Goal: Information Seeking & Learning: Learn about a topic

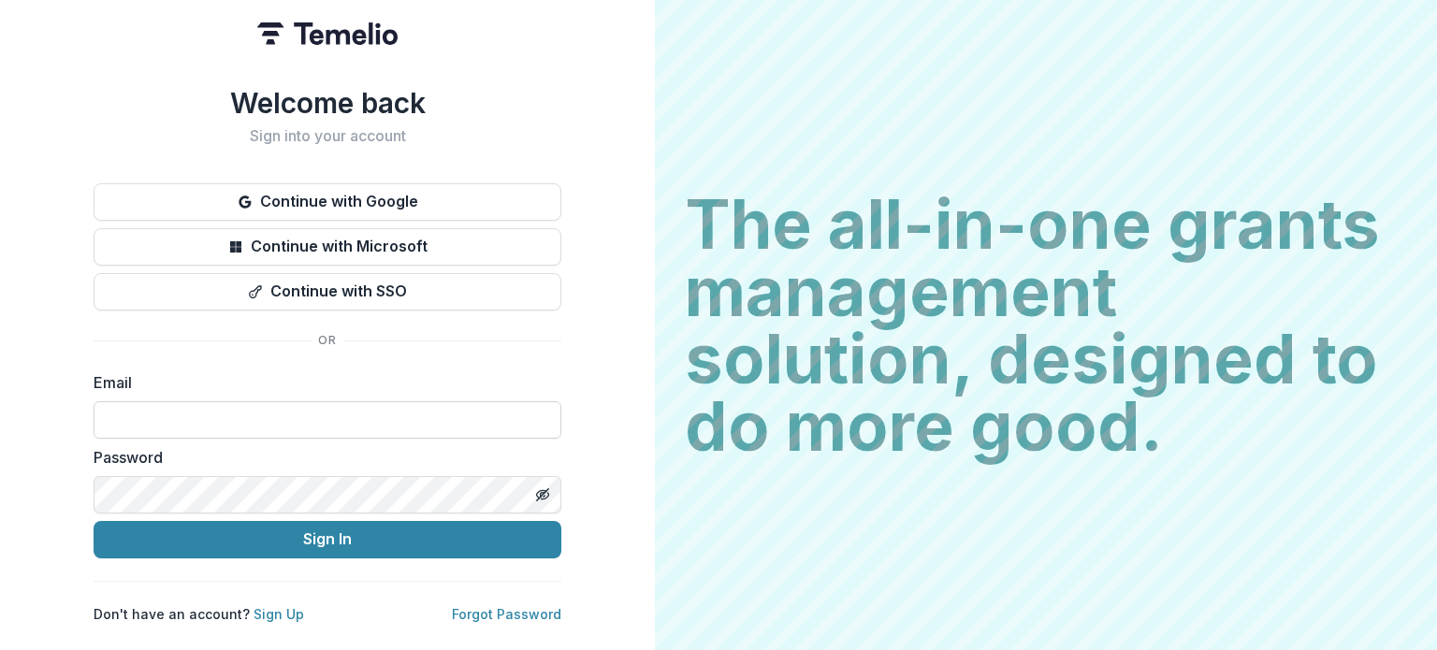
click at [272, 401] on input at bounding box center [328, 419] width 468 height 37
type input "**********"
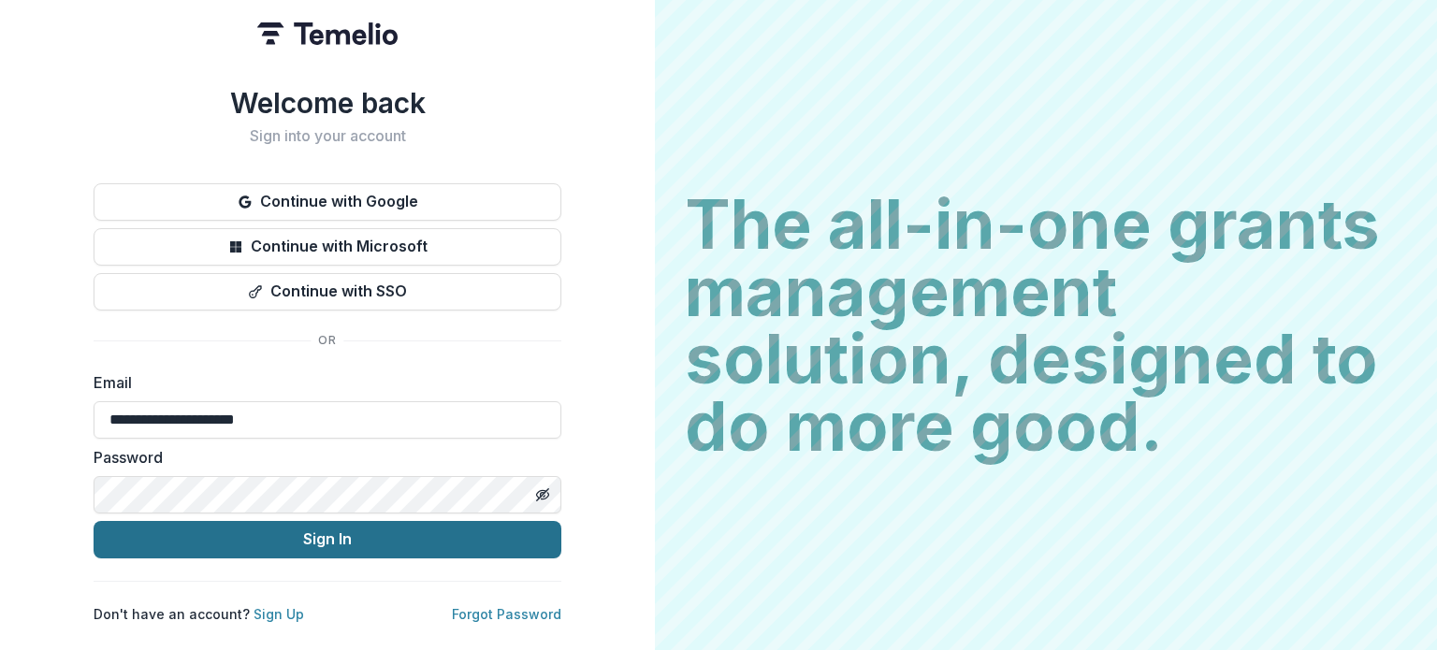
click at [374, 549] on button "Sign In" at bounding box center [328, 539] width 468 height 37
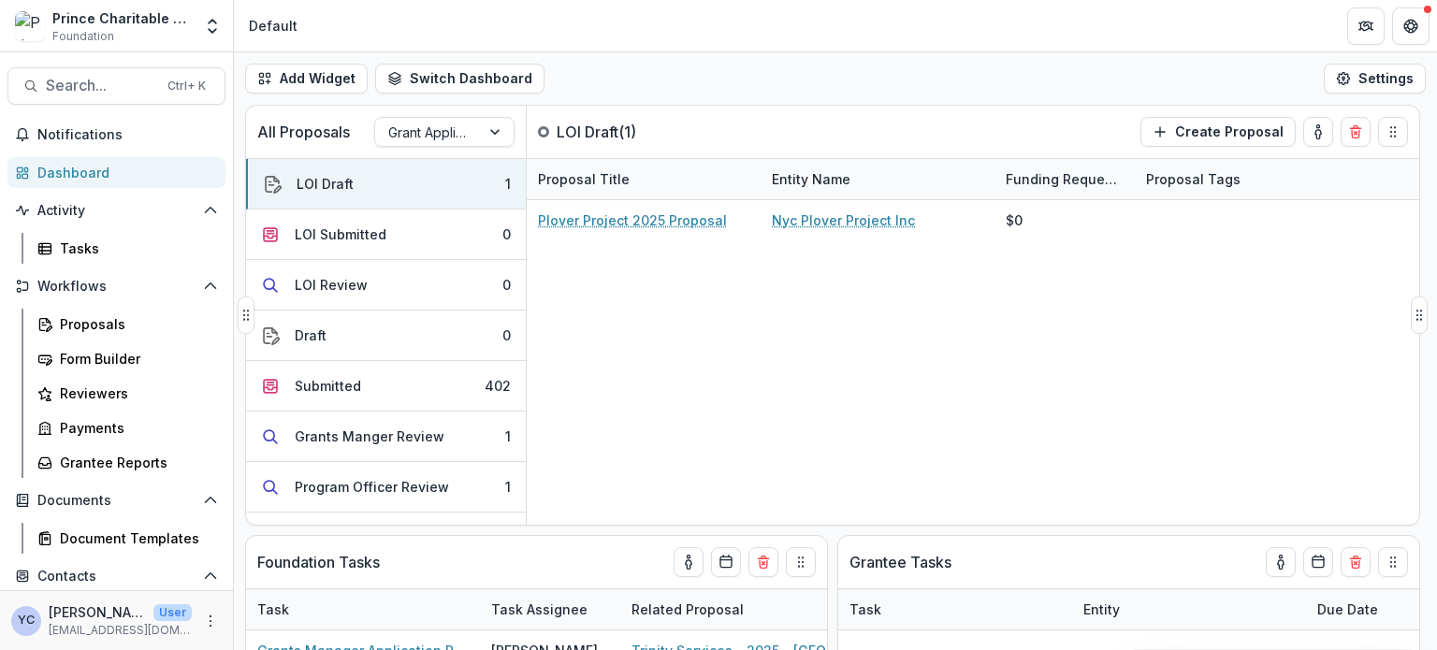
click at [804, 406] on div "Plover Project 2025 Proposal Nyc Plover Project Inc $0" at bounding box center [973, 362] width 893 height 325
click at [825, 382] on div "Plover Project 2025 Proposal Nyc Plover Project Inc $0" at bounding box center [973, 362] width 893 height 325
click at [664, 373] on div "Plover Project 2025 Proposal Nyc Plover Project Inc $0" at bounding box center [973, 362] width 893 height 325
click at [683, 432] on div "Plover Project 2025 Proposal Nyc Plover Project Inc $0" at bounding box center [973, 362] width 893 height 325
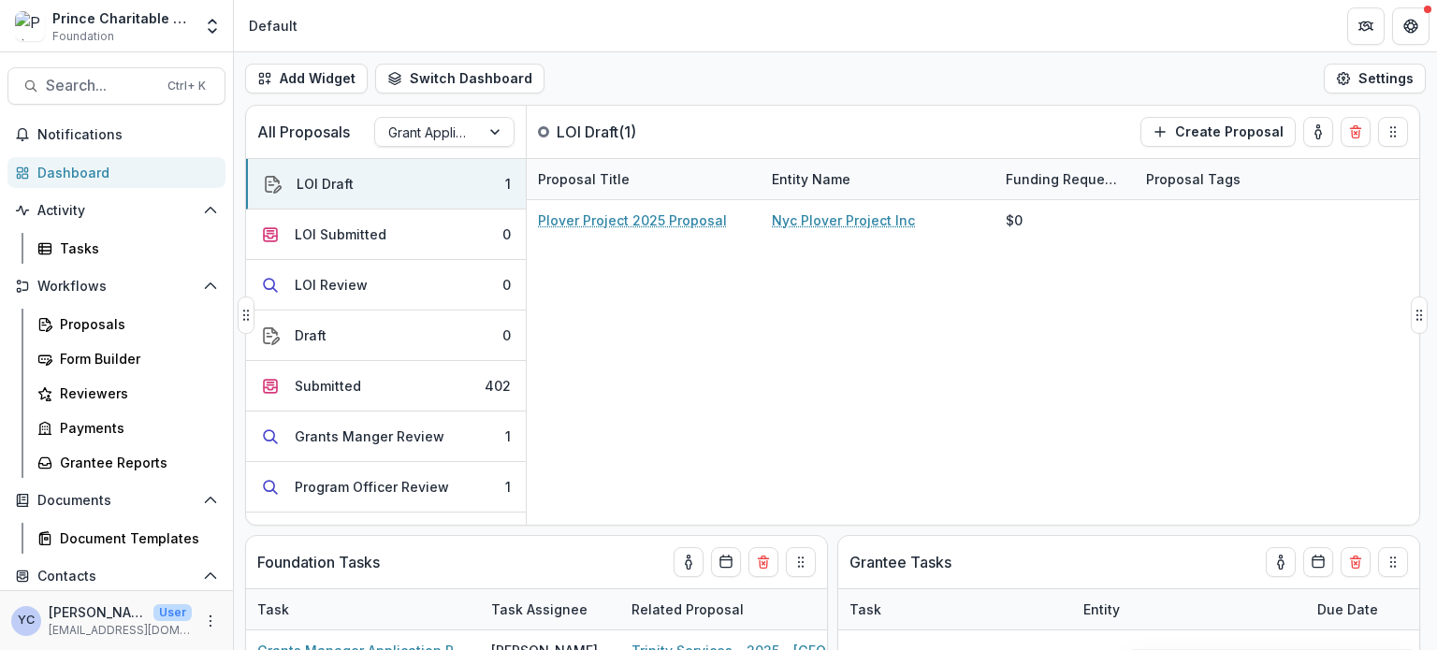
click at [683, 432] on div "Plover Project 2025 Proposal Nyc Plover Project Inc $0" at bounding box center [973, 362] width 893 height 325
click at [630, 407] on div "Plover Project 2025 Proposal Nyc Plover Project Inc $0" at bounding box center [973, 362] width 893 height 325
click at [661, 377] on div "Plover Project 2025 Proposal Nyc Plover Project Inc $0" at bounding box center [973, 362] width 893 height 325
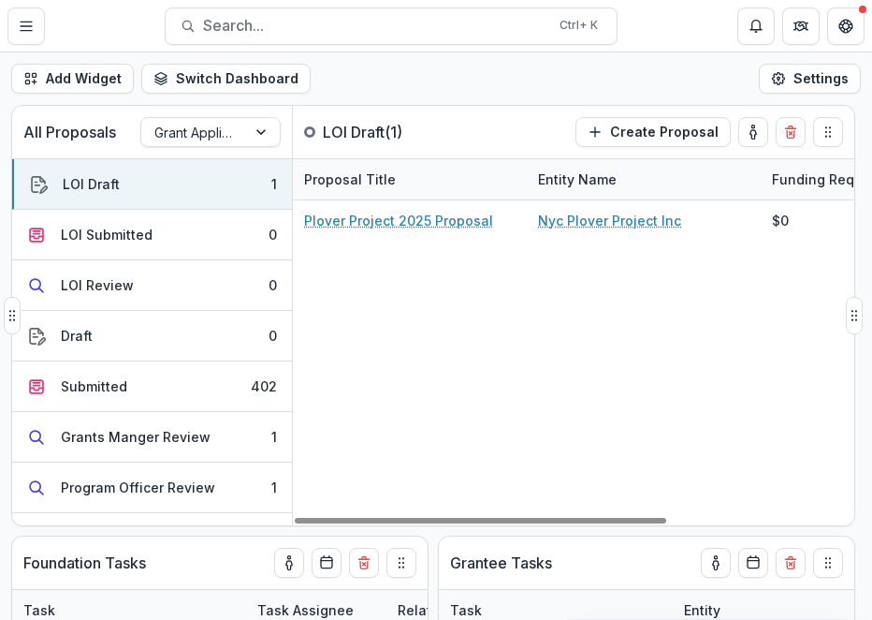
click at [775, 306] on div "Plover Project 2025 Proposal Nyc Plover Project Inc $0" at bounding box center [714, 362] width 842 height 325
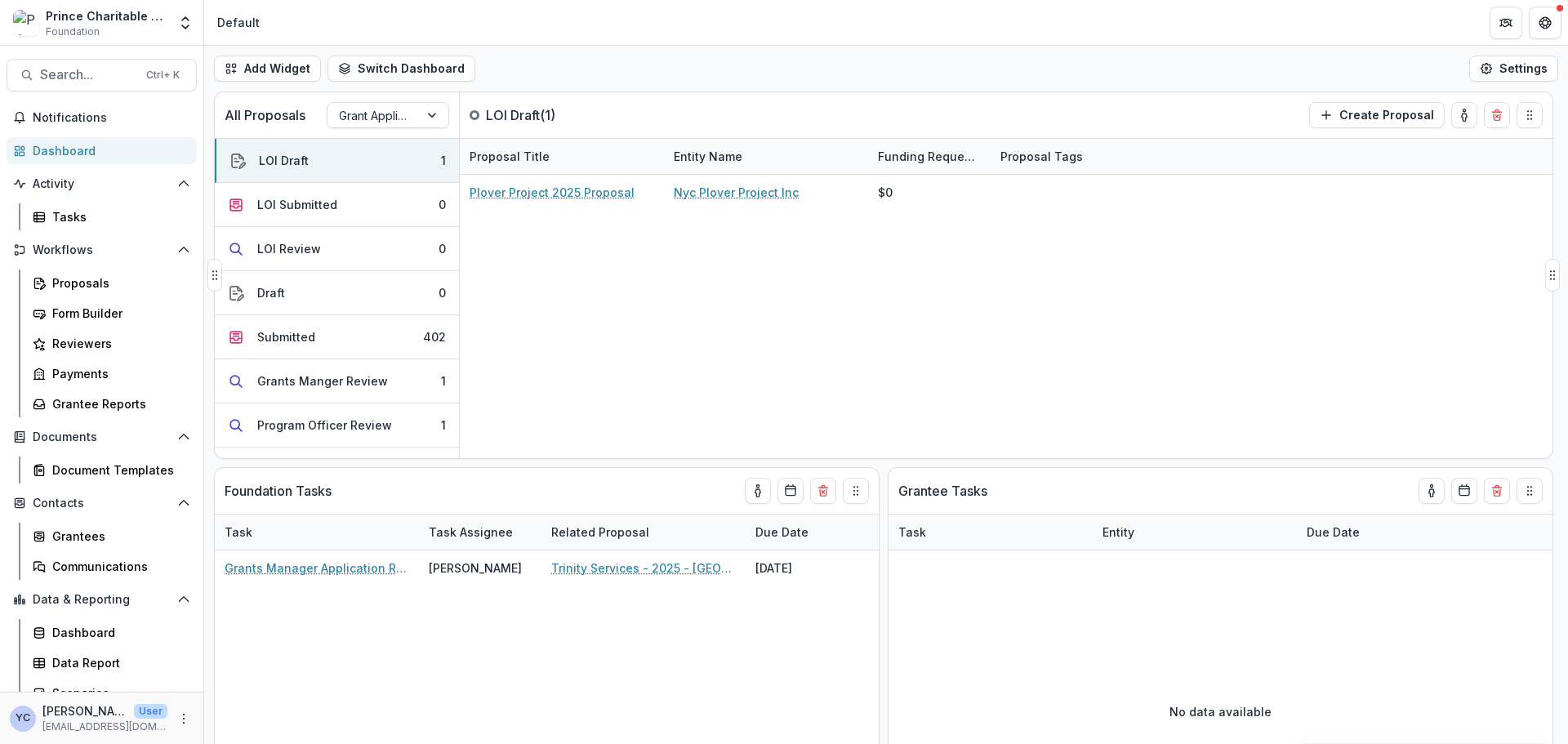
click at [588, 345] on div "Plover Project 2025 Proposal Nyc Plover Project Inc $0" at bounding box center [1006, 316] width 1092 height 283
click at [614, 357] on div "Plover Project 2025 Proposal Nyc Plover Project Inc $0" at bounding box center [1006, 316] width 1092 height 283
click at [93, 544] on link "Grantees" at bounding box center [112, 536] width 171 height 27
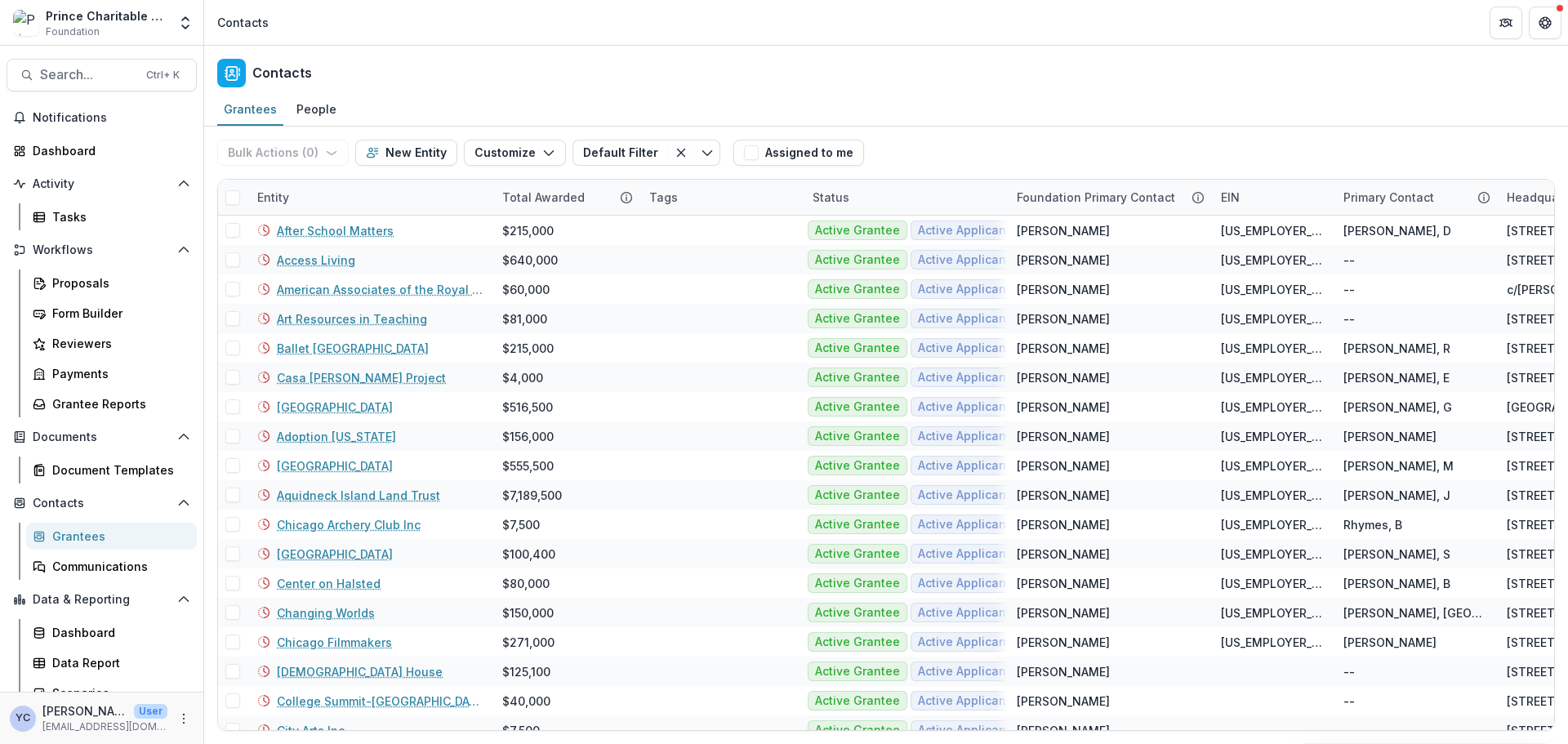
click at [675, 75] on div "Contacts" at bounding box center [886, 69] width 1364 height 48
click at [669, 98] on div "Grantees People" at bounding box center [886, 110] width 1364 height 32
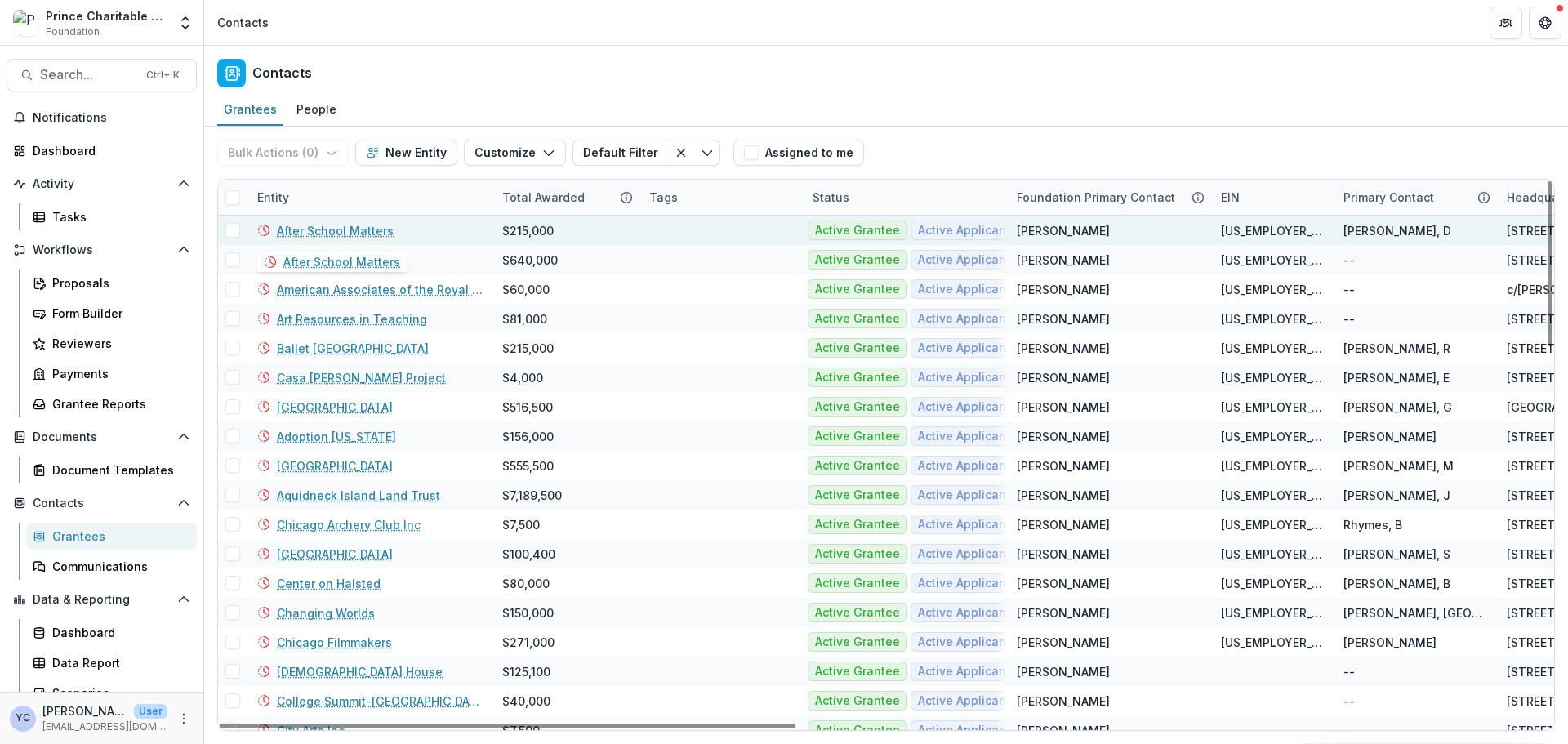
click at [327, 223] on link "After School Matters" at bounding box center [335, 231] width 117 height 17
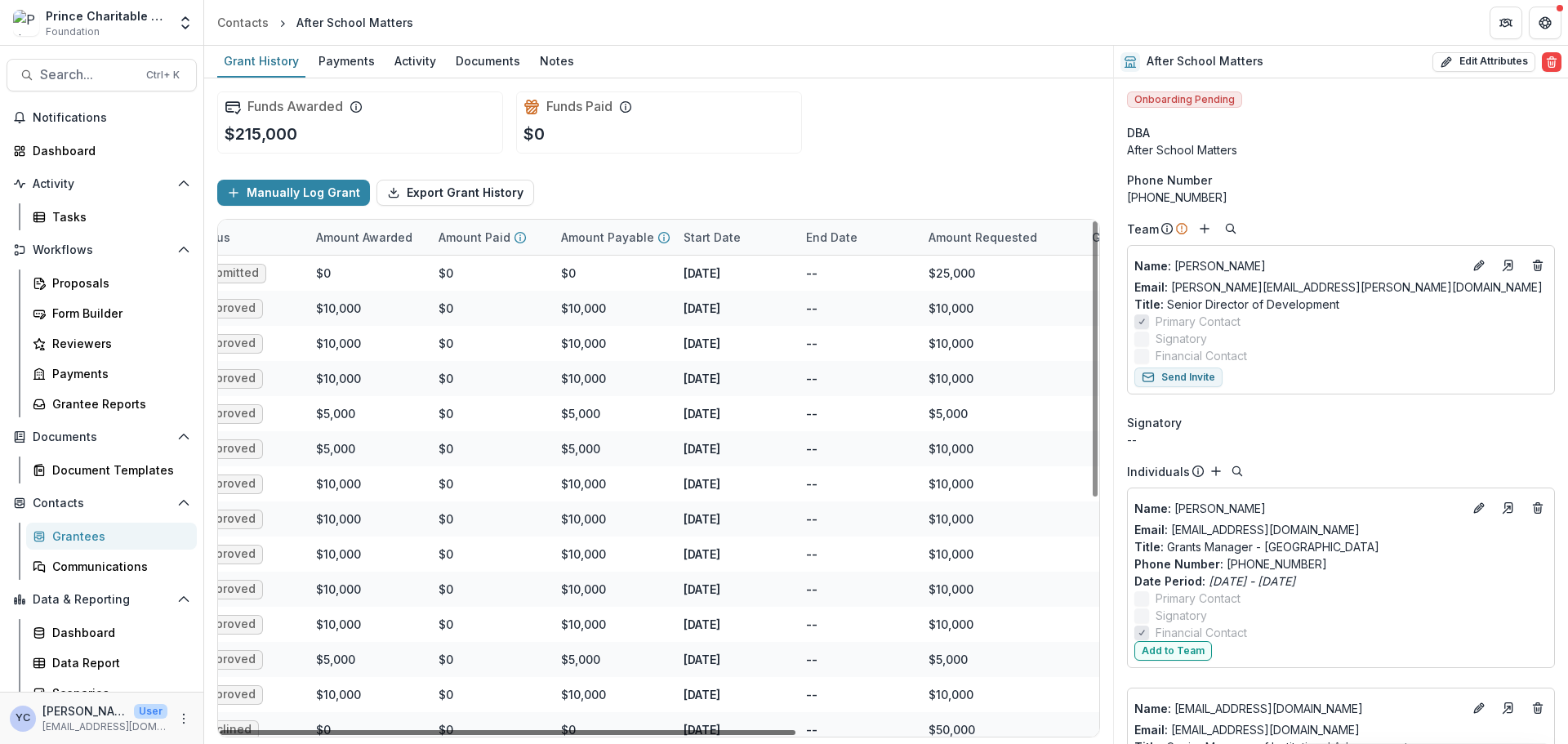
scroll to position [0, 353]
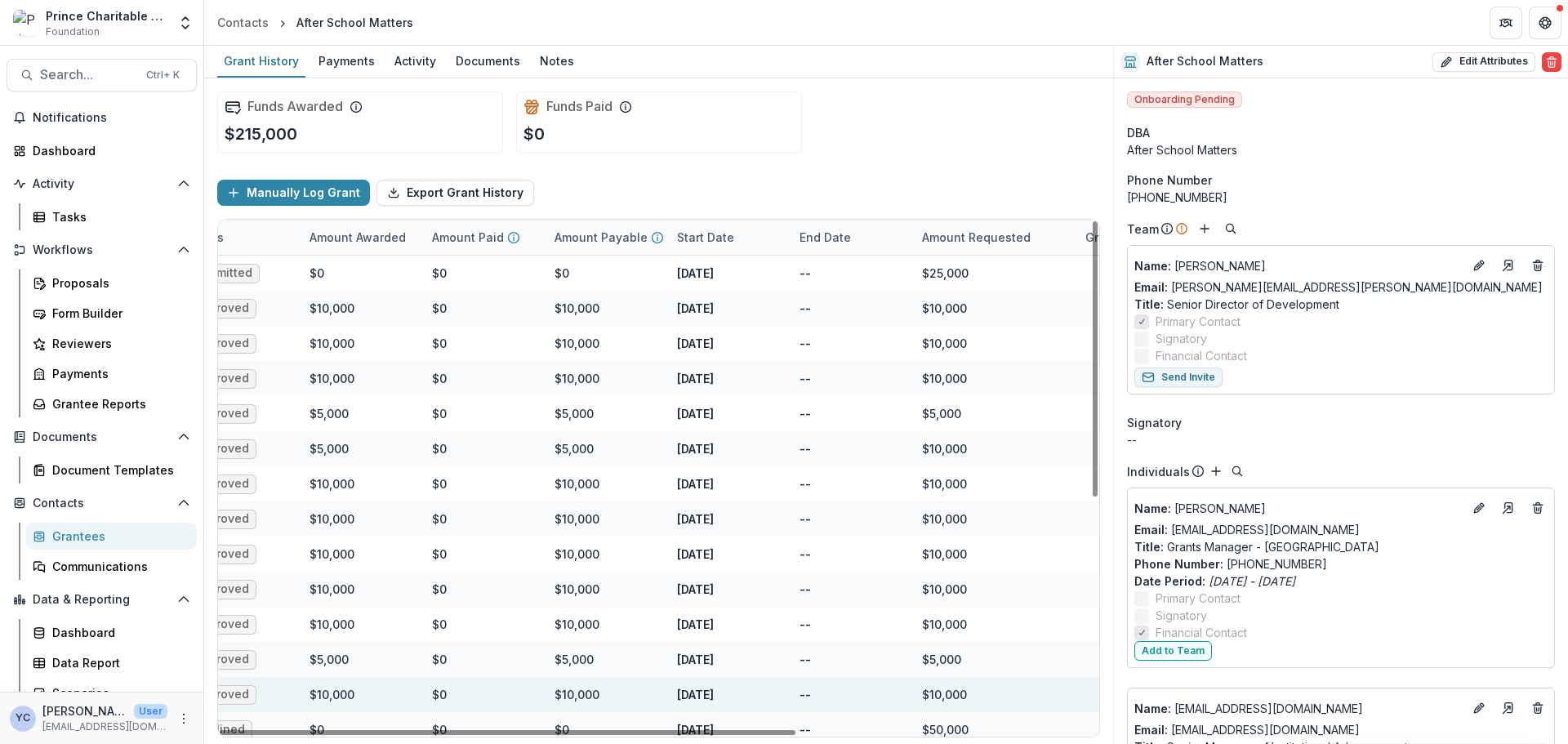
drag, startPoint x: 752, startPoint y: 732, endPoint x: 978, endPoint y: 700, distance: 228.3
click at [796, 566] on div at bounding box center [508, 733] width 576 height 5
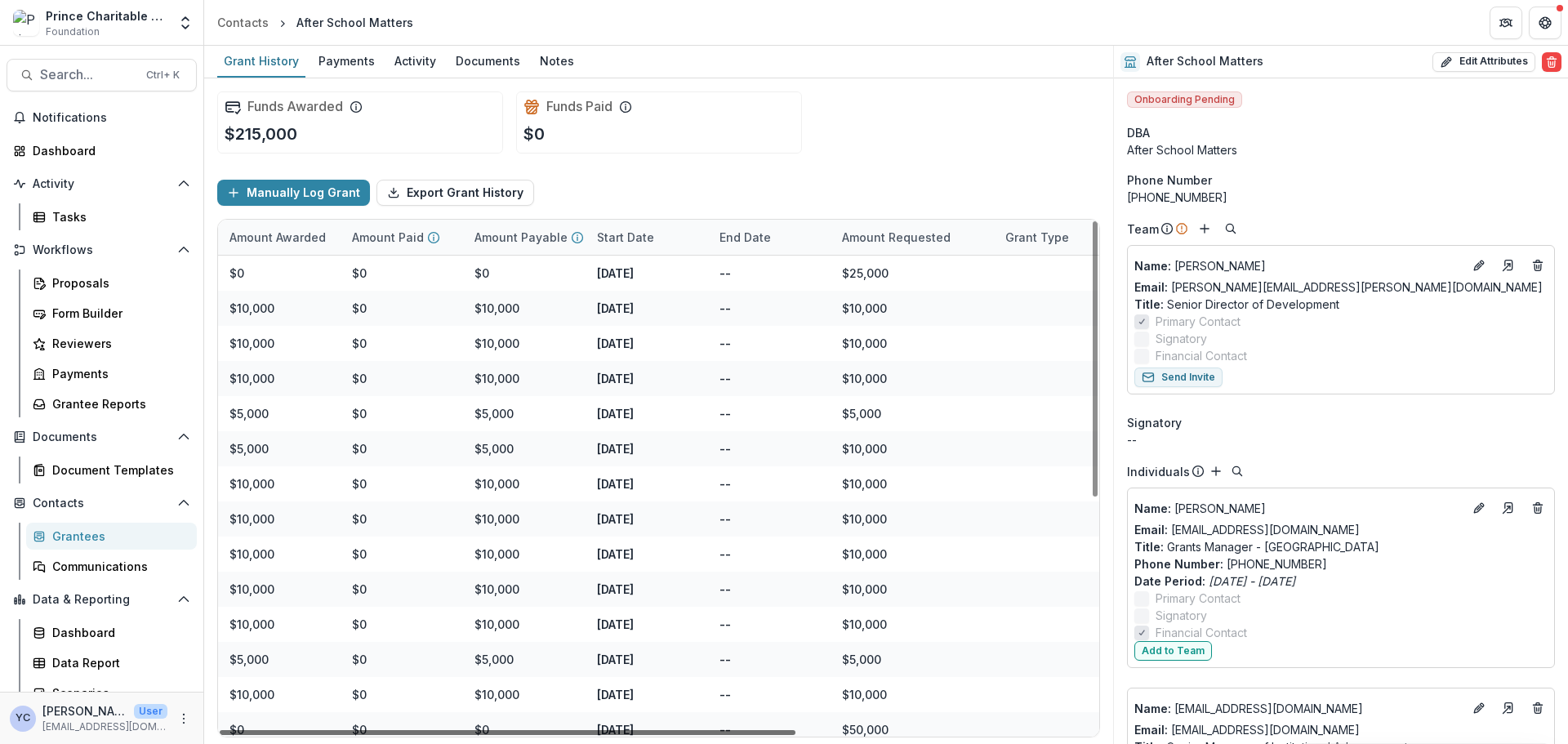
scroll to position [0, 450]
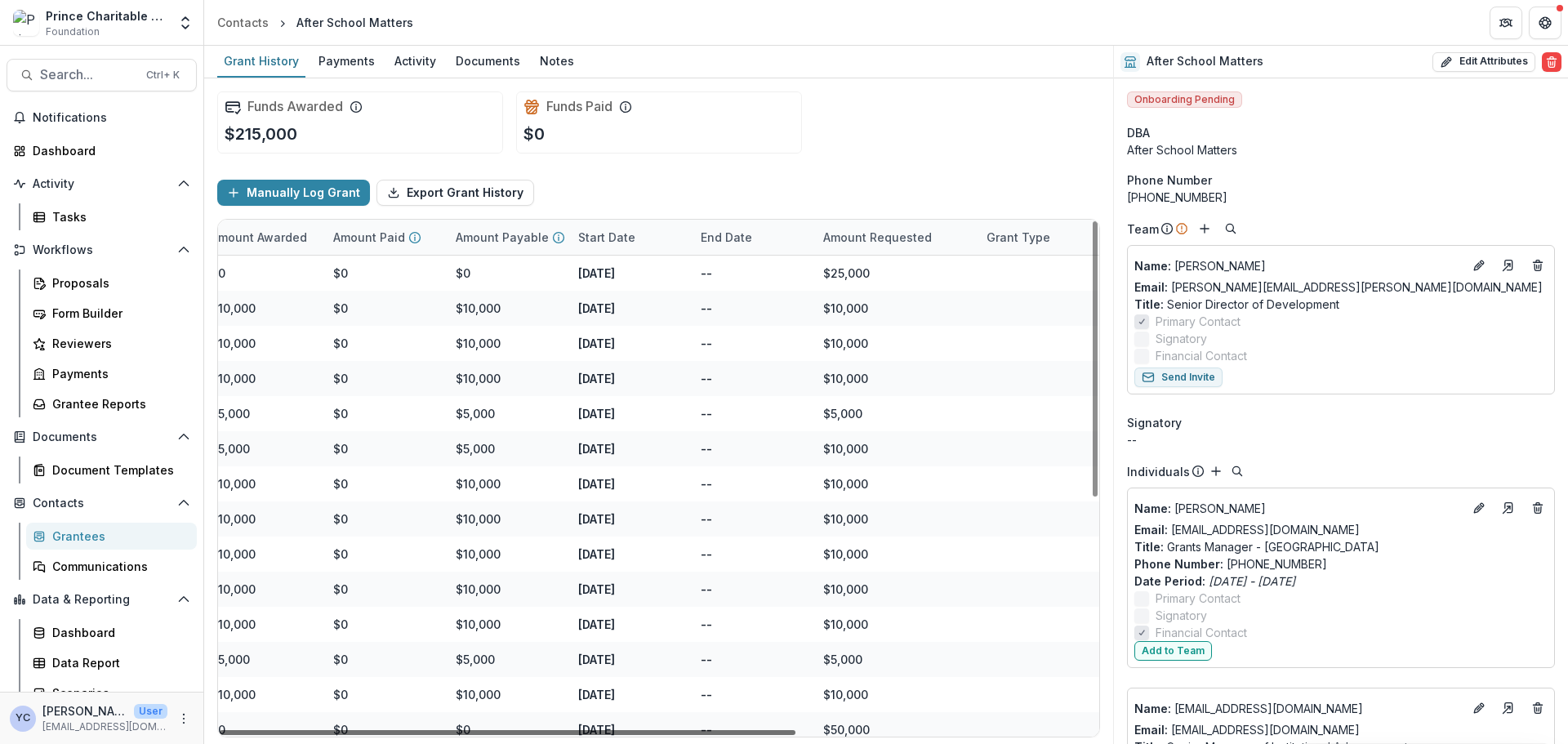
drag, startPoint x: 792, startPoint y: 734, endPoint x: 885, endPoint y: 740, distance: 93.2
click at [796, 566] on div at bounding box center [508, 733] width 576 height 5
drag, startPoint x: 698, startPoint y: 733, endPoint x: 718, endPoint y: 732, distance: 20.0
click at [718, 566] on div at bounding box center [508, 733] width 576 height 5
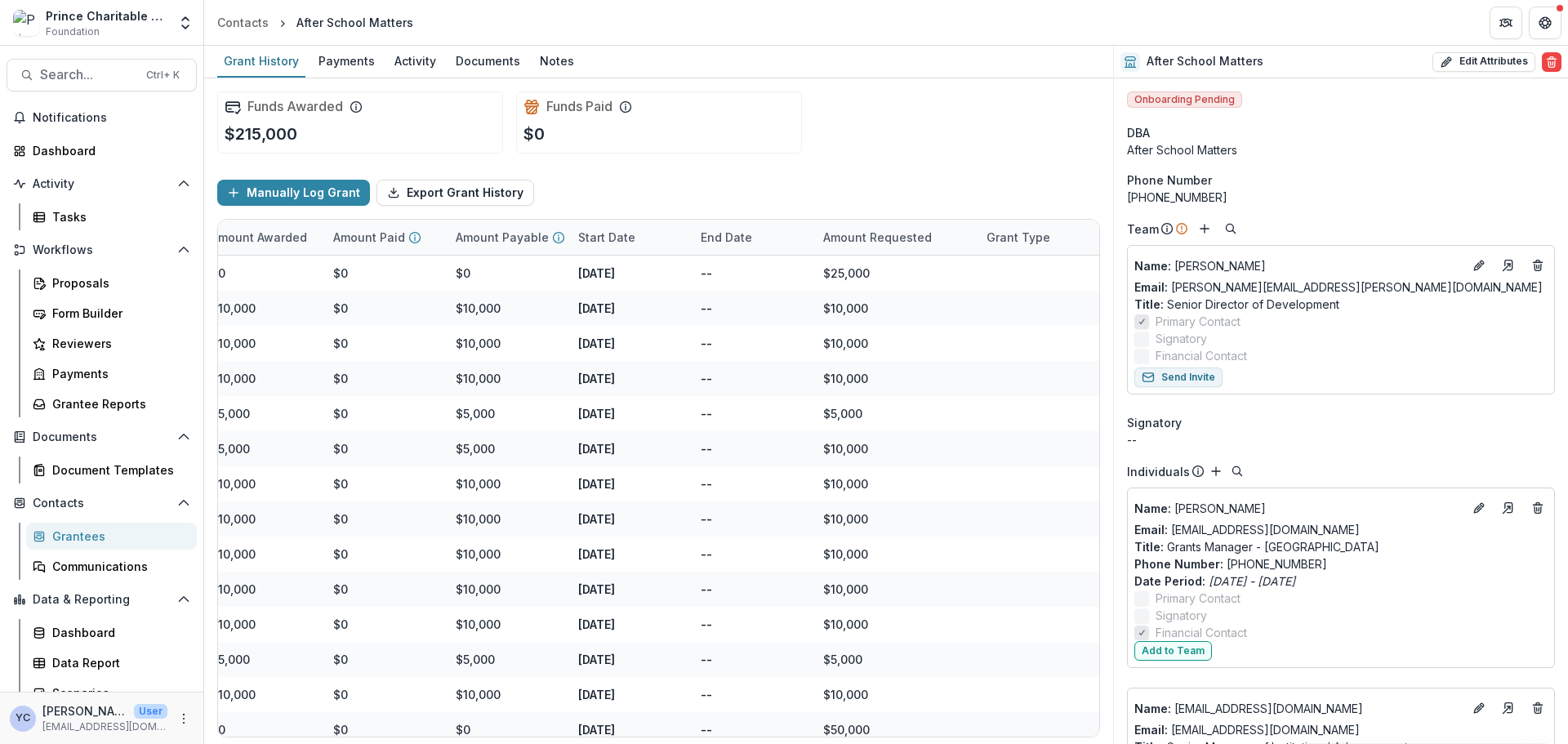
click at [686, 195] on div "Manually Log Grant Export Grant History" at bounding box center [659, 193] width 883 height 52
click at [677, 179] on div "Manually Log Grant Export Grant History" at bounding box center [659, 193] width 883 height 52
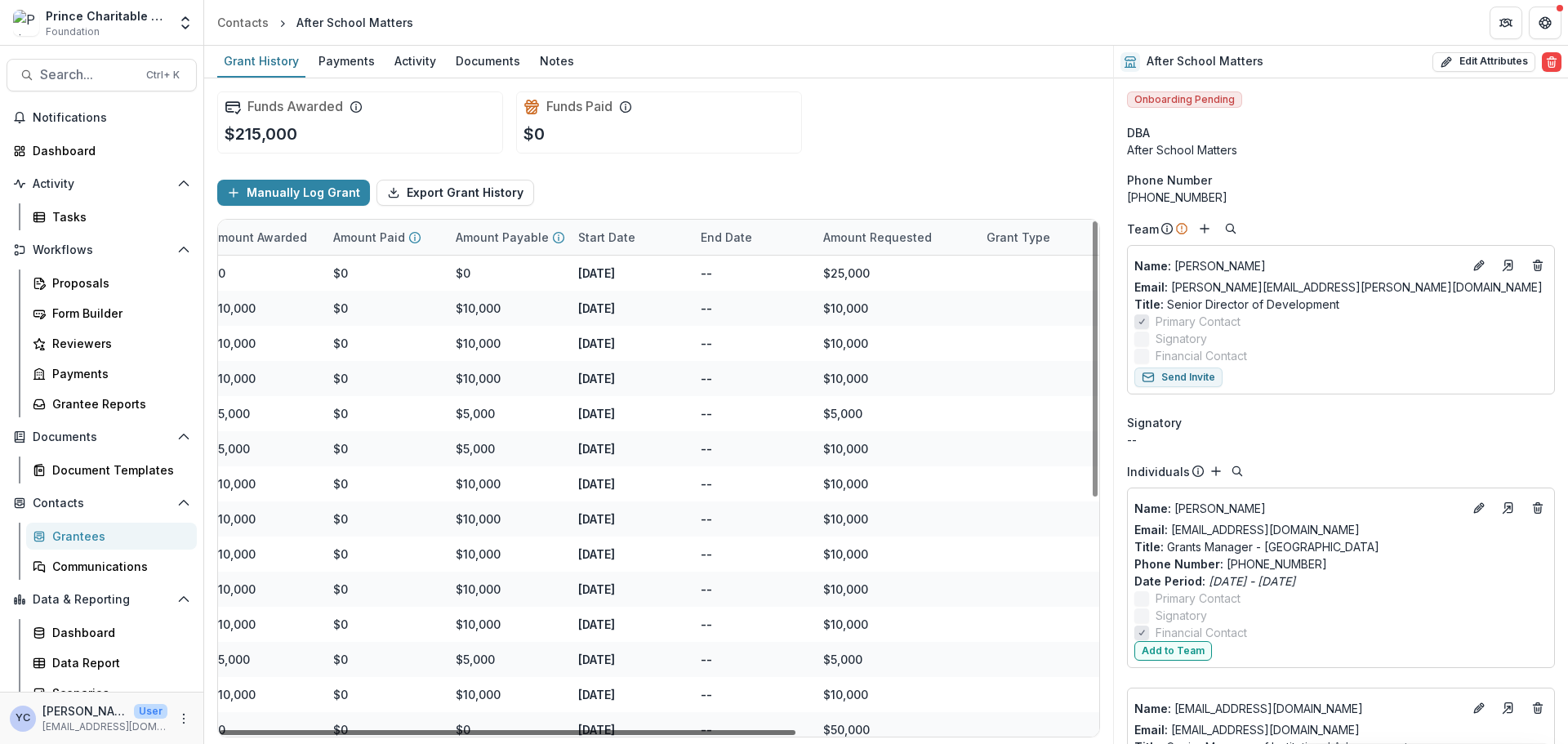
drag, startPoint x: 763, startPoint y: 732, endPoint x: 865, endPoint y: 724, distance: 102.3
click at [796, 566] on div at bounding box center [508, 733] width 576 height 5
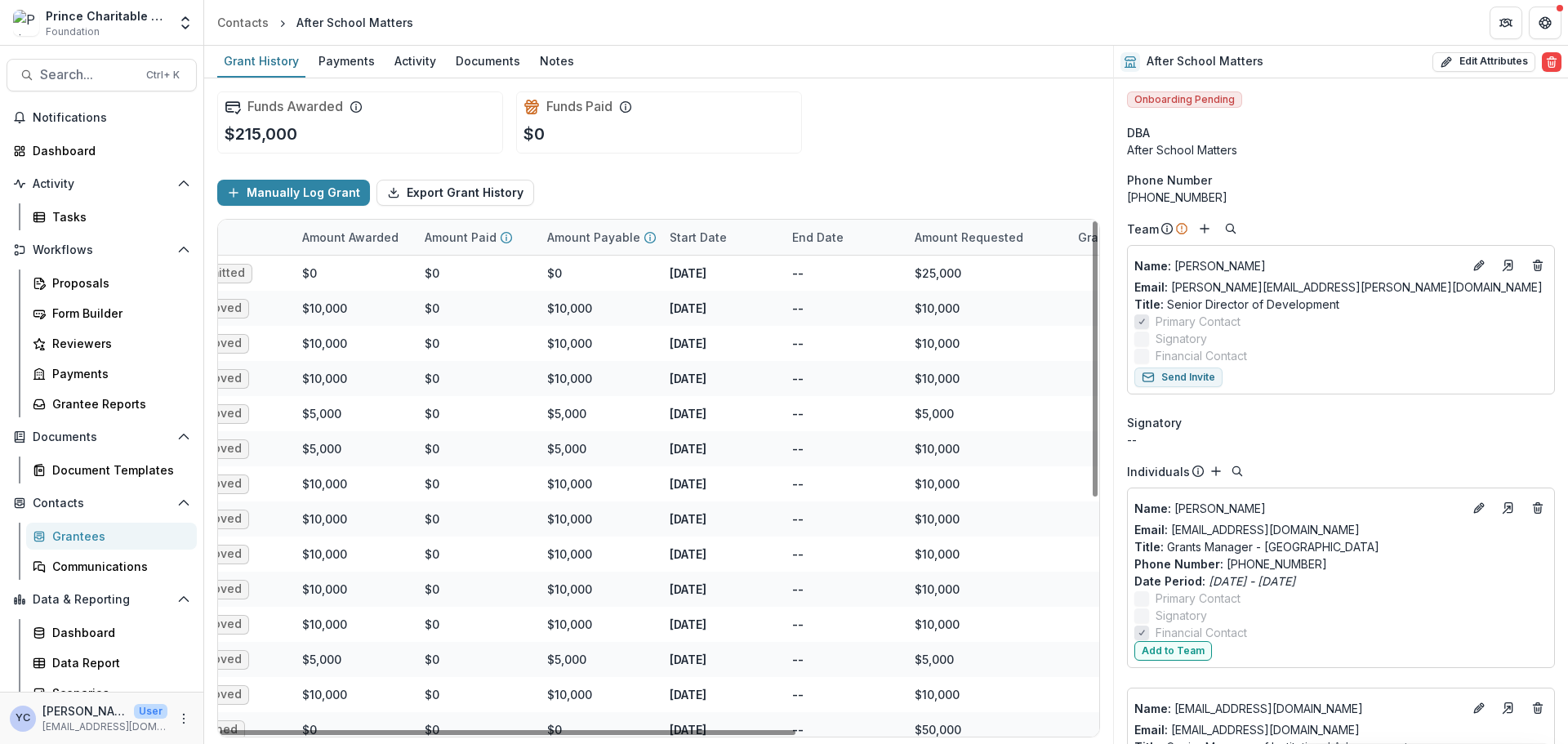
drag, startPoint x: 640, startPoint y: 733, endPoint x: 82, endPoint y: 17, distance: 907.8
click at [319, 566] on div at bounding box center [508, 733] width 576 height 5
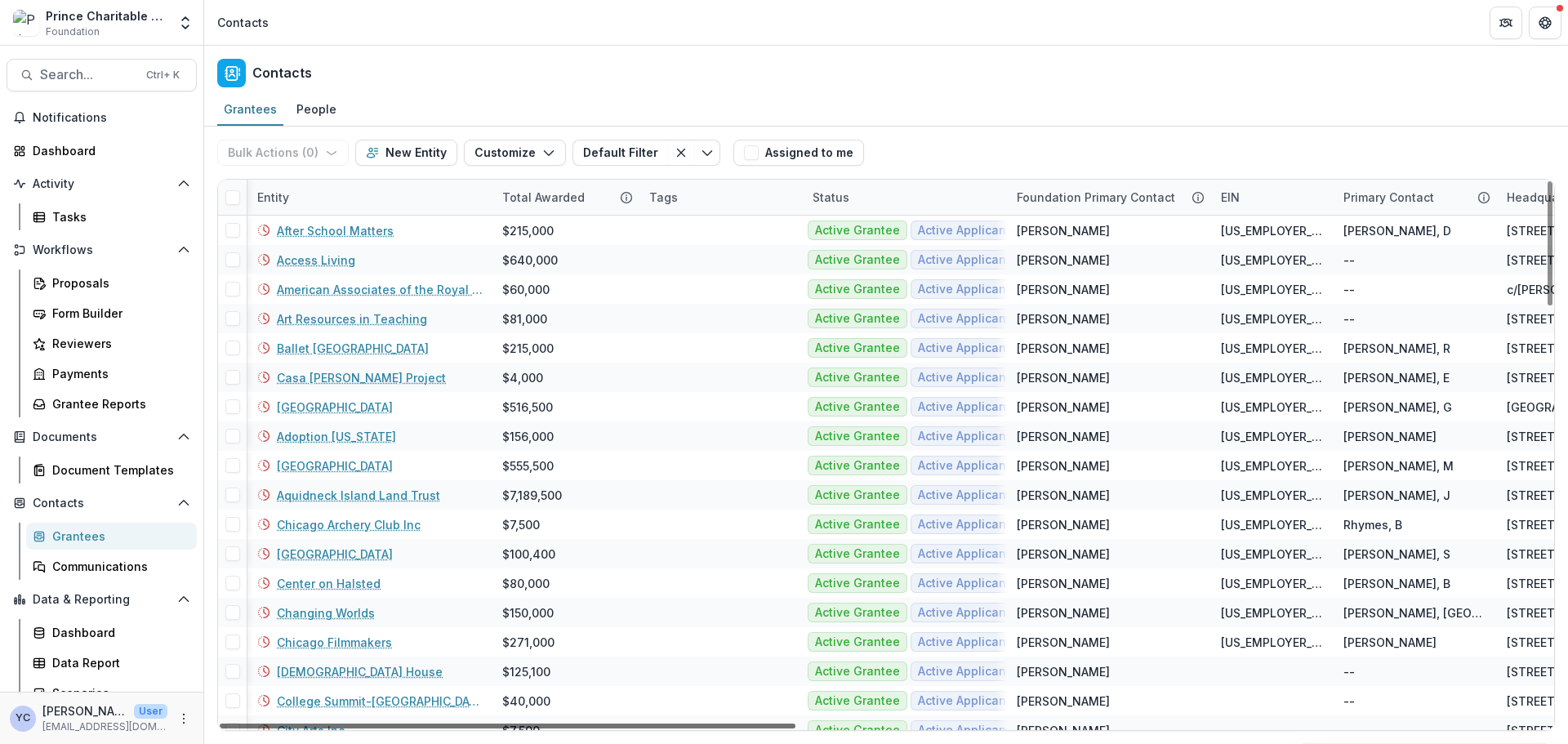
scroll to position [0, 70]
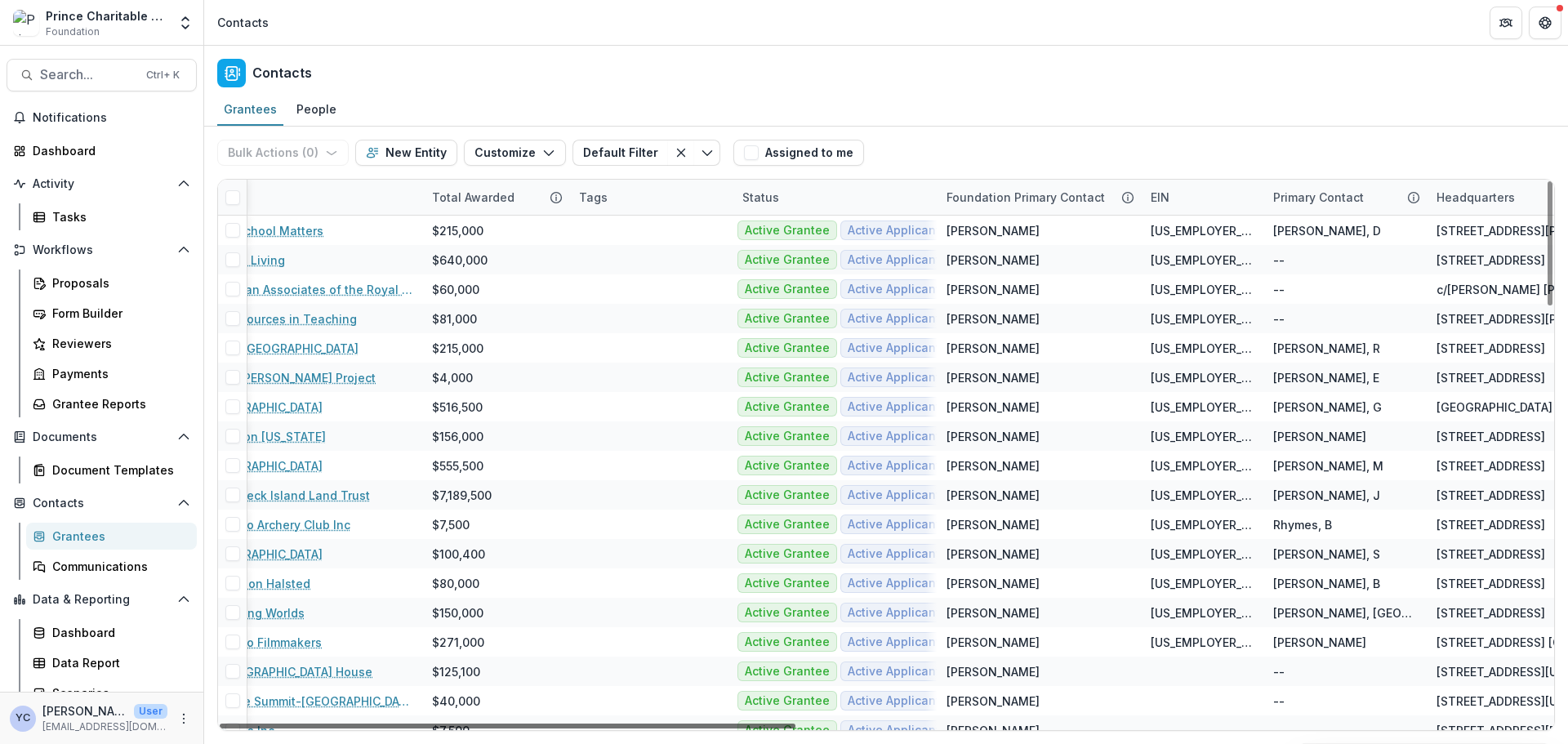
drag, startPoint x: 784, startPoint y: 723, endPoint x: 815, endPoint y: 722, distance: 31.0
click at [796, 566] on div at bounding box center [508, 726] width 576 height 5
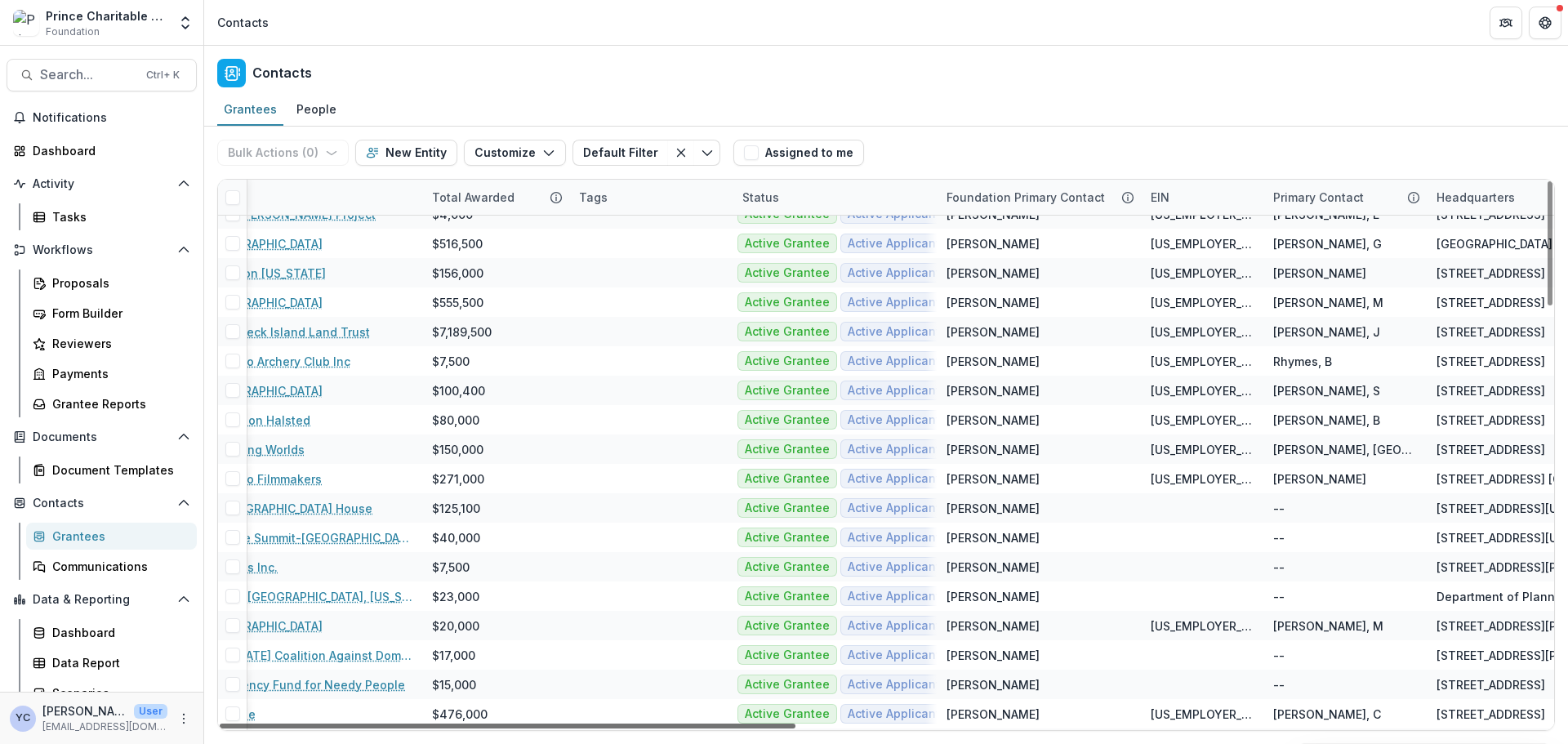
scroll to position [163, 0]
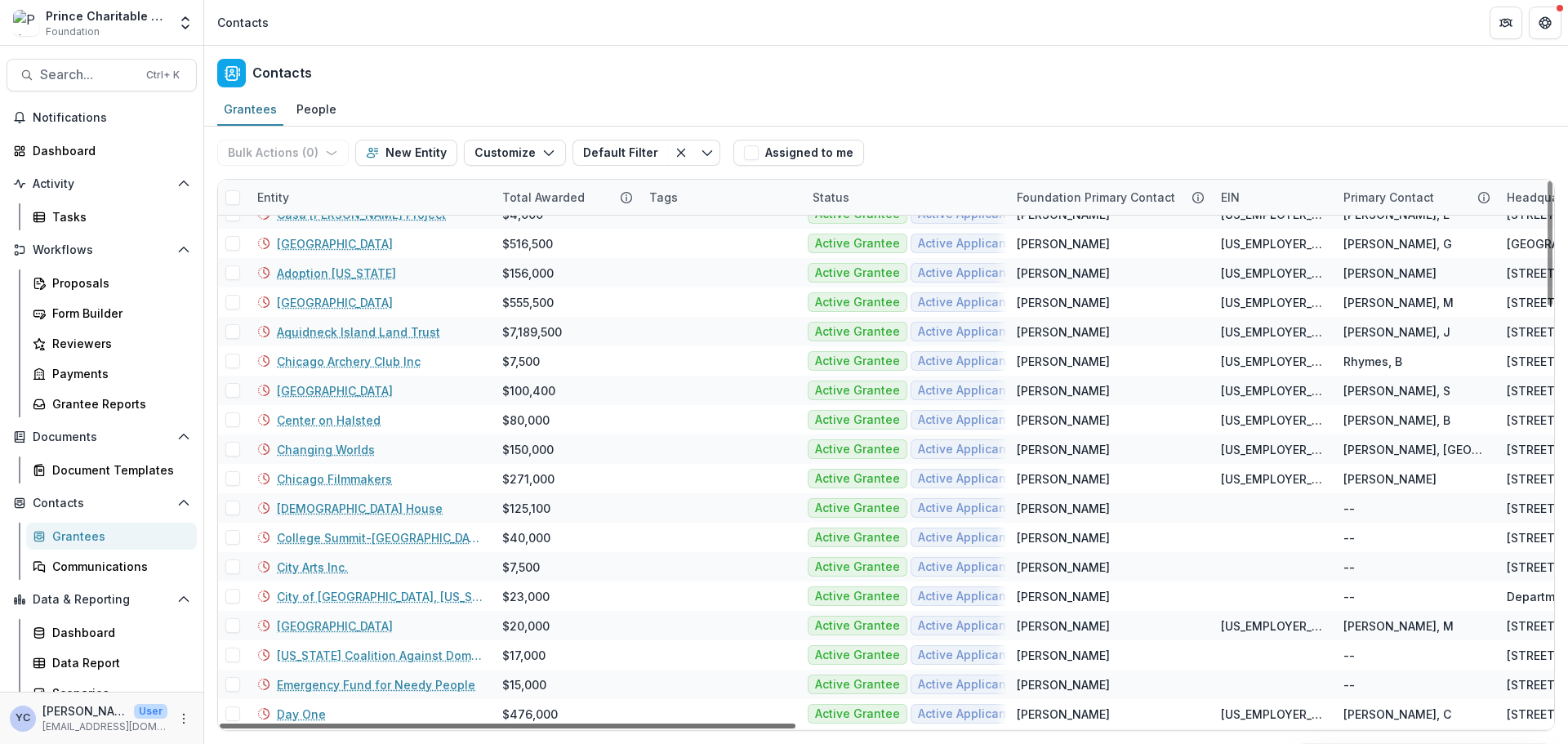
drag, startPoint x: 624, startPoint y: 724, endPoint x: 478, endPoint y: 728, distance: 146.1
click at [478, 566] on div at bounding box center [508, 726] width 576 height 5
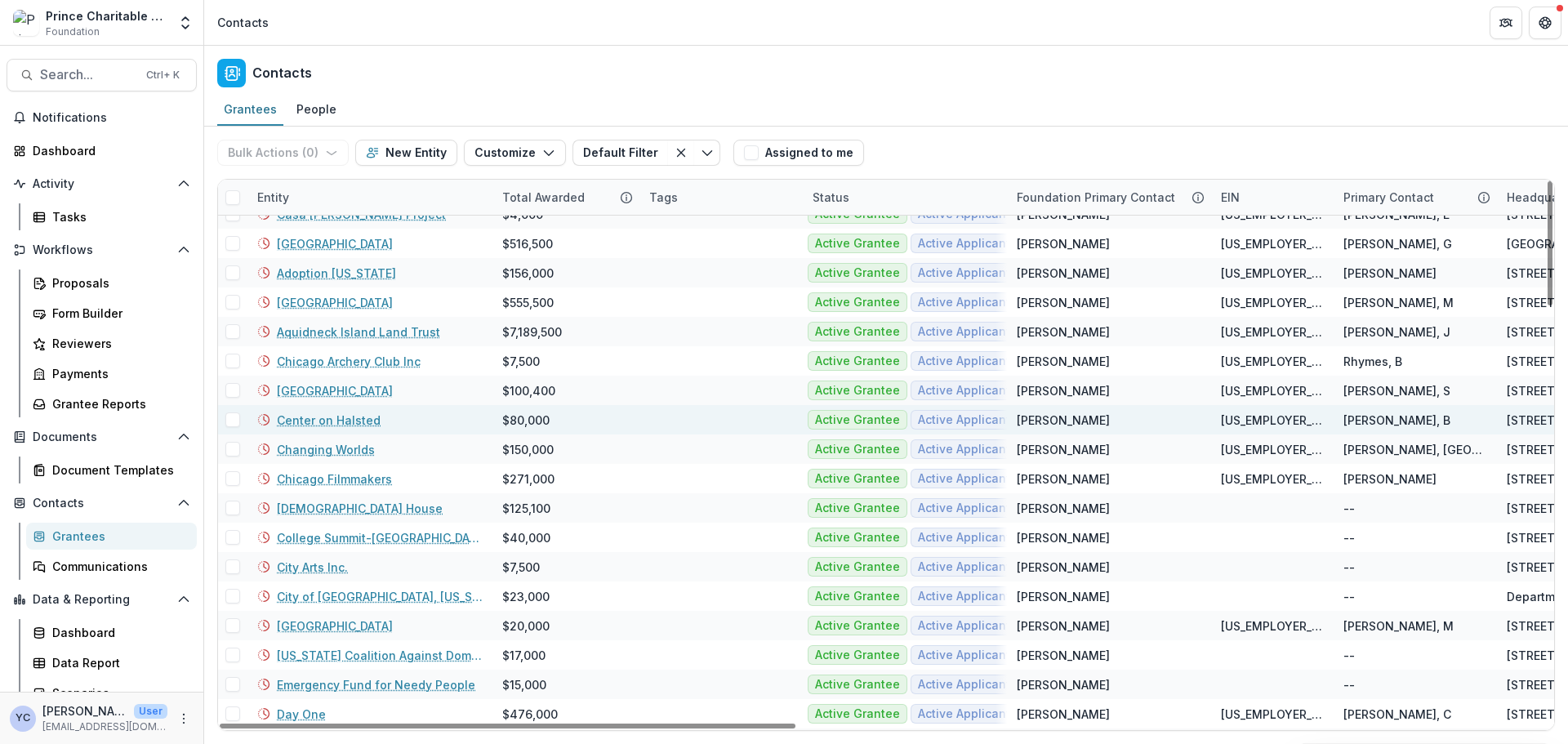
scroll to position [0, 0]
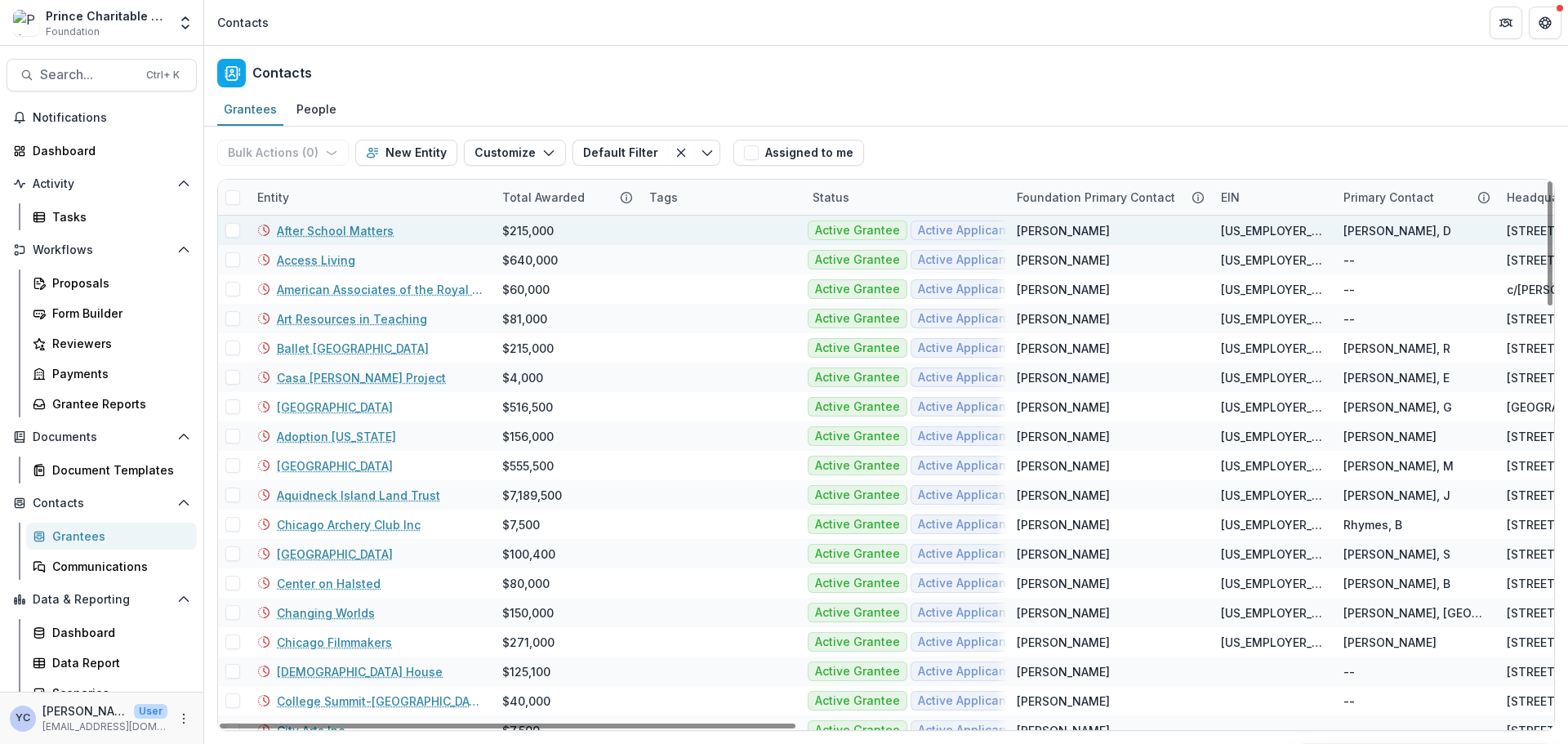
click at [330, 234] on link "After School Matters" at bounding box center [335, 231] width 117 height 17
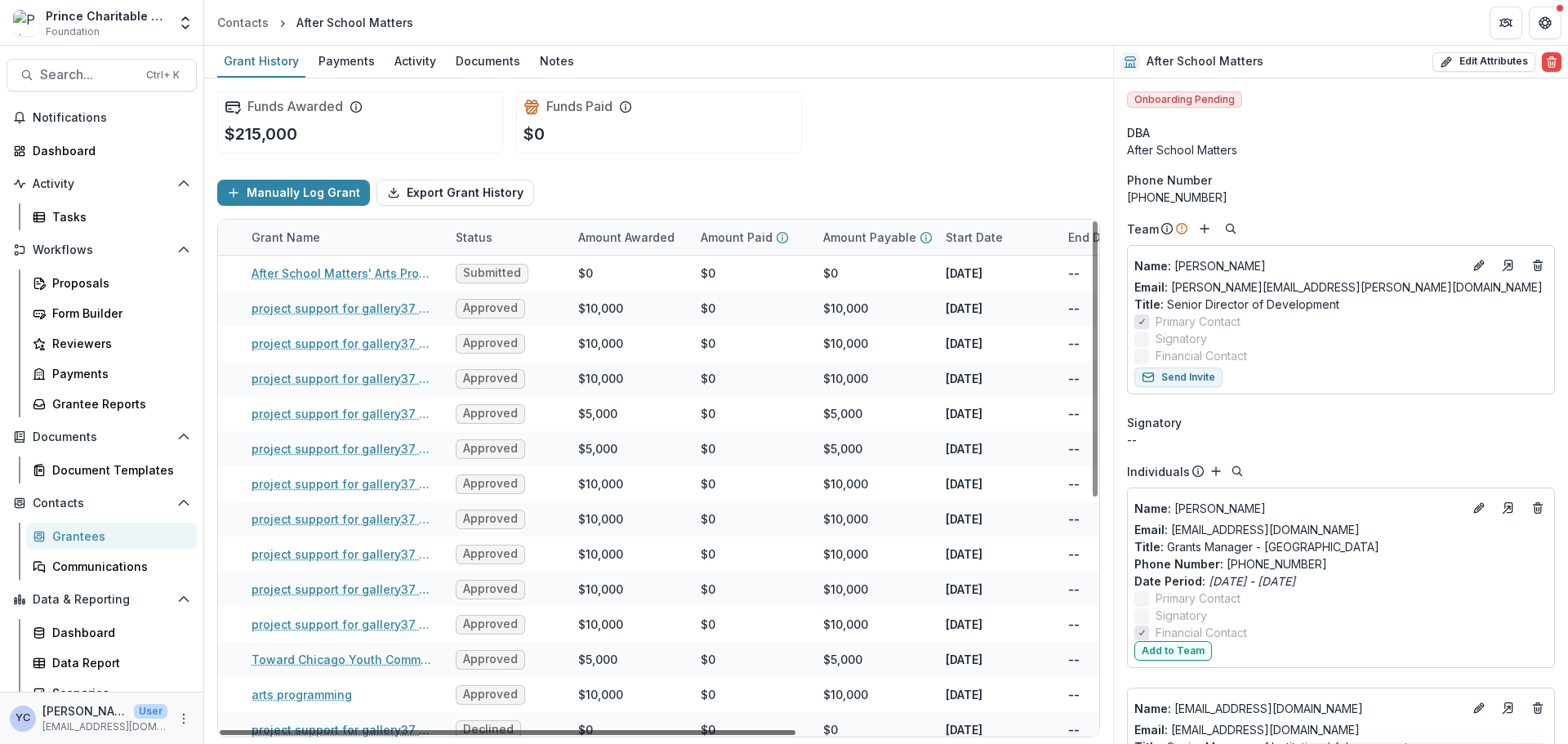
scroll to position [0, 94]
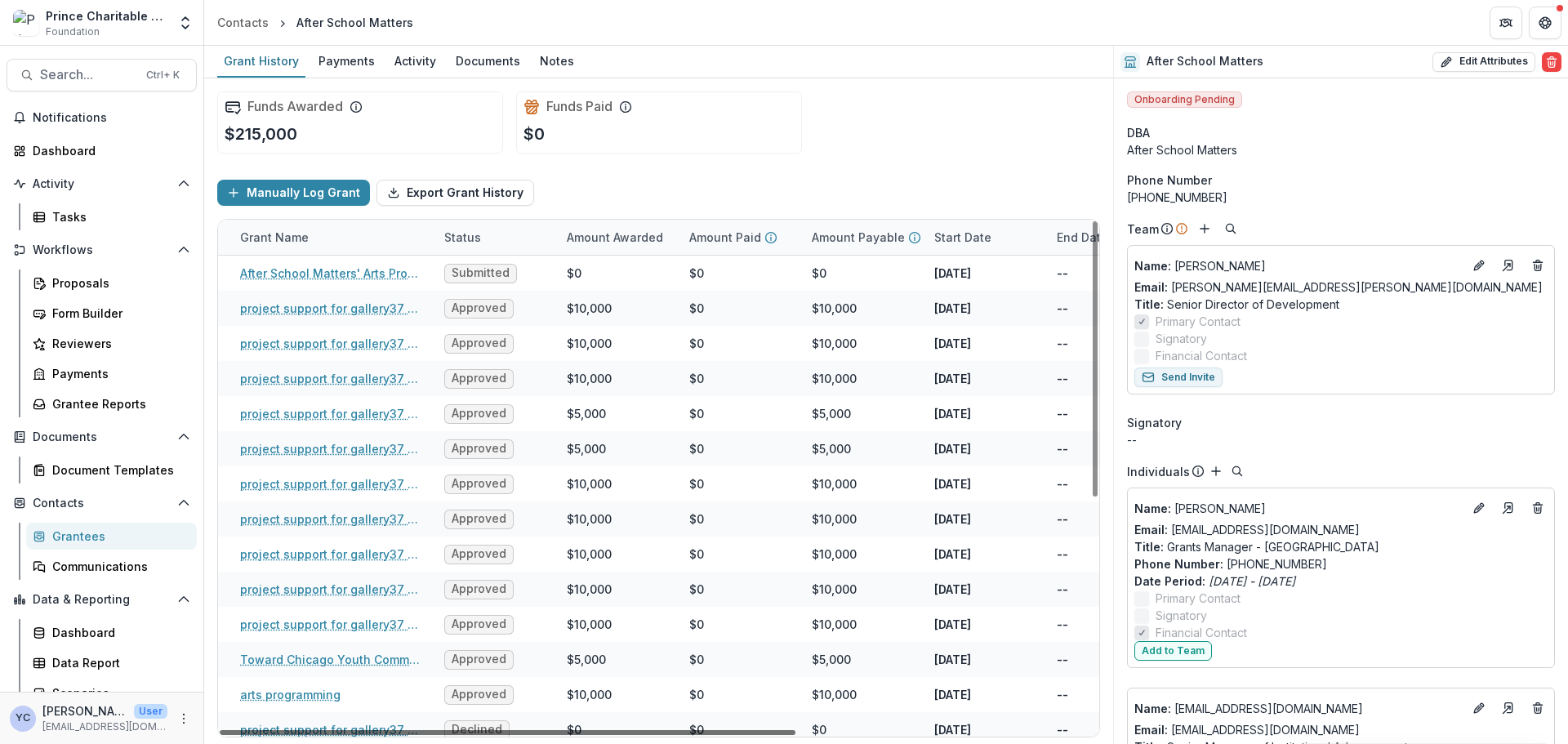
drag, startPoint x: 565, startPoint y: 732, endPoint x: 627, endPoint y: 730, distance: 62.0
click at [627, 566] on div at bounding box center [508, 733] width 576 height 5
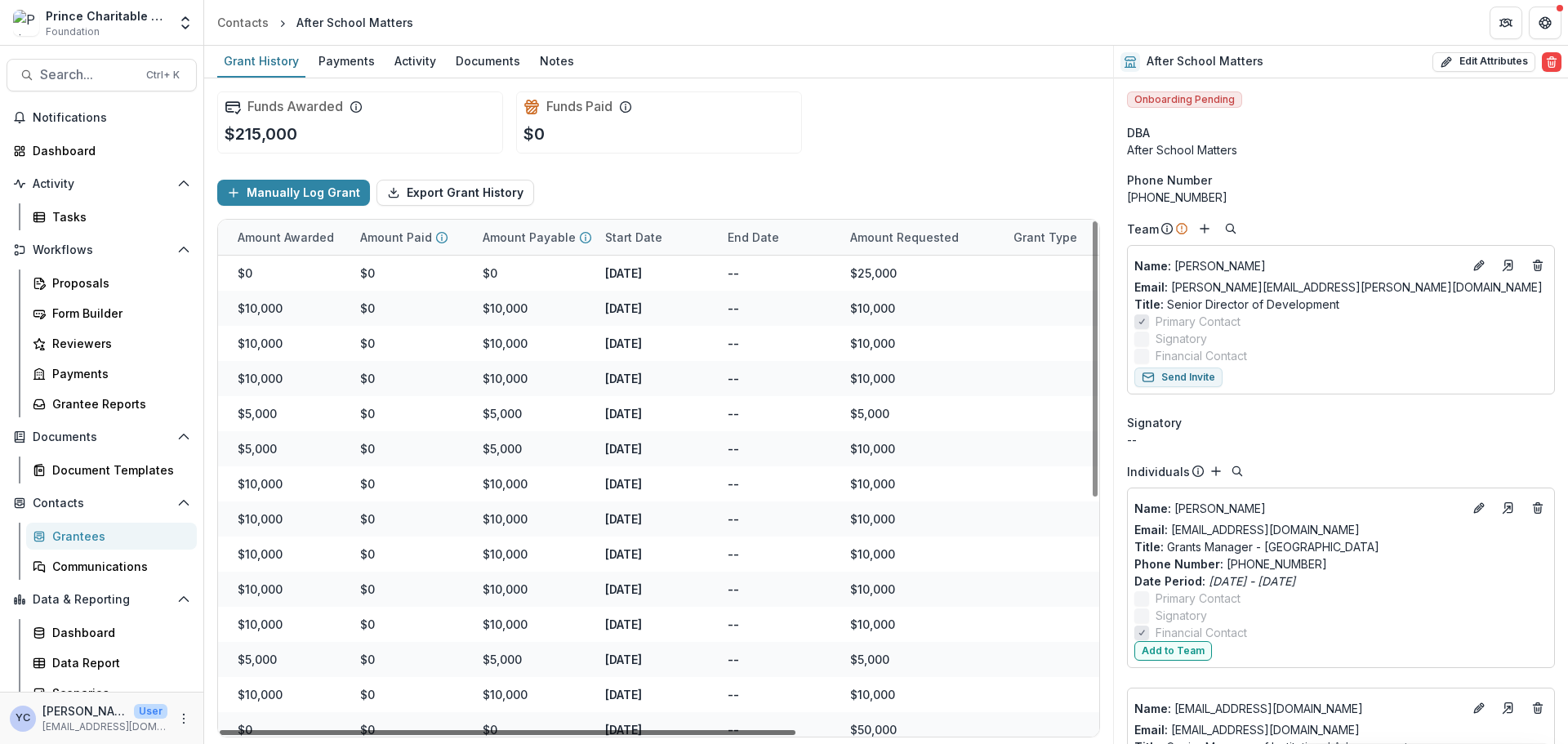
scroll to position [0, 450]
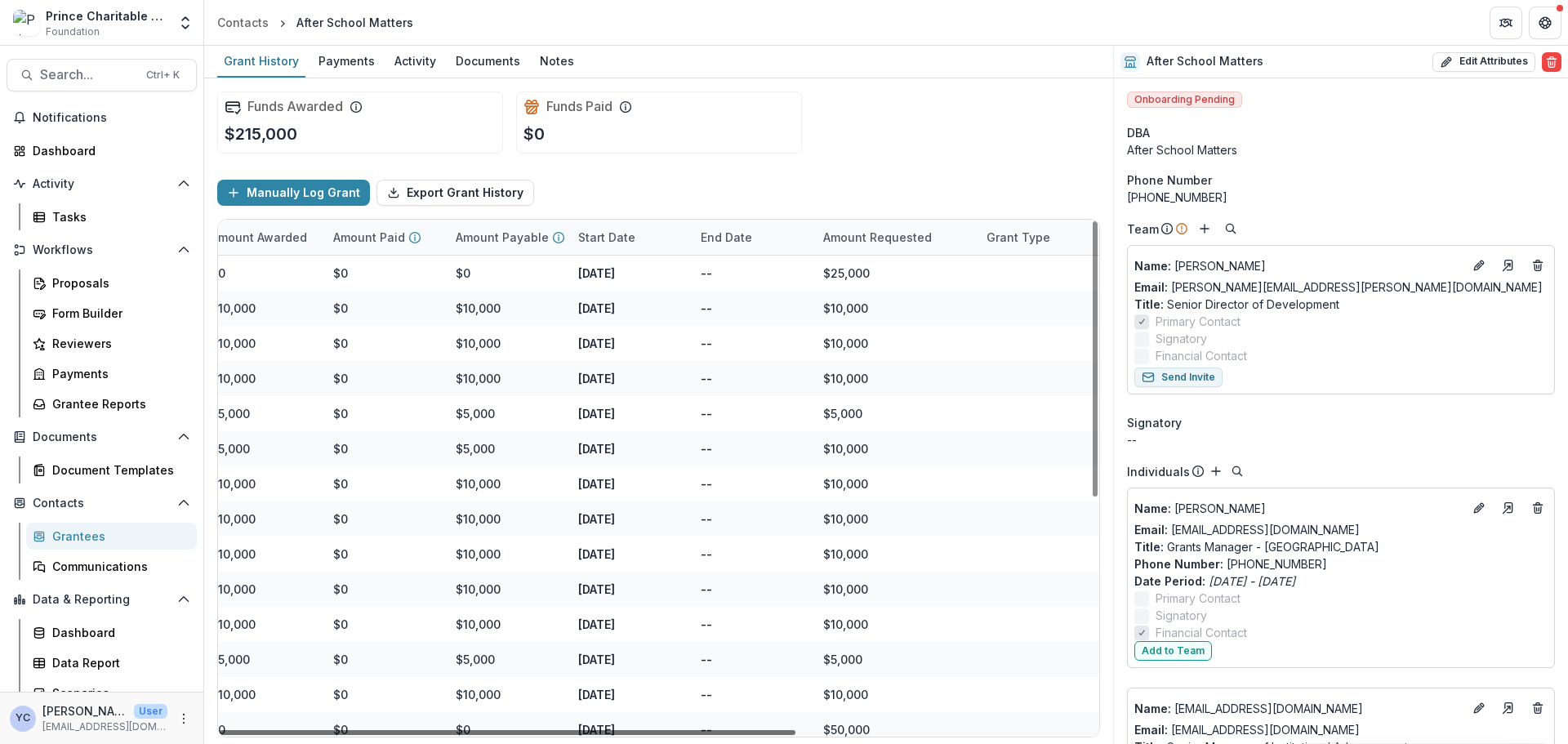
drag, startPoint x: 551, startPoint y: 733, endPoint x: 903, endPoint y: 714, distance: 352.5
click at [796, 566] on div at bounding box center [508, 733] width 576 height 5
click at [818, 167] on div "Manually Log Grant Export Grant History" at bounding box center [659, 193] width 883 height 52
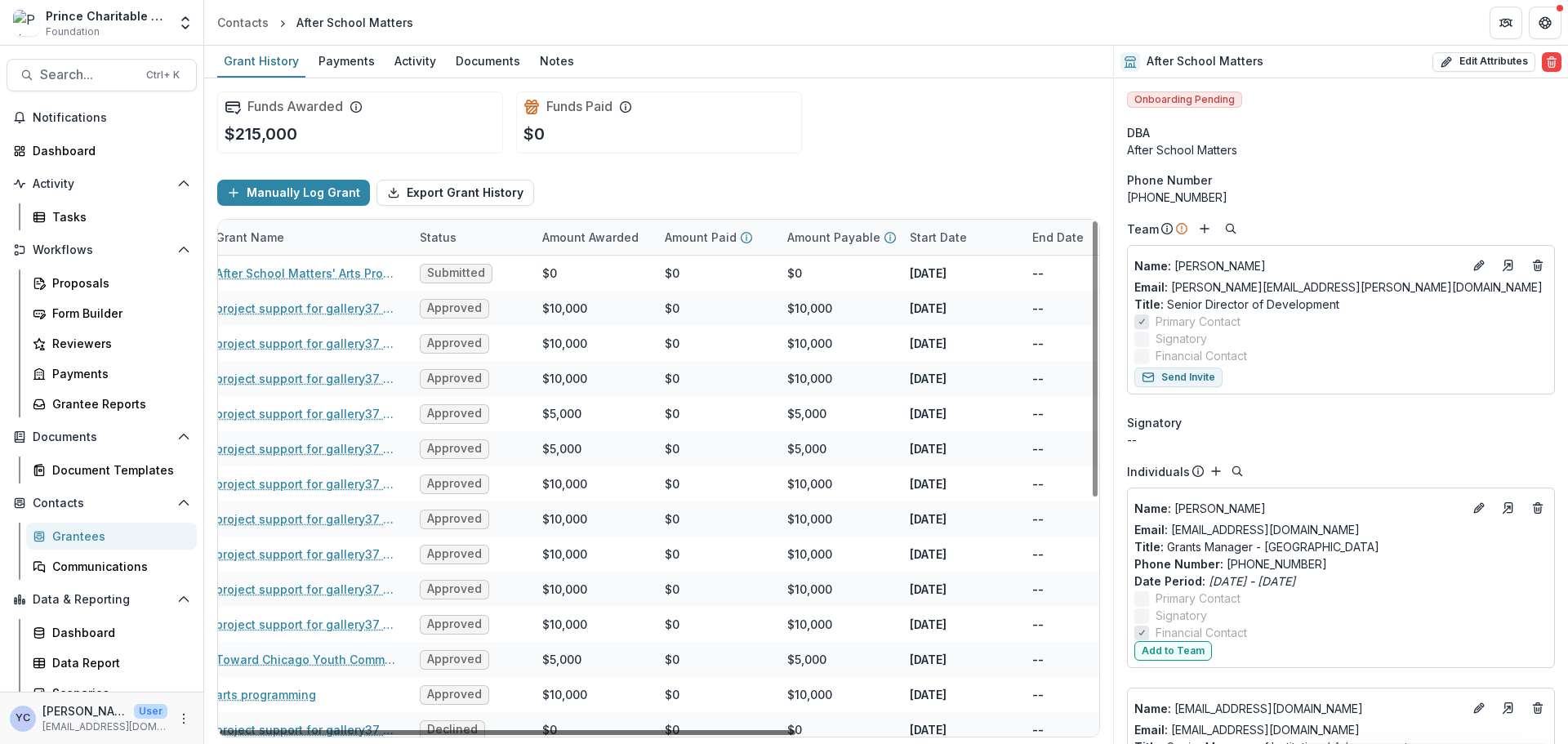
scroll to position [0, 80]
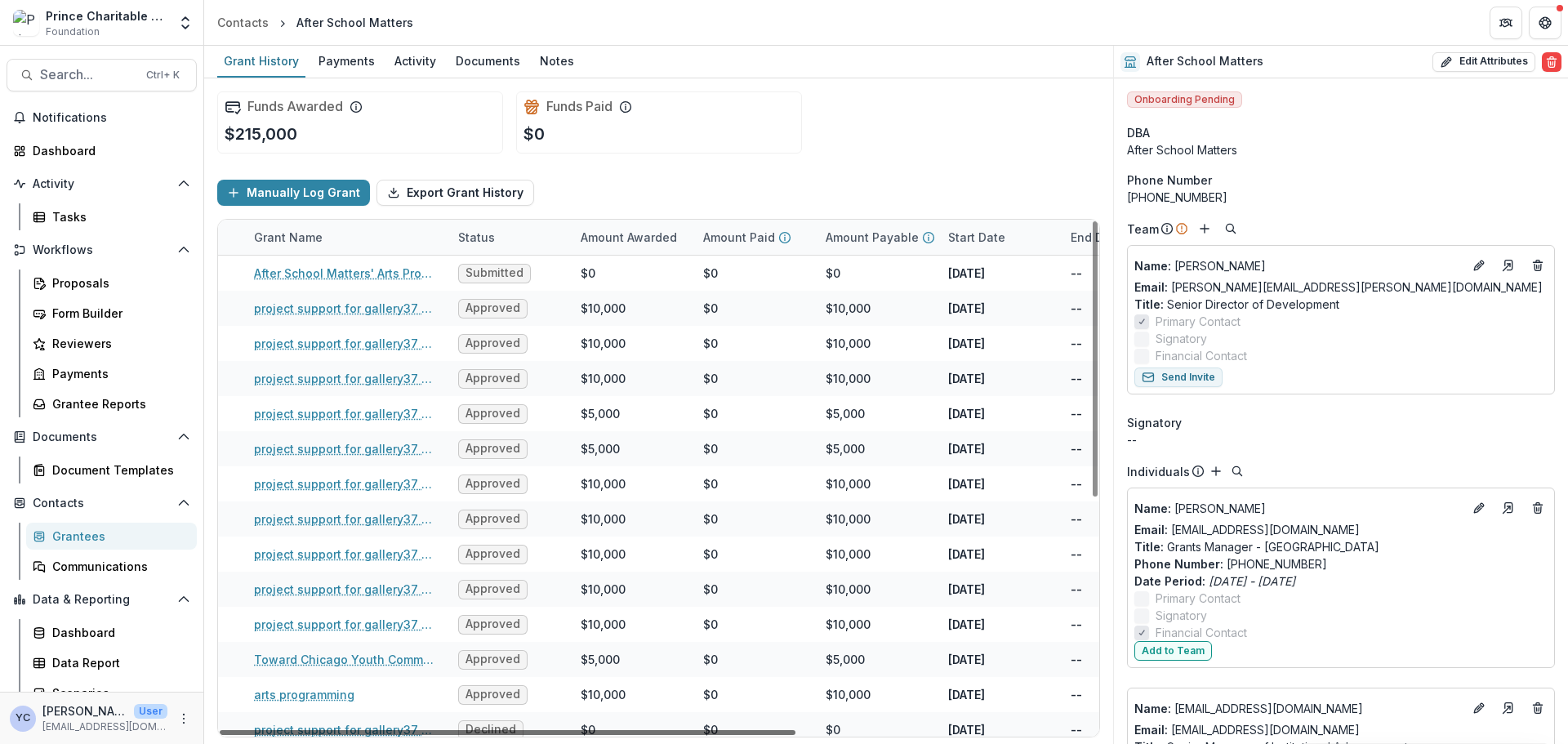
drag, startPoint x: 612, startPoint y: 734, endPoint x: 370, endPoint y: 746, distance: 242.3
click at [370, 566] on div at bounding box center [508, 733] width 576 height 5
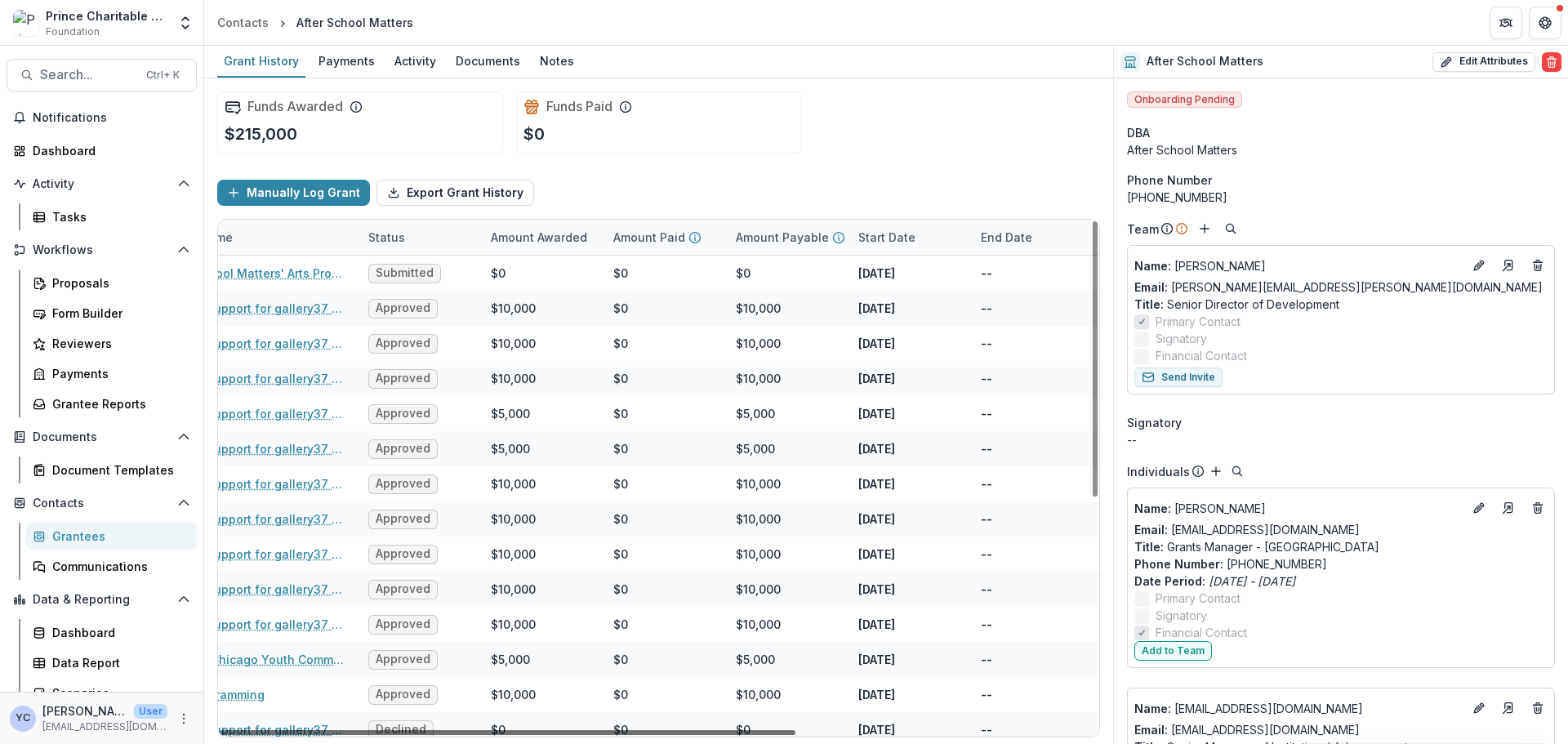
scroll to position [0, 184]
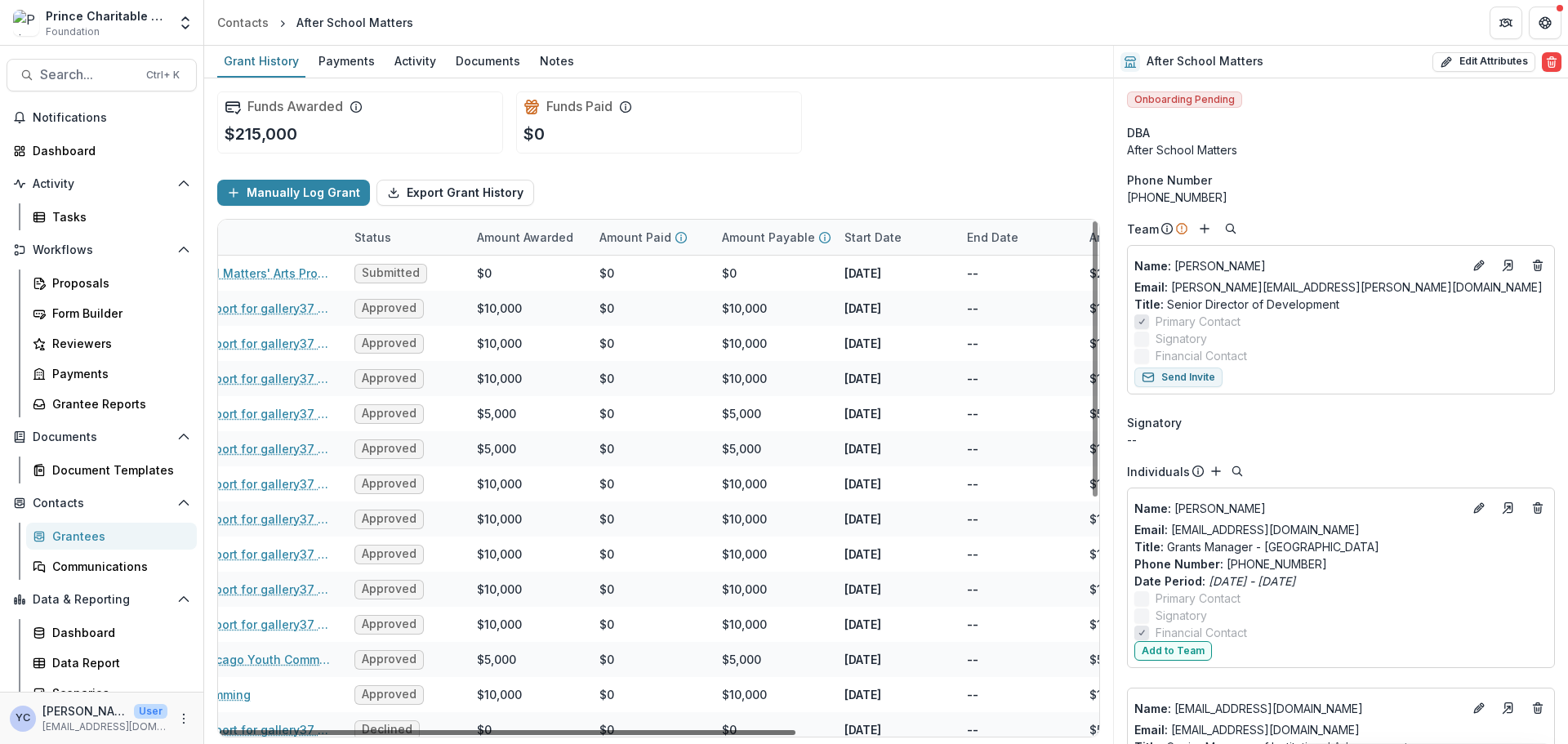
drag, startPoint x: 754, startPoint y: 733, endPoint x: 821, endPoint y: 720, distance: 68.2
click at [796, 566] on div at bounding box center [508, 733] width 576 height 5
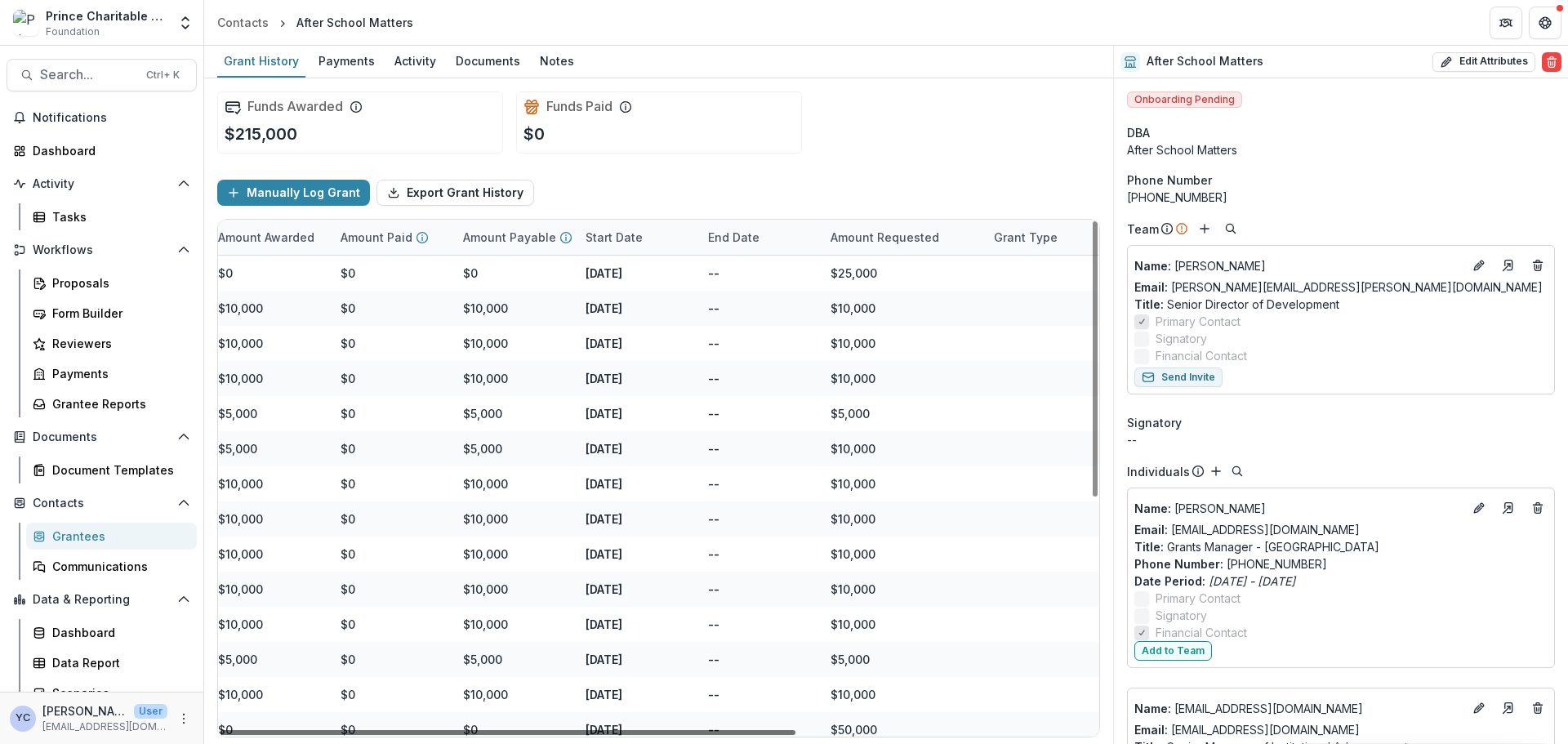
scroll to position [0, 450]
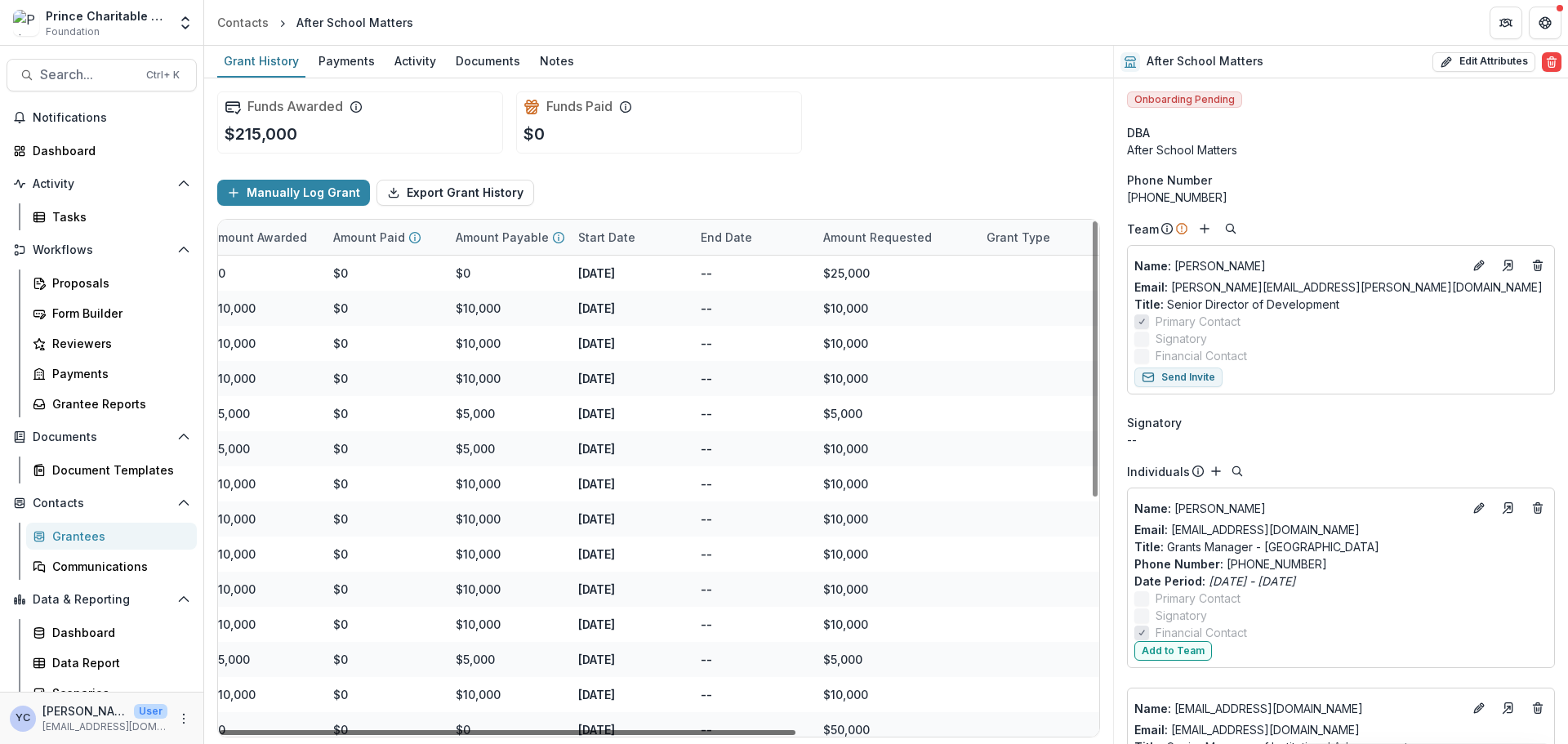
drag, startPoint x: 765, startPoint y: 732, endPoint x: 996, endPoint y: 723, distance: 231.2
click at [796, 566] on div at bounding box center [508, 733] width 576 height 5
click at [837, 169] on div "Manually Log Grant Export Grant History" at bounding box center [659, 193] width 883 height 52
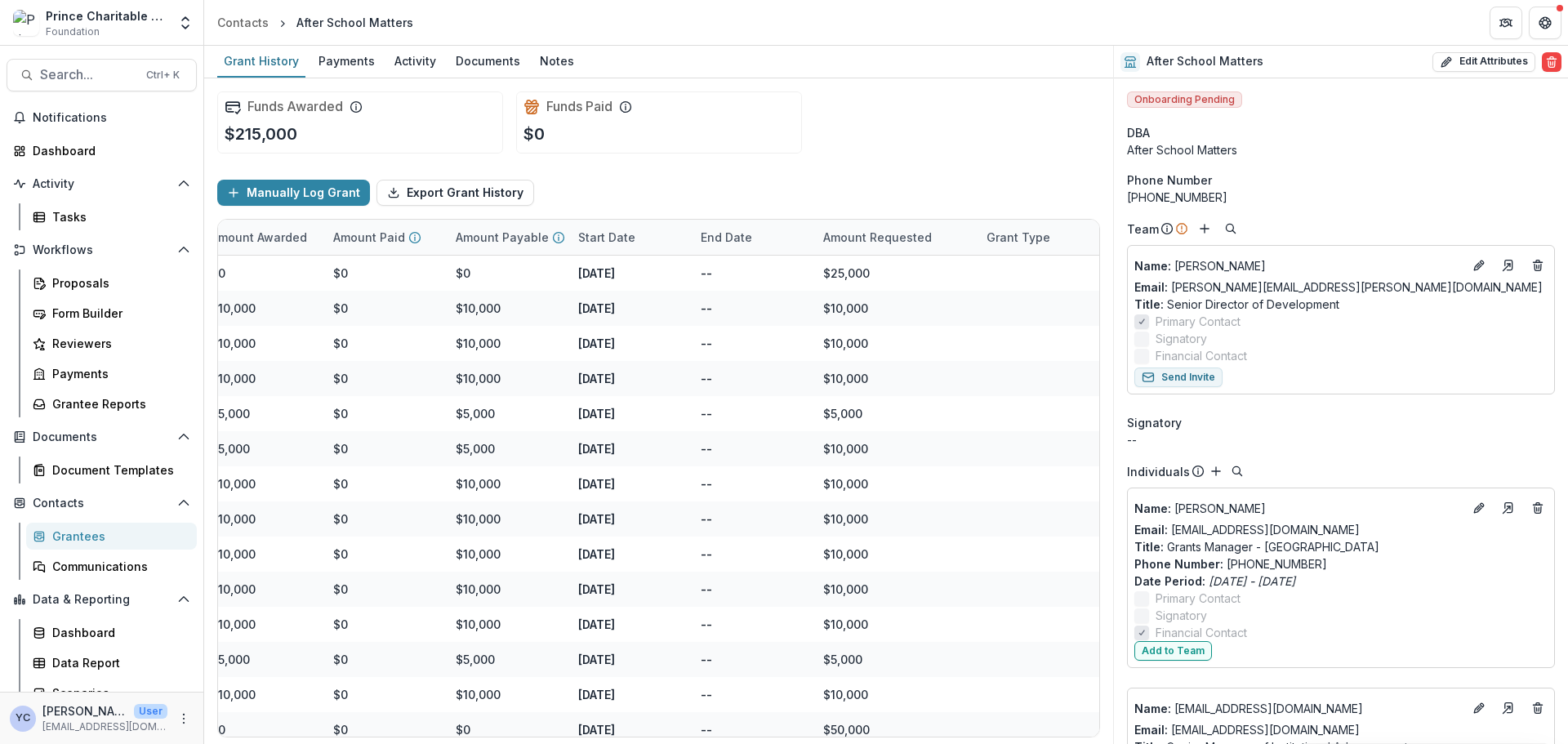
click at [837, 169] on div "Manually Log Grant Export Grant History" at bounding box center [659, 193] width 883 height 52
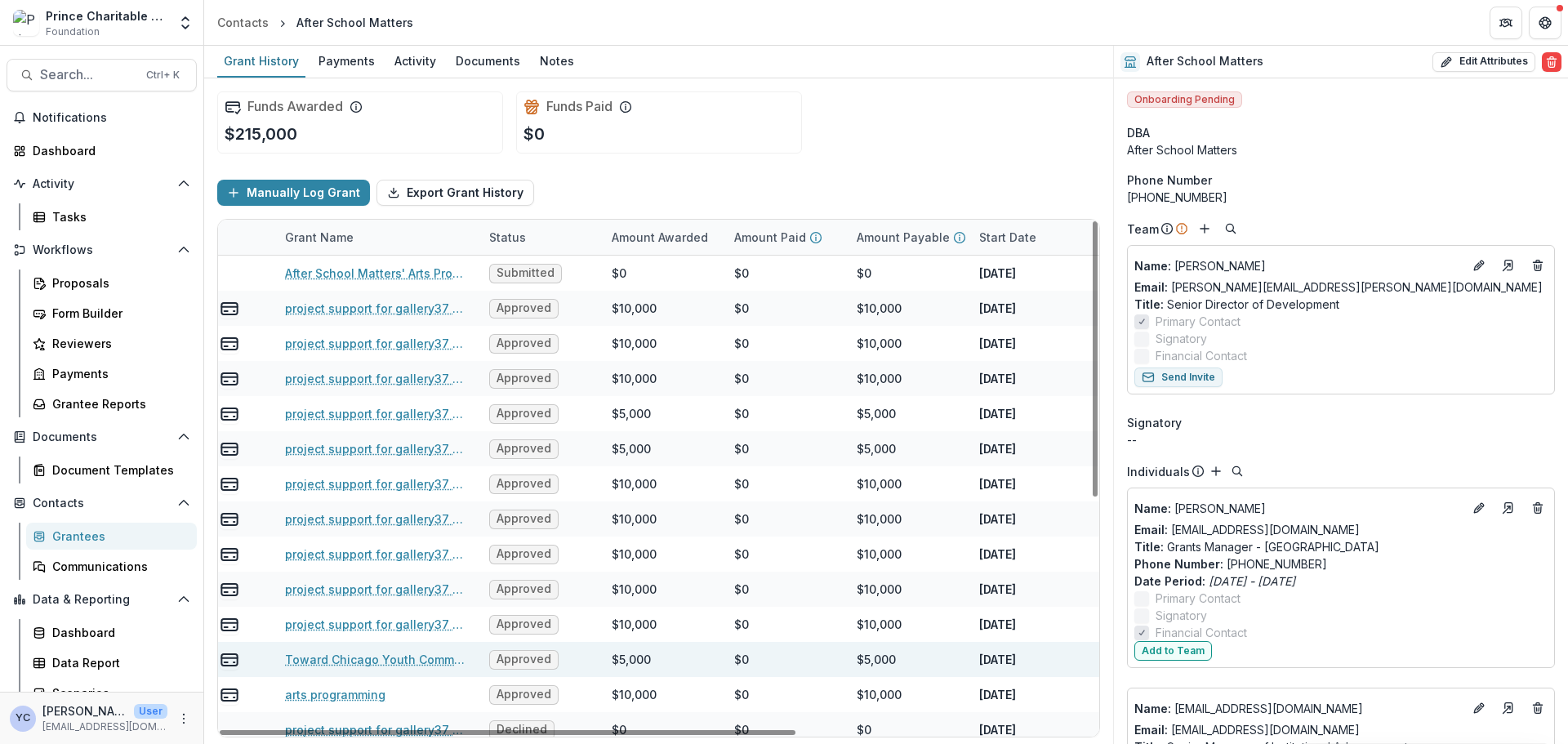
drag, startPoint x: 690, startPoint y: 730, endPoint x: 412, endPoint y: 643, distance: 291.3
click at [419, 566] on div at bounding box center [508, 733] width 576 height 5
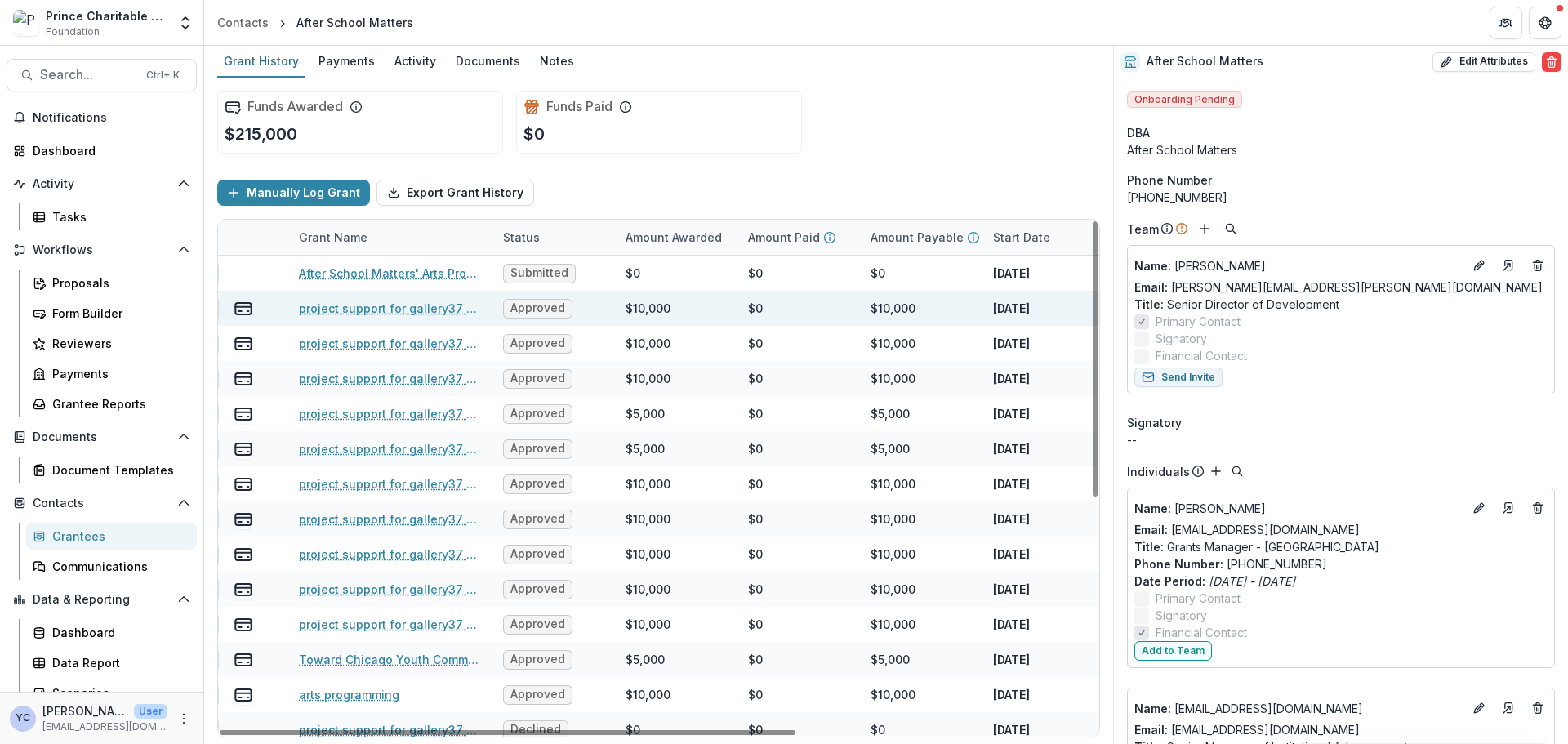
click at [389, 307] on link "project support for gallery37 downtown program" at bounding box center [391, 308] width 184 height 17
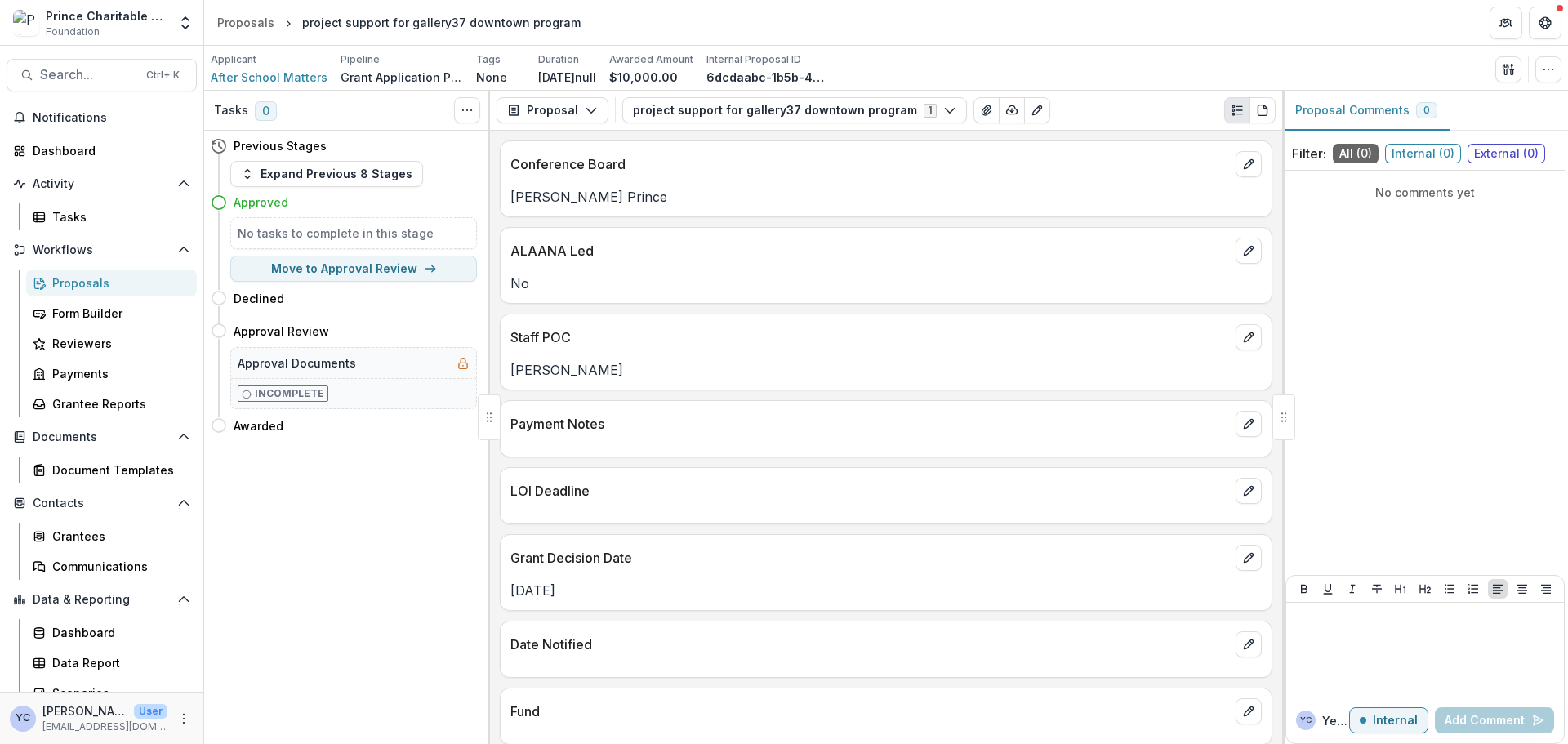
scroll to position [490, 0]
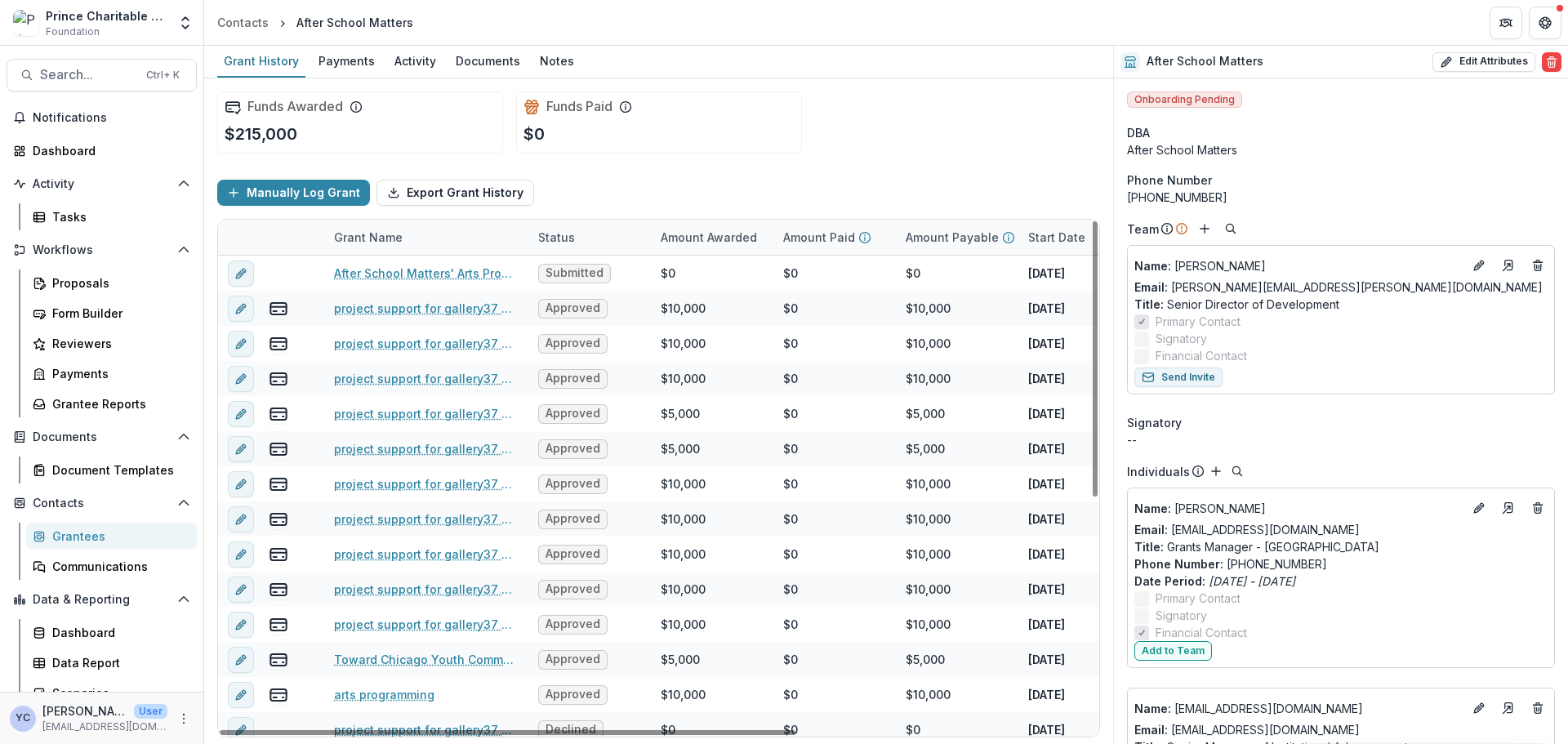
click at [759, 153] on div "Funds Paid $0" at bounding box center [659, 122] width 286 height 62
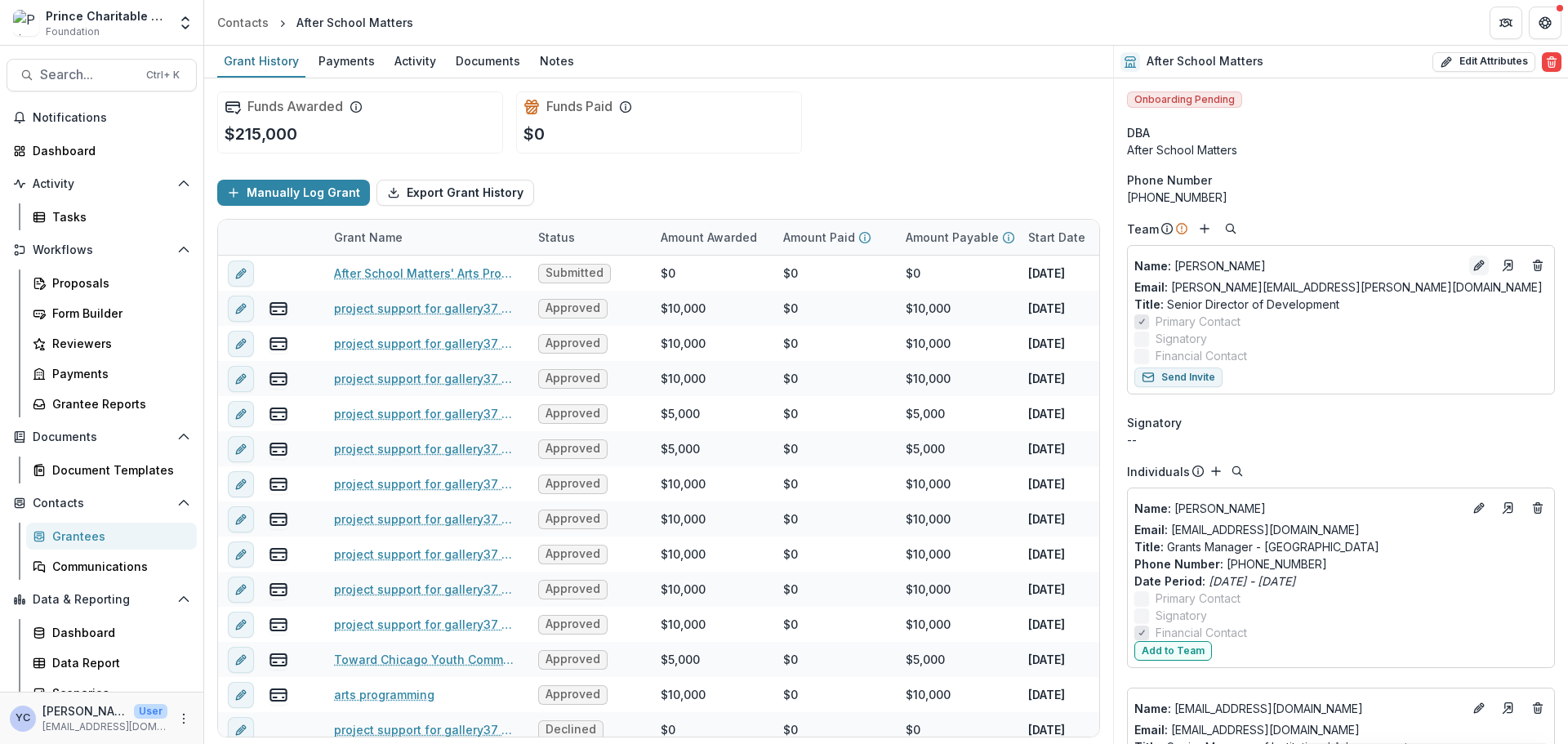
click at [1254, 263] on icon "Edit" at bounding box center [1478, 265] width 13 height 13
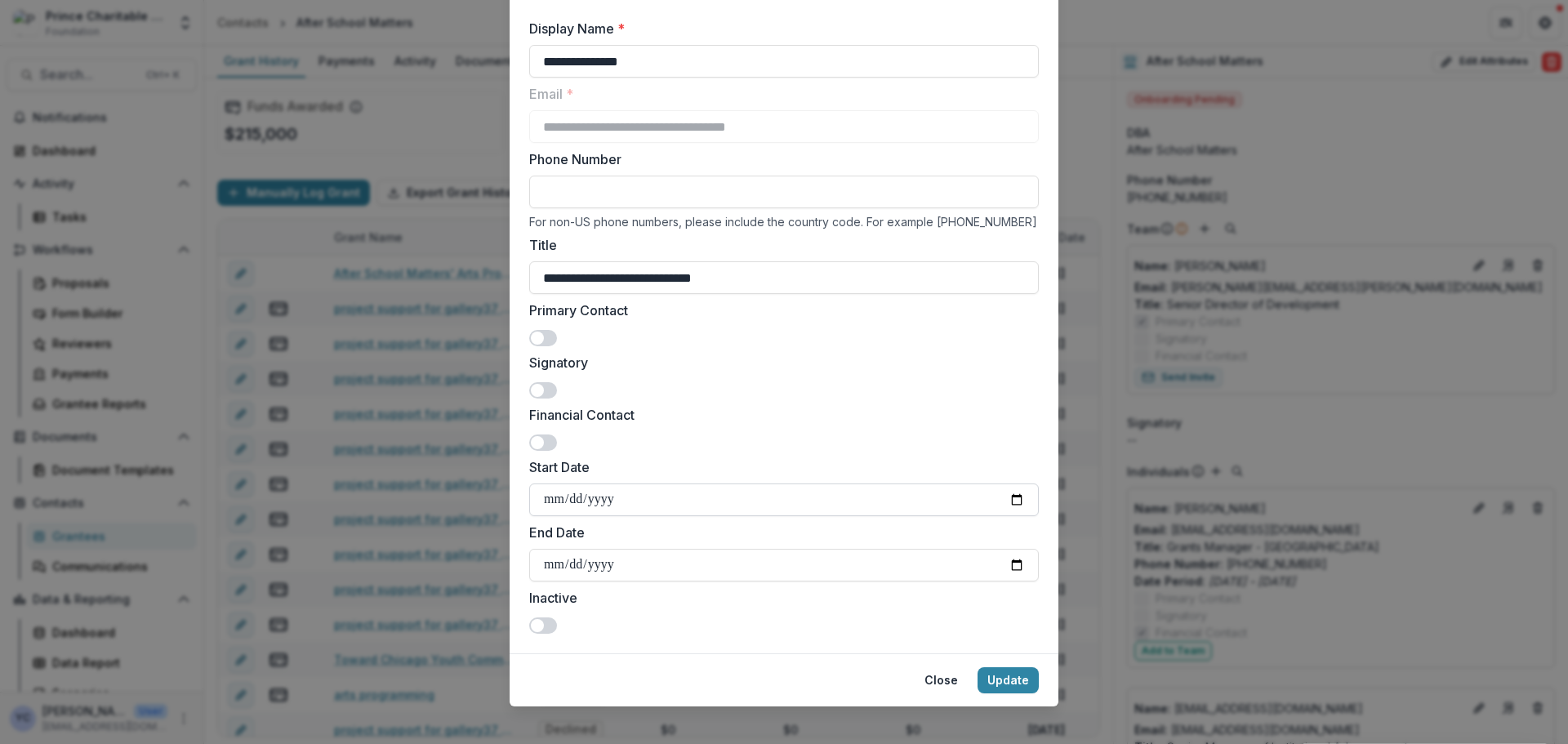
scroll to position [117, 0]
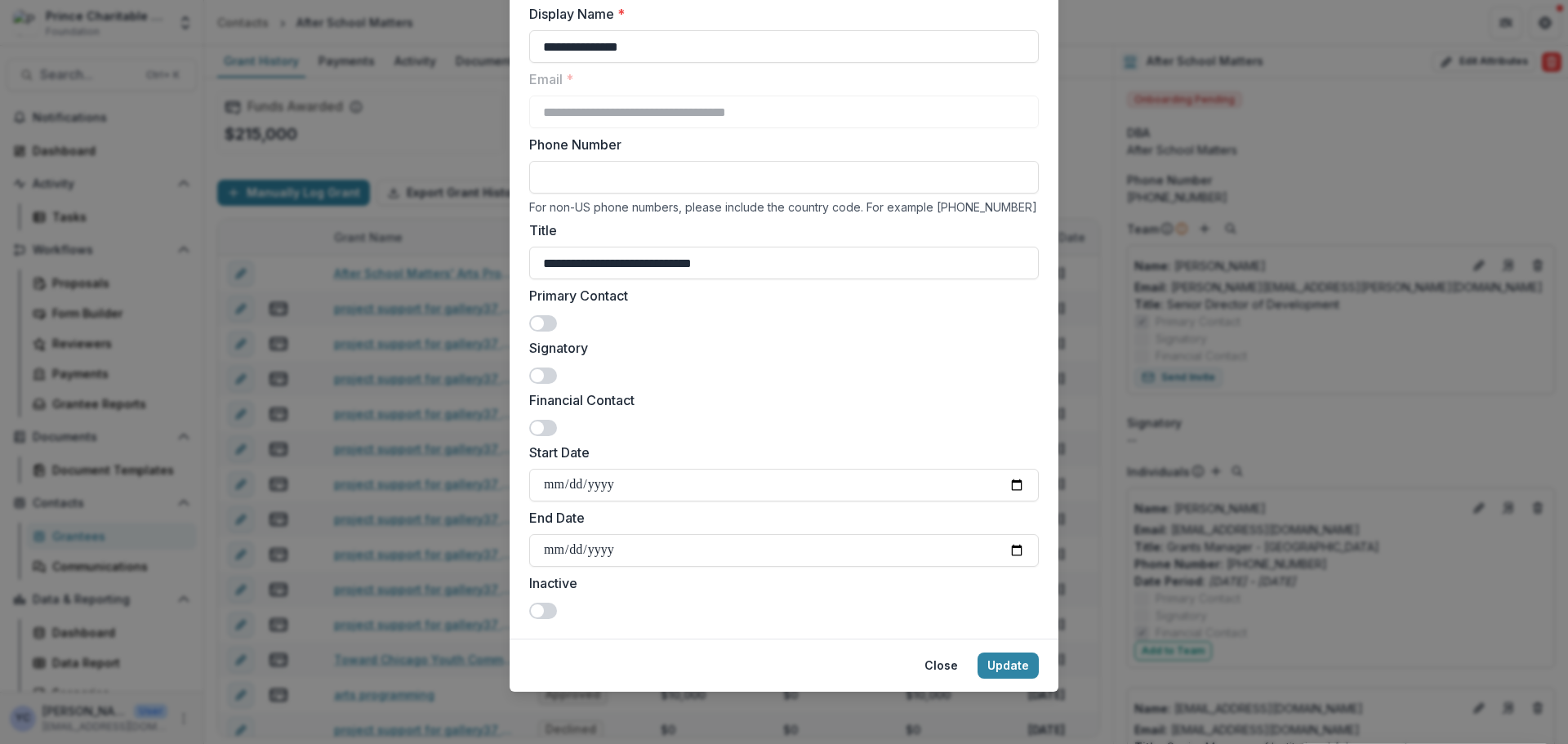
drag, startPoint x: 941, startPoint y: 674, endPoint x: 885, endPoint y: 662, distance: 57.3
click at [885, 566] on footer "Close Update" at bounding box center [784, 665] width 549 height 53
drag, startPoint x: 933, startPoint y: 670, endPoint x: 798, endPoint y: 679, distance: 135.3
click at [798, 566] on footer "Close Update" at bounding box center [784, 665] width 549 height 53
click at [925, 566] on button "Close" at bounding box center [941, 666] width 53 height 26
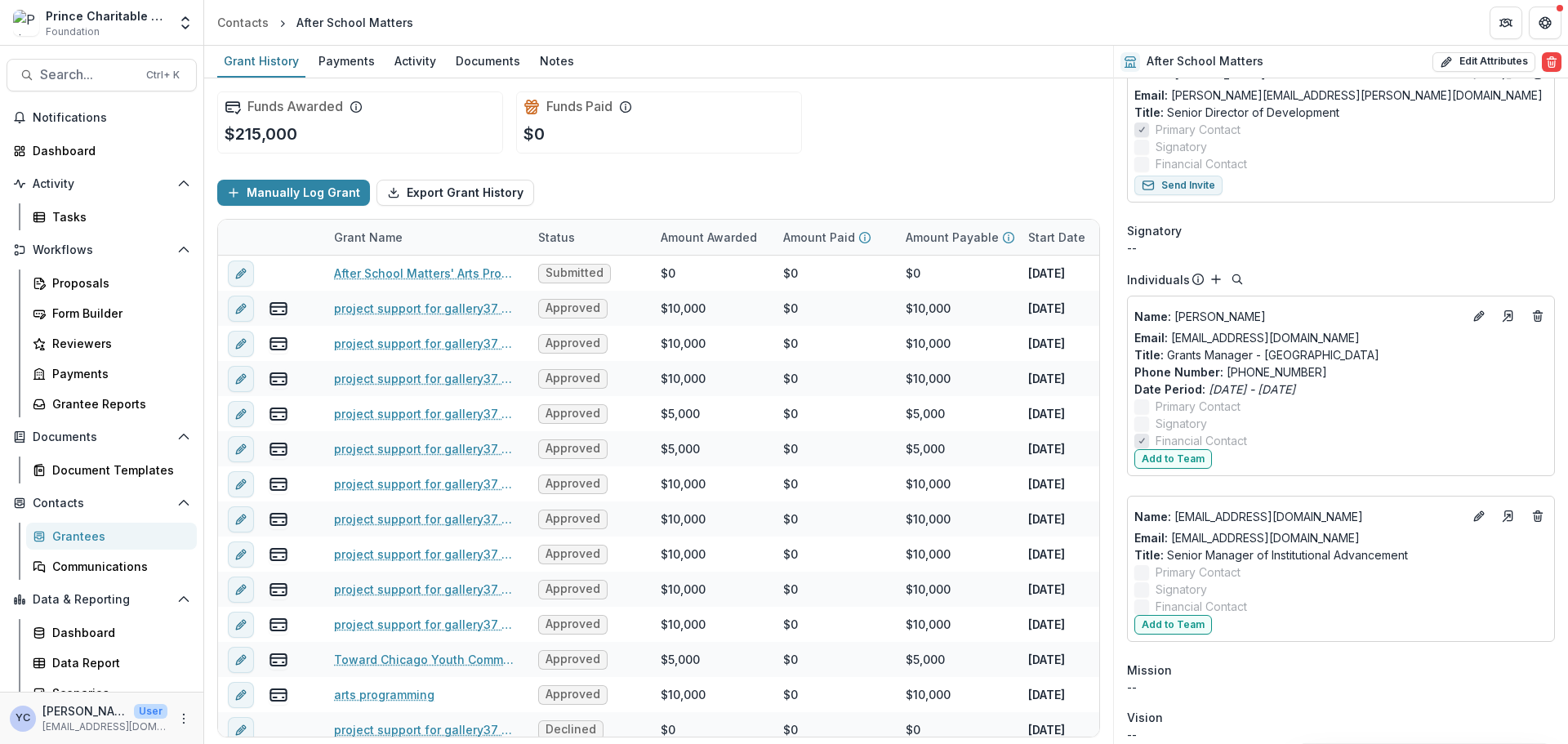
scroll to position [163, 0]
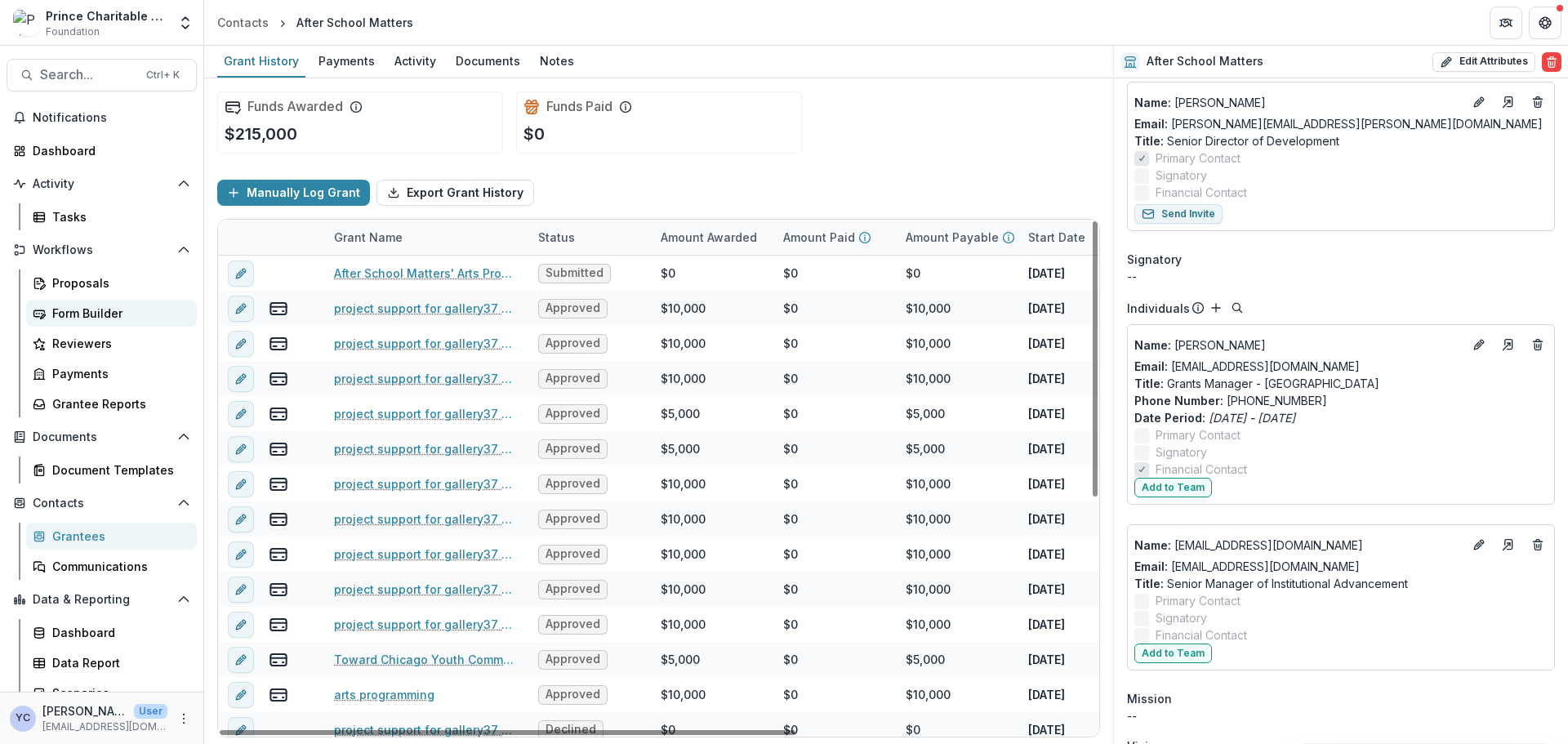
click at [94, 317] on div "Form Builder" at bounding box center [118, 313] width 132 height 17
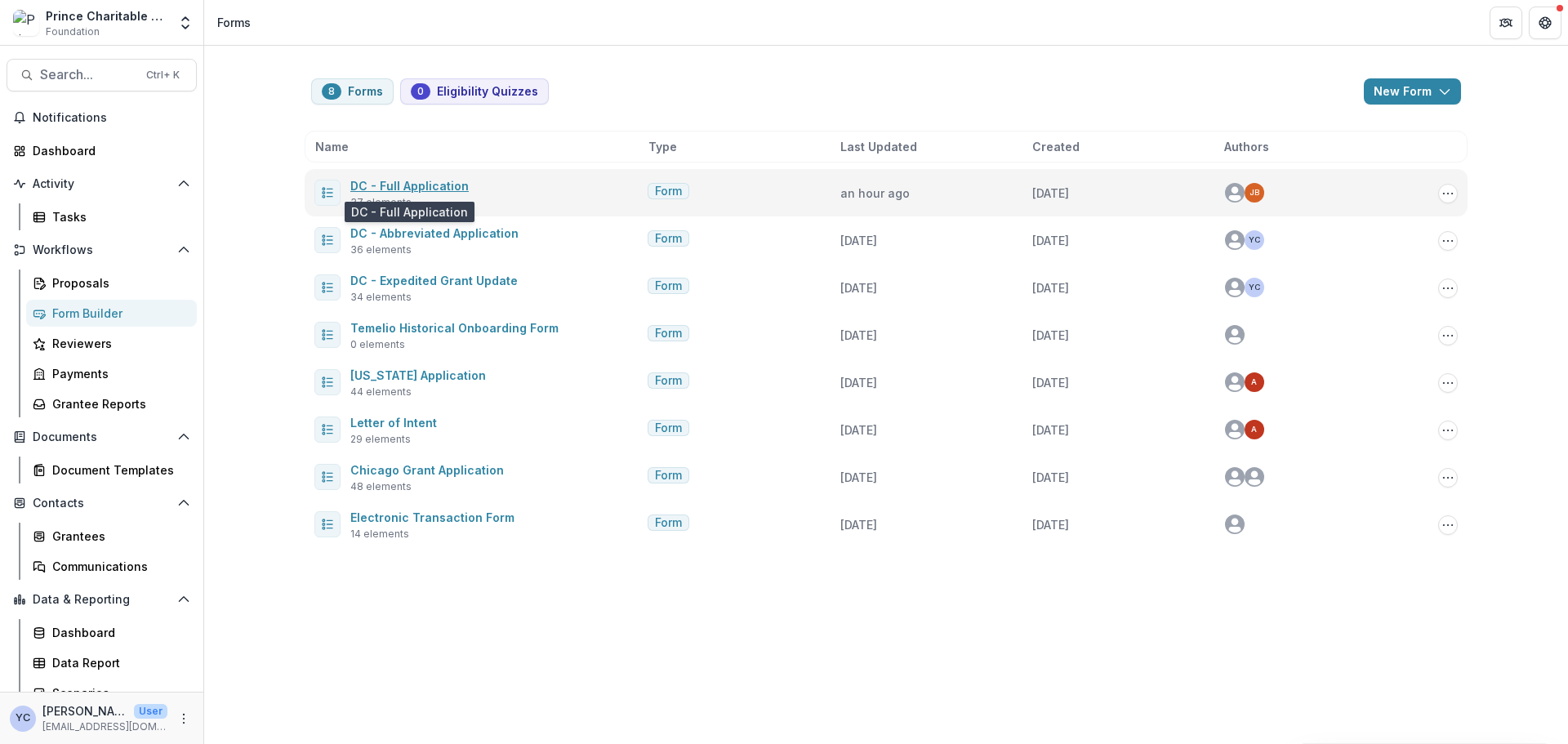
click at [378, 183] on link "DC - Full Application" at bounding box center [409, 186] width 119 height 14
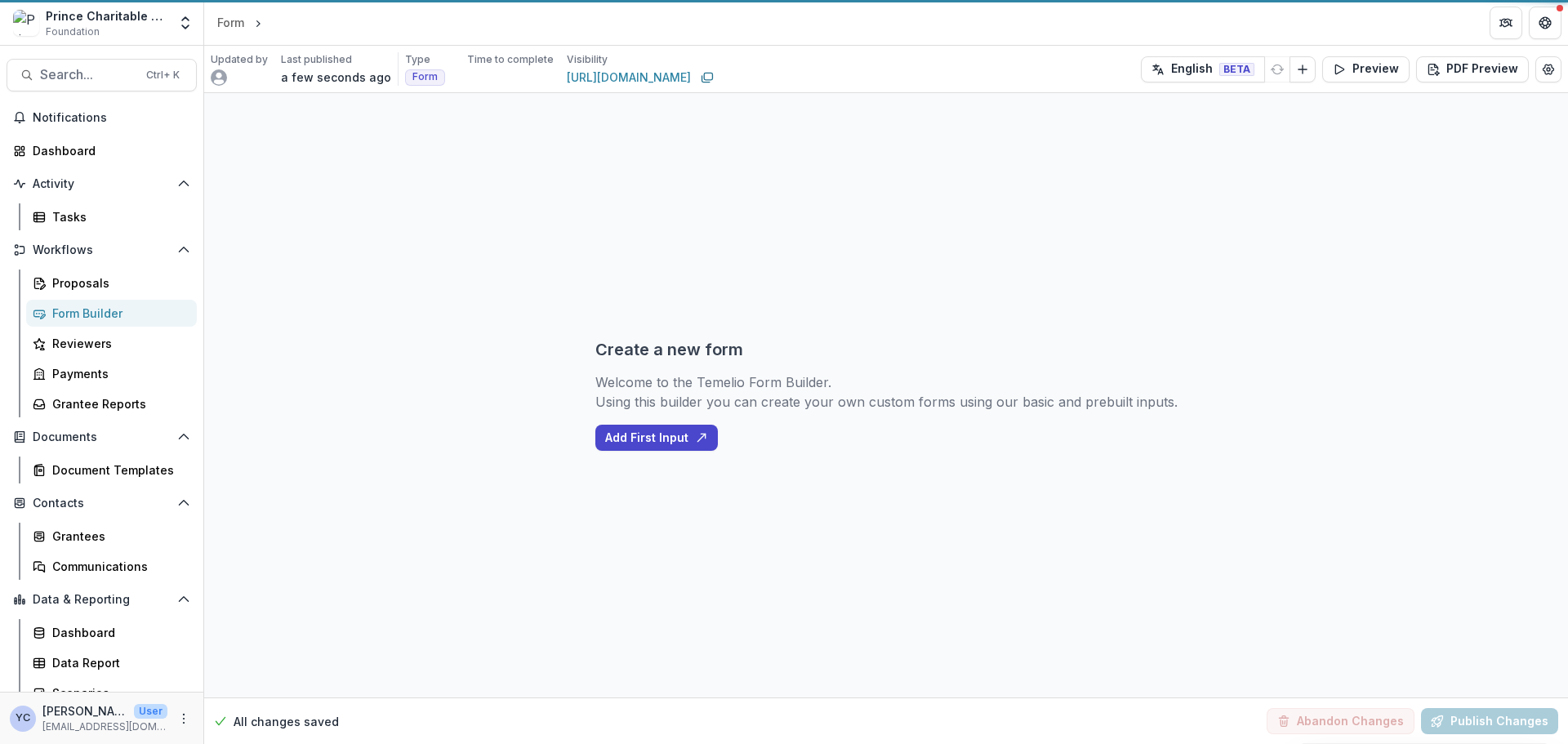
click at [428, 433] on div "Create a new form Welcome to the Temelio Form Builder. Using this builder you c…" at bounding box center [886, 395] width 1364 height 604
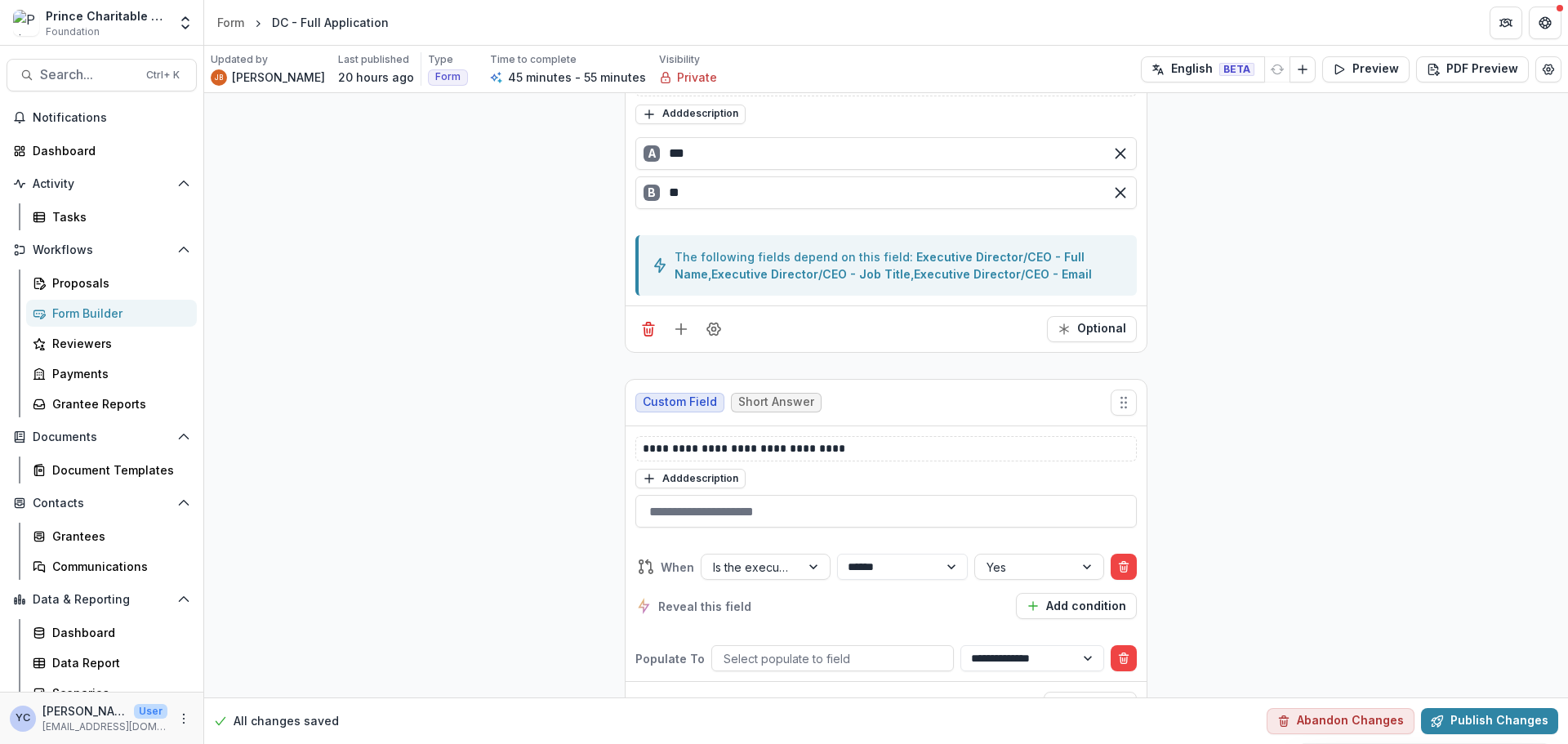
scroll to position [5877, 0]
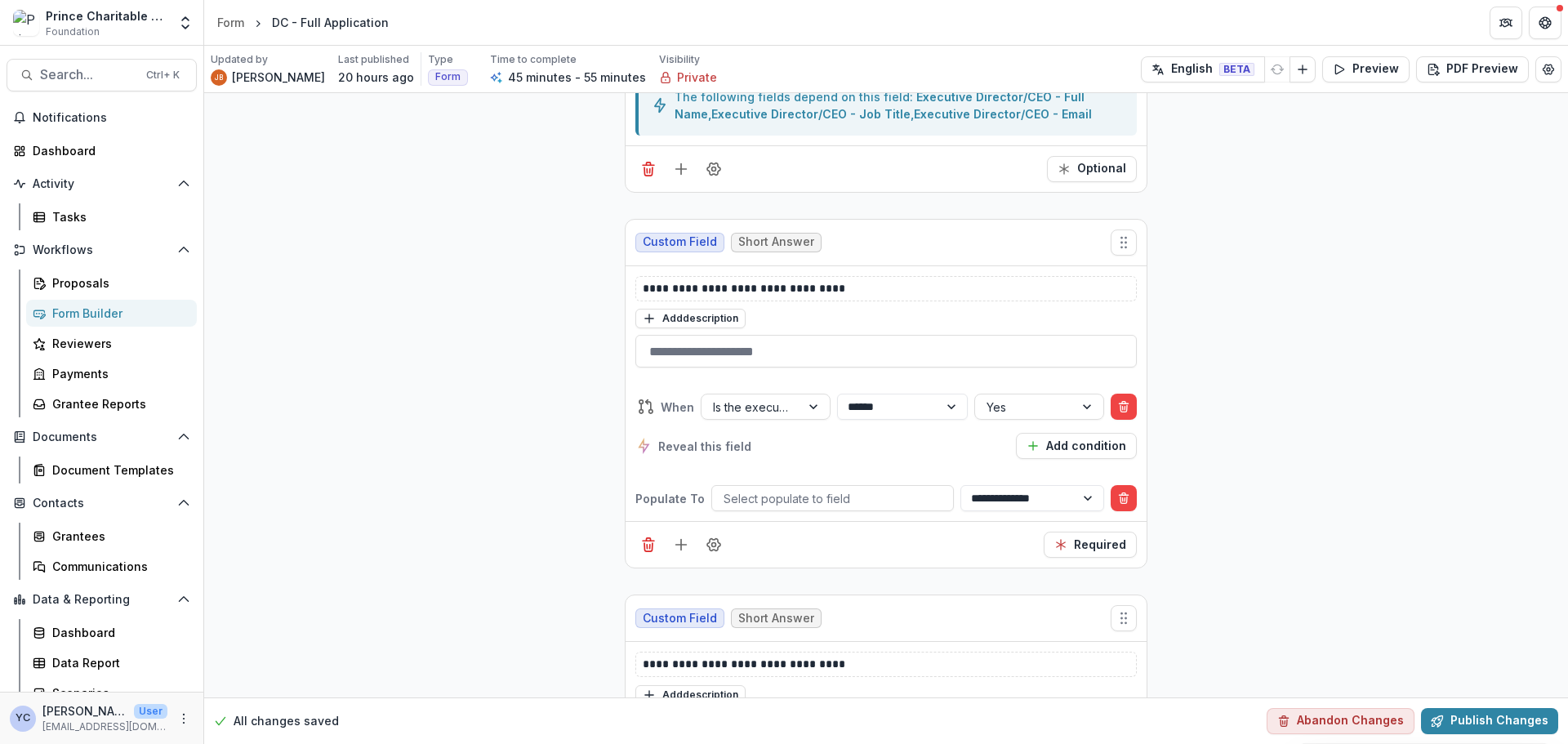
click at [772, 492] on div at bounding box center [832, 498] width 218 height 20
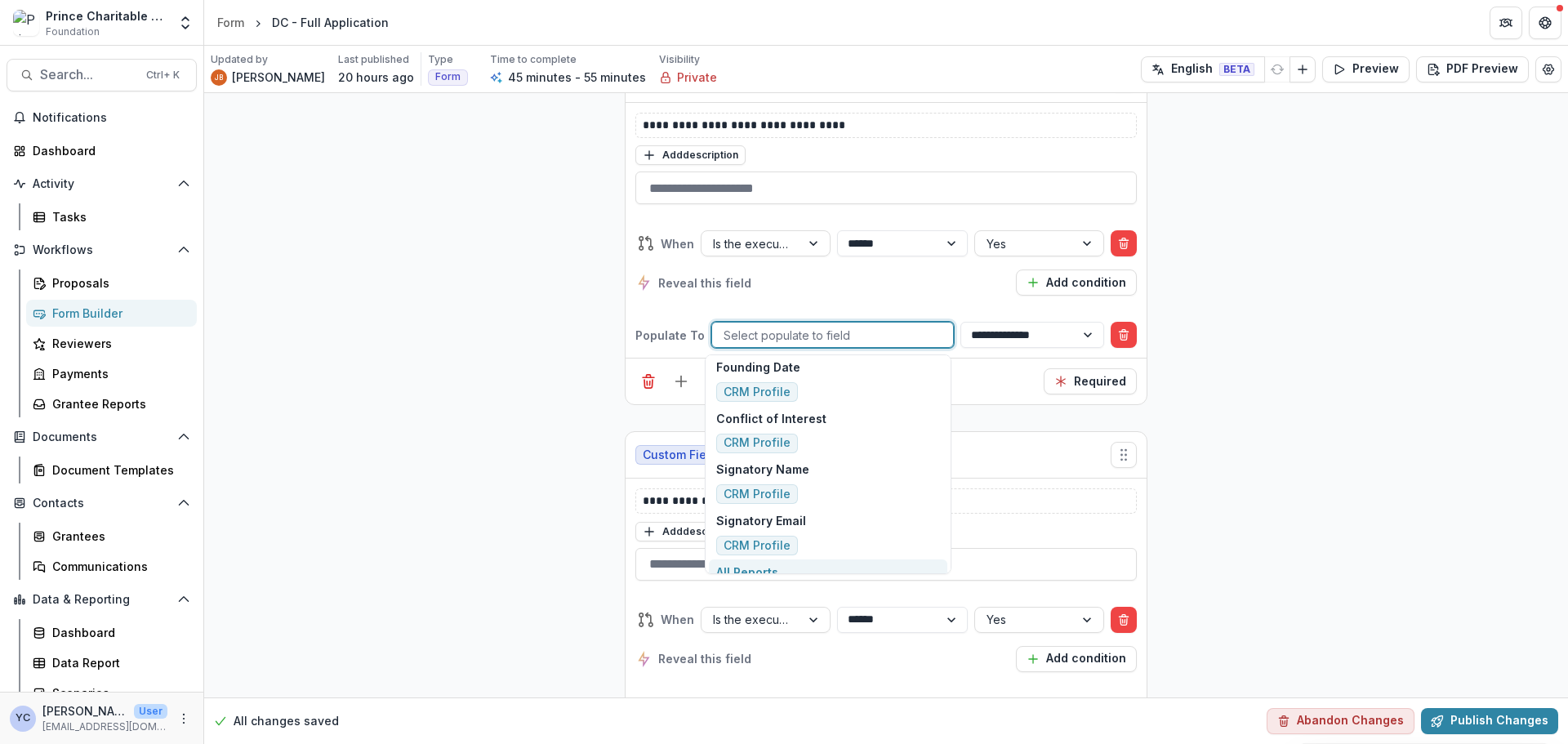
scroll to position [1714, 0]
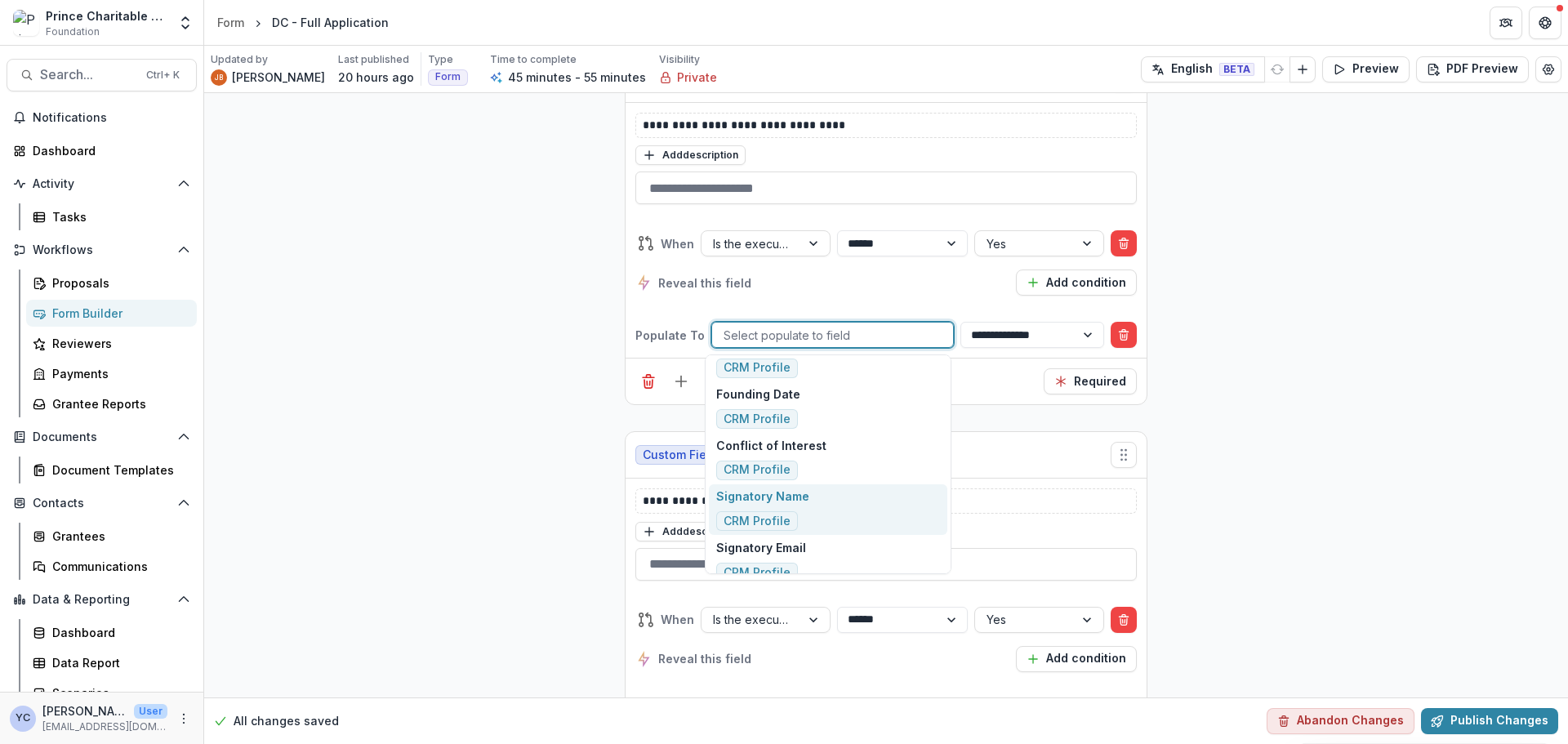
drag, startPoint x: 553, startPoint y: 509, endPoint x: 82, endPoint y: 300, distance: 515.3
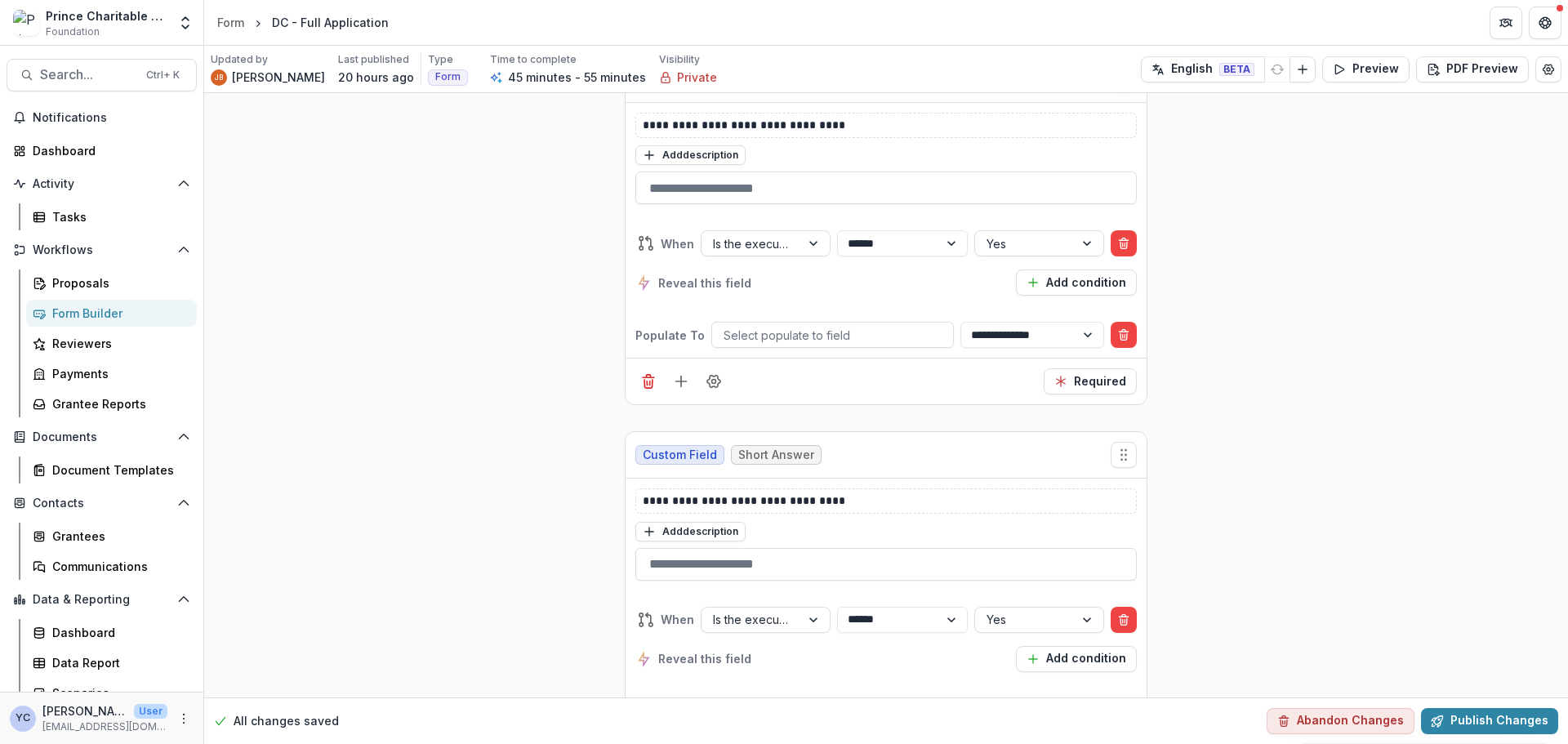
click at [817, 336] on div at bounding box center [832, 334] width 218 height 20
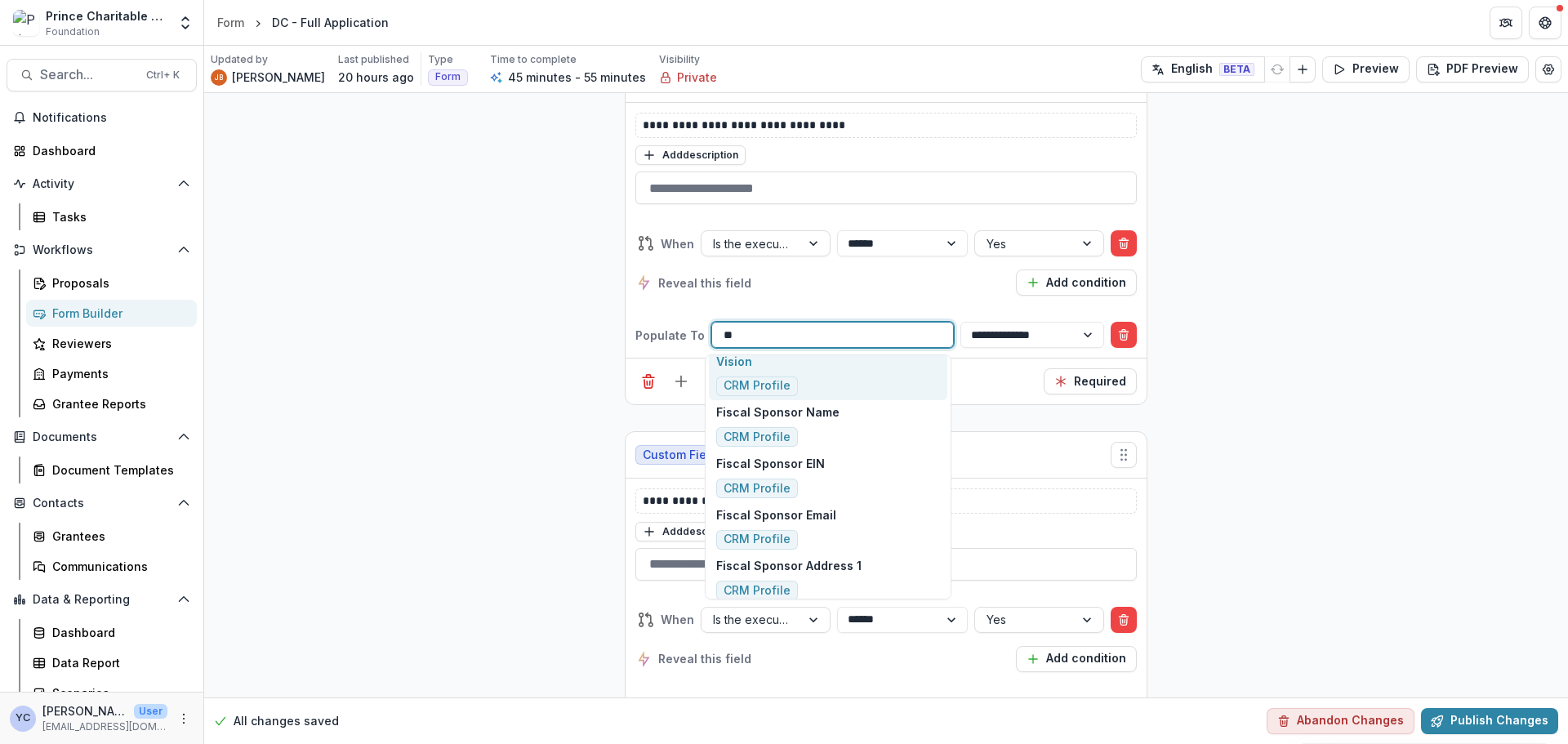
scroll to position [0, 0]
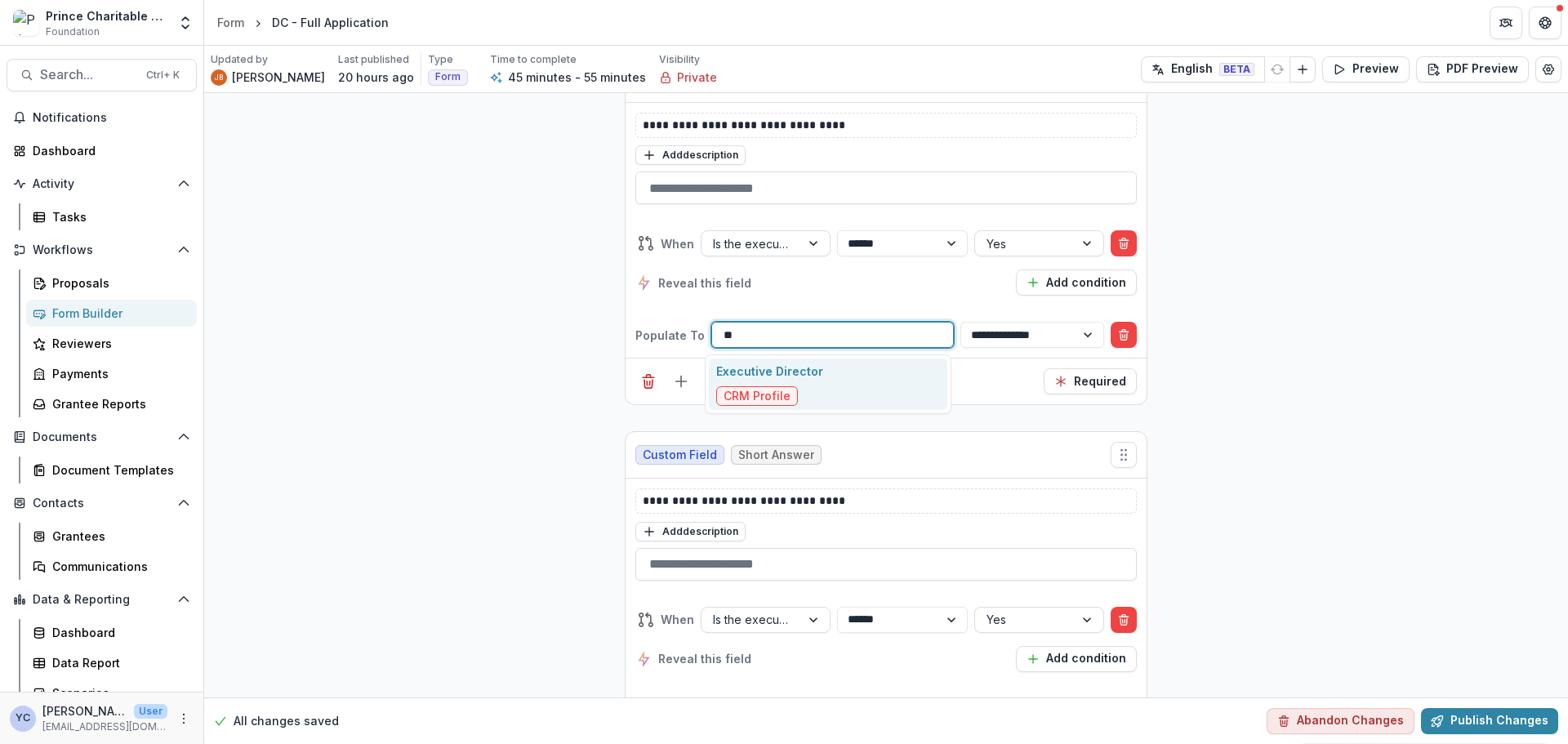
type input "***"
click at [805, 388] on div "Executive Director CRM Profile" at bounding box center [770, 385] width 107 height 44
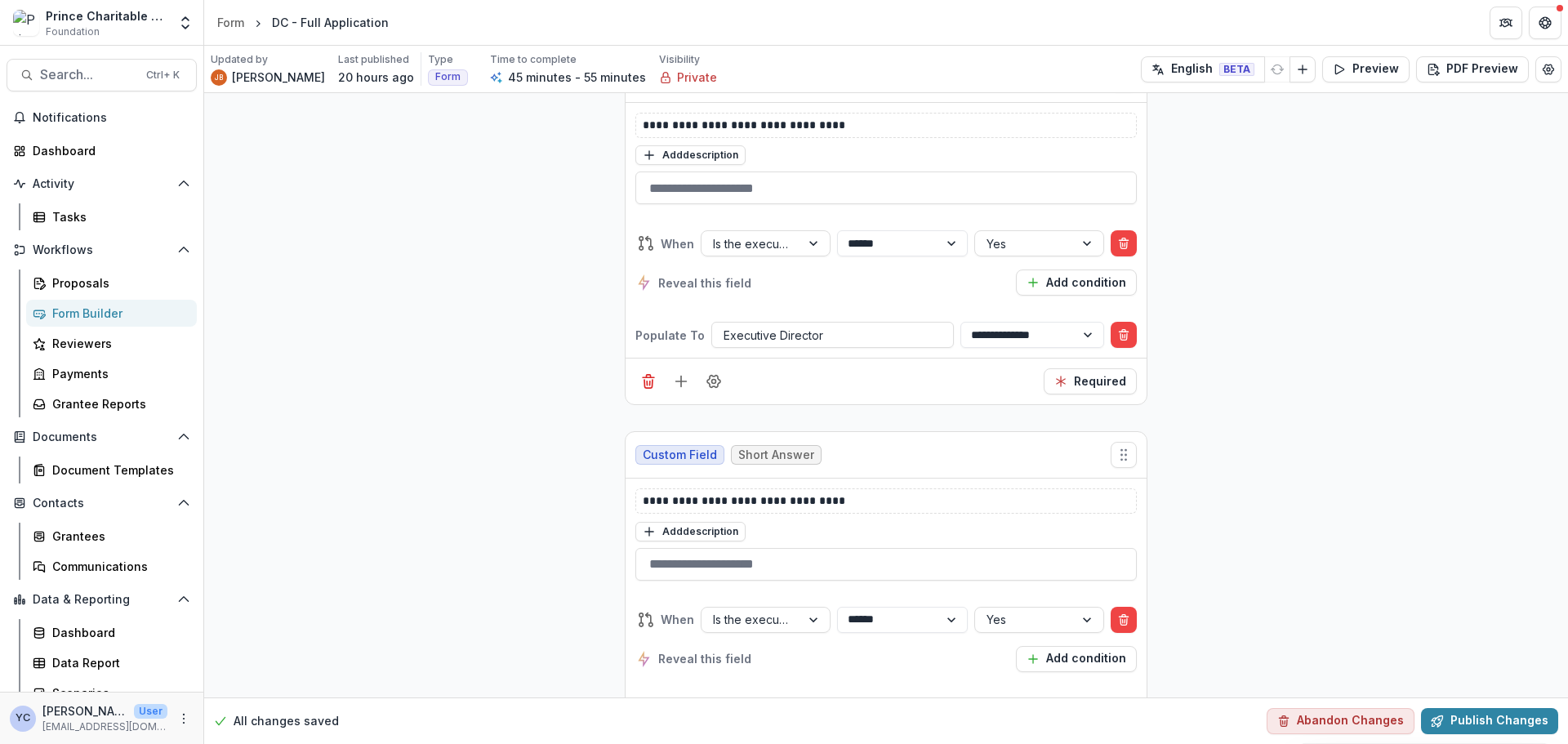
click at [1254, 65] on icon "Edit Form Settings" at bounding box center [1549, 69] width 10 height 10
select select "*******"
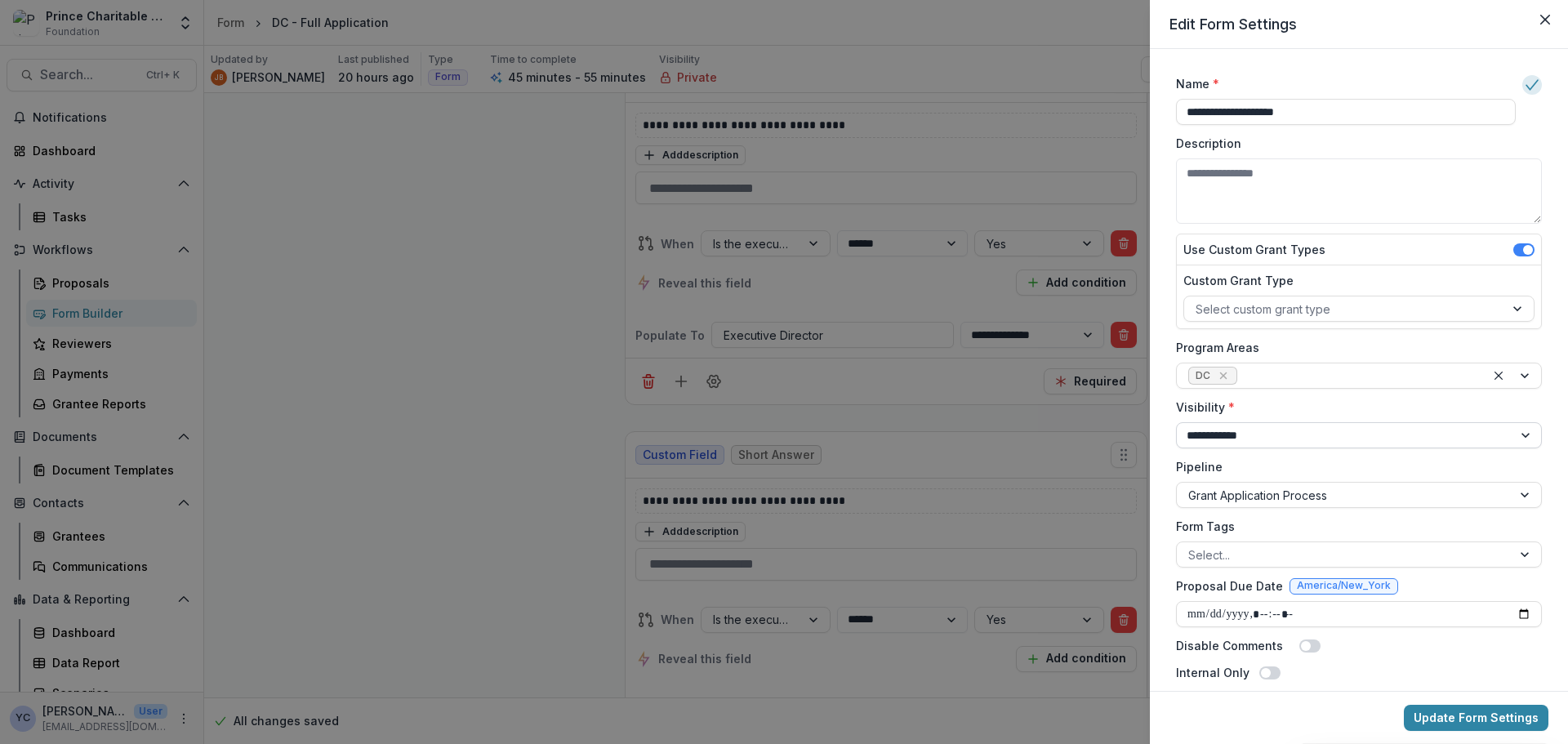
click at [1254, 433] on select "**********" at bounding box center [1359, 435] width 366 height 26
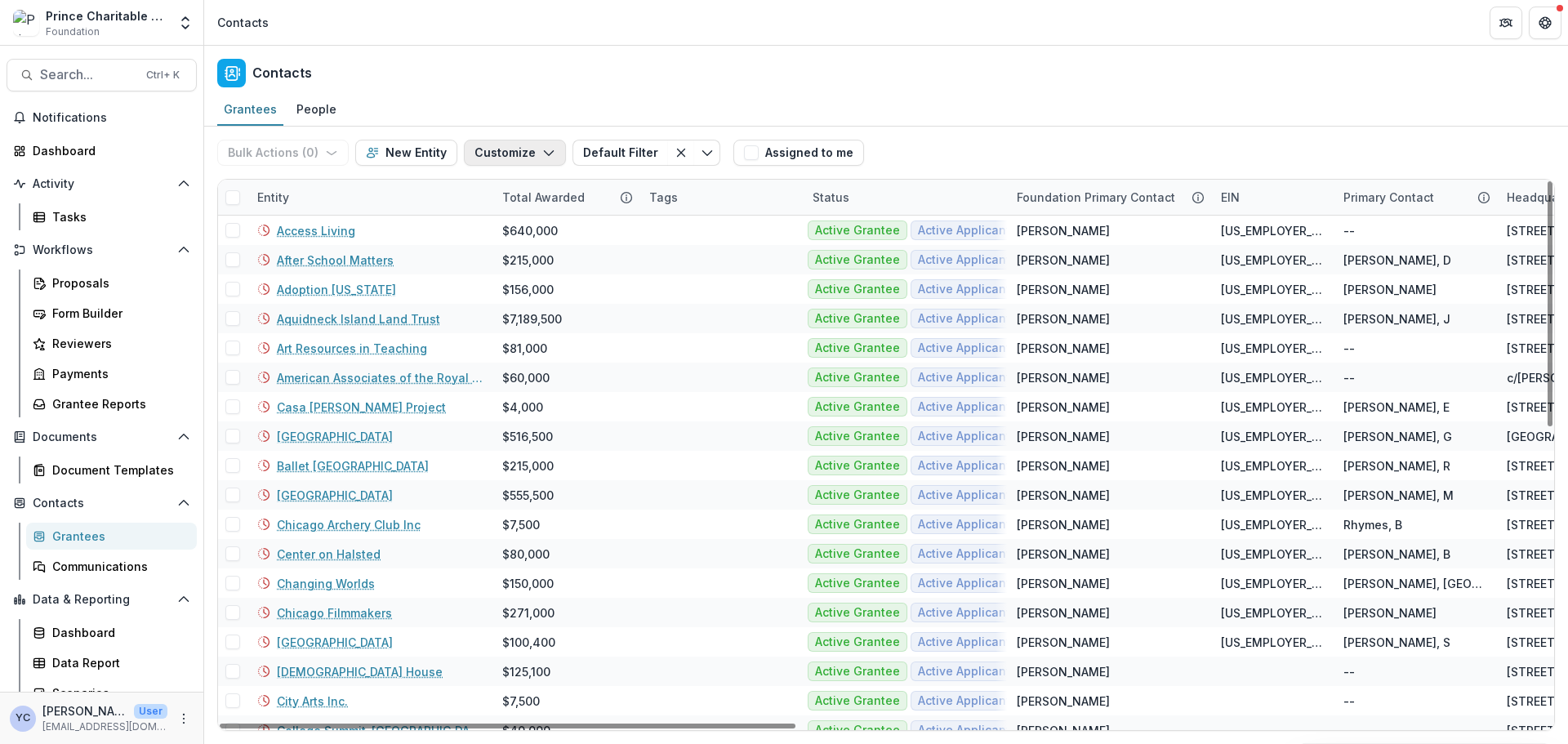
click at [544, 157] on icon "button" at bounding box center [548, 153] width 13 height 13
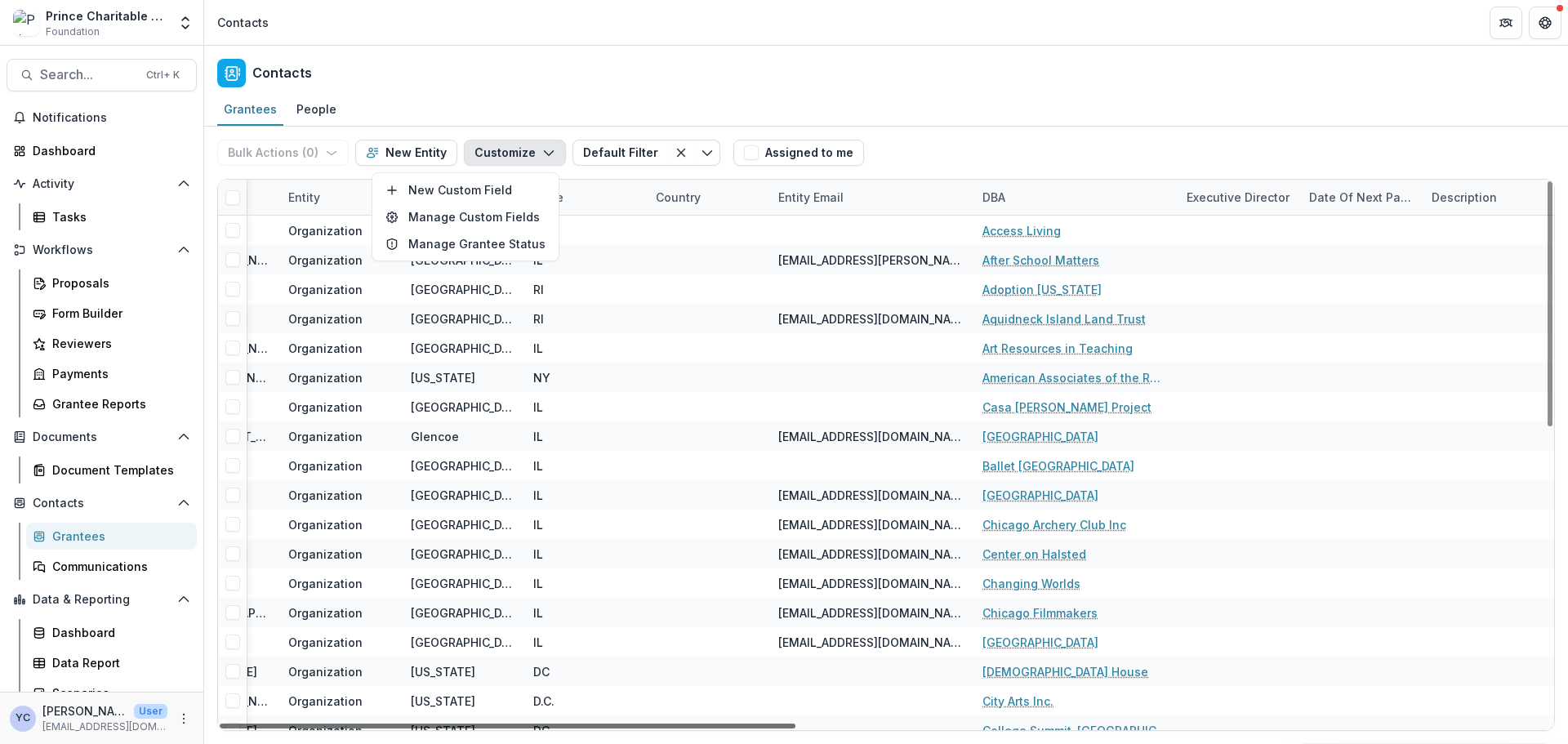
scroll to position [0, 1520]
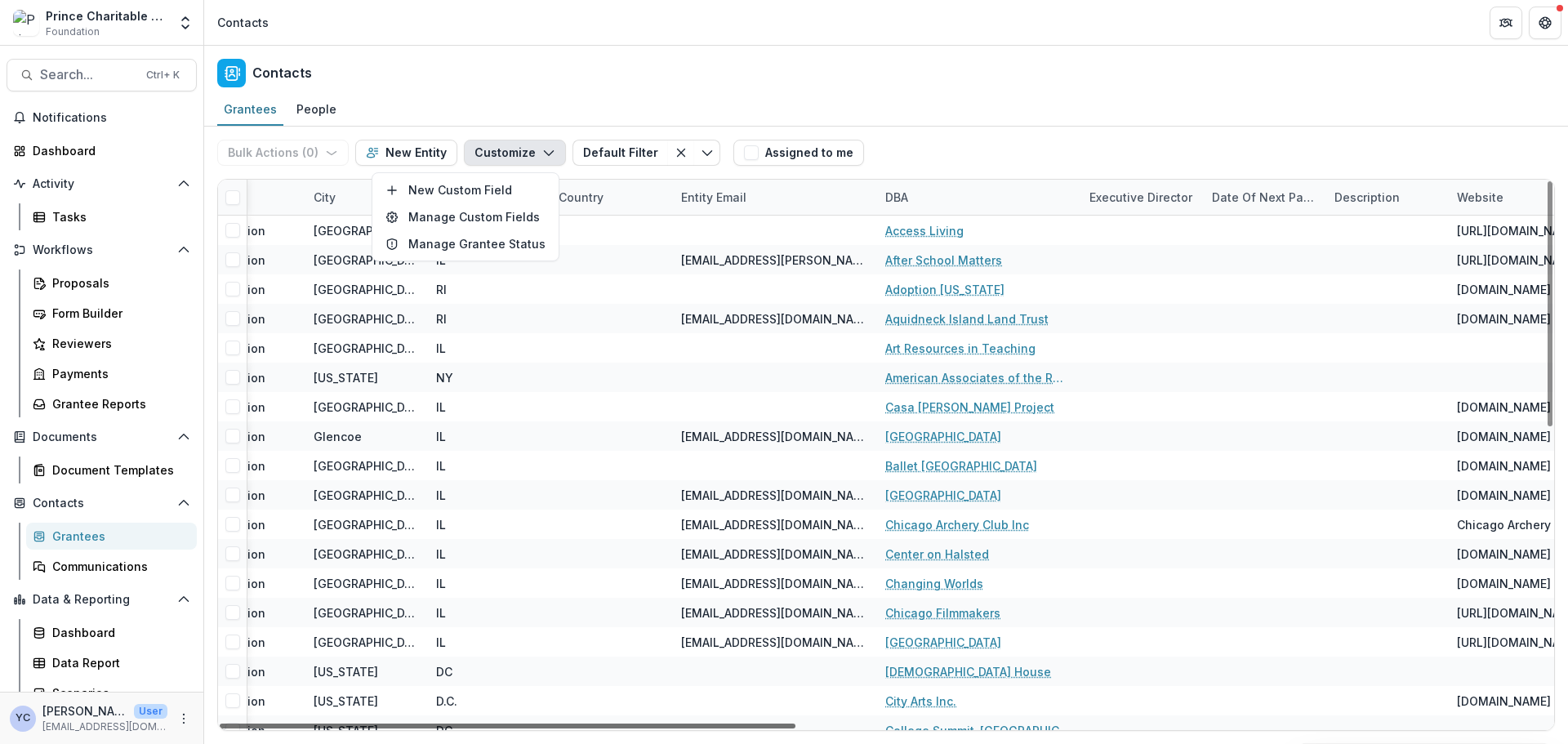
drag, startPoint x: 562, startPoint y: 720, endPoint x: 1215, endPoint y: 726, distance: 653.0
click at [796, 726] on div at bounding box center [508, 726] width 576 height 5
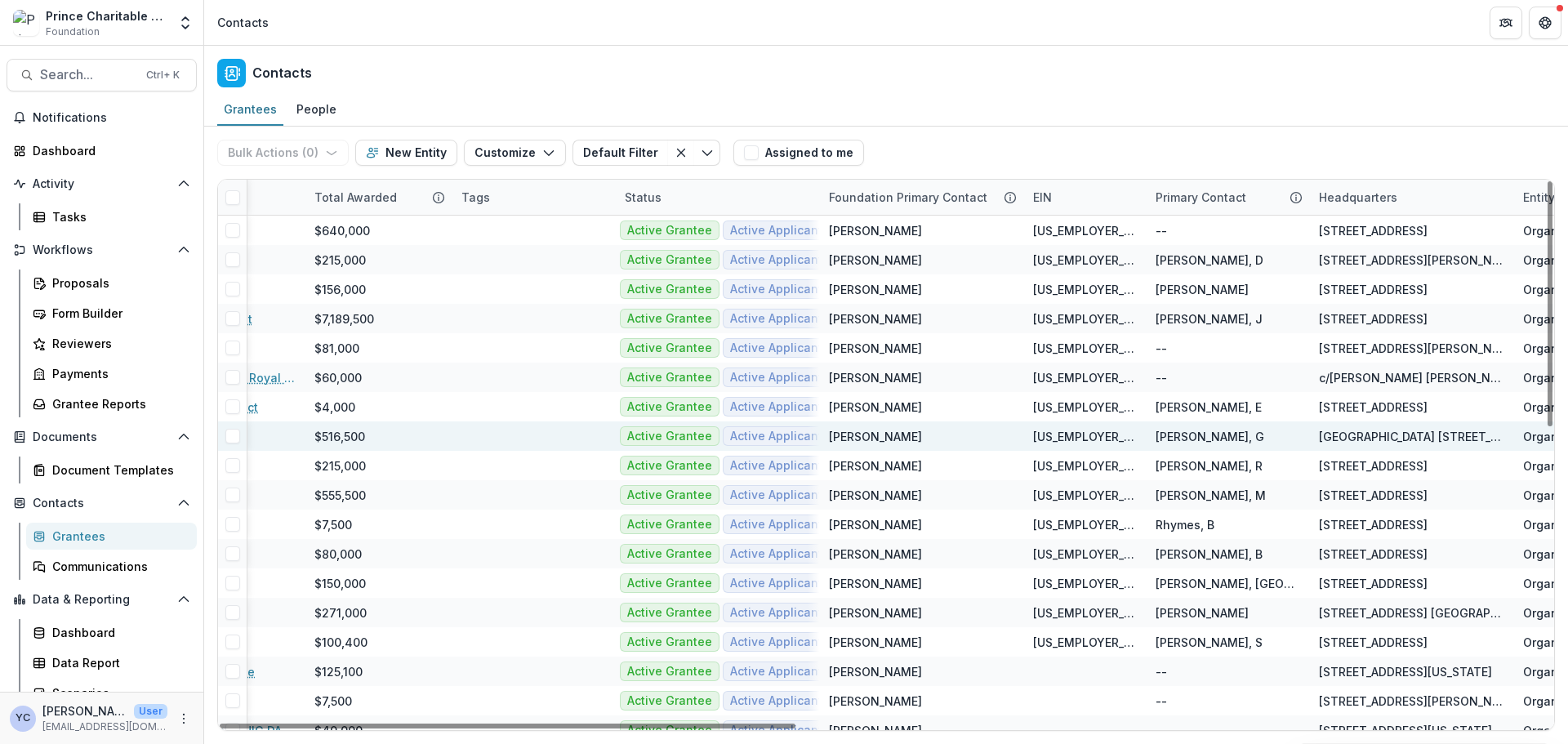
drag, startPoint x: 983, startPoint y: 725, endPoint x: 333, endPoint y: 440, distance: 709.7
click at [407, 723] on div at bounding box center [508, 726] width 576 height 5
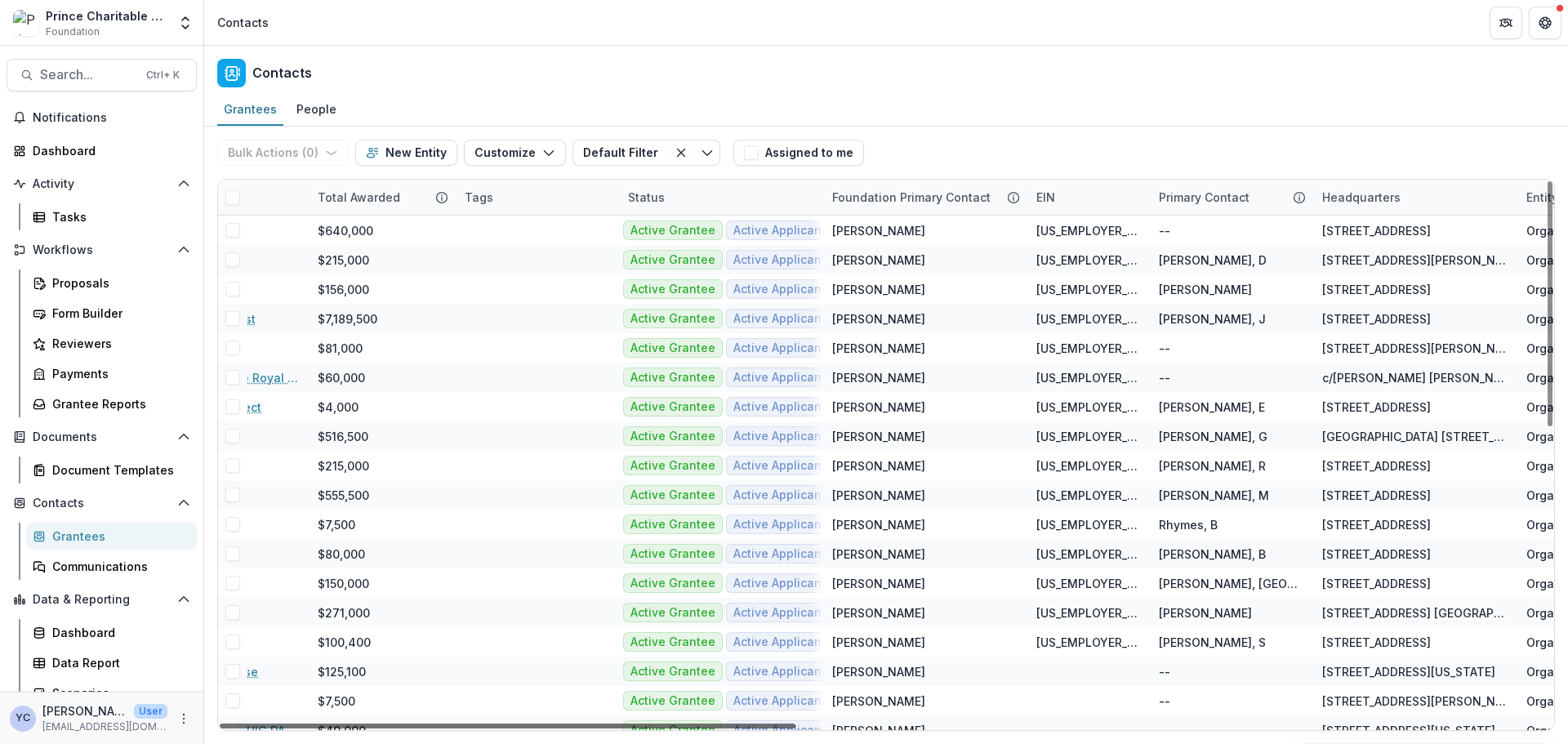
scroll to position [0, 0]
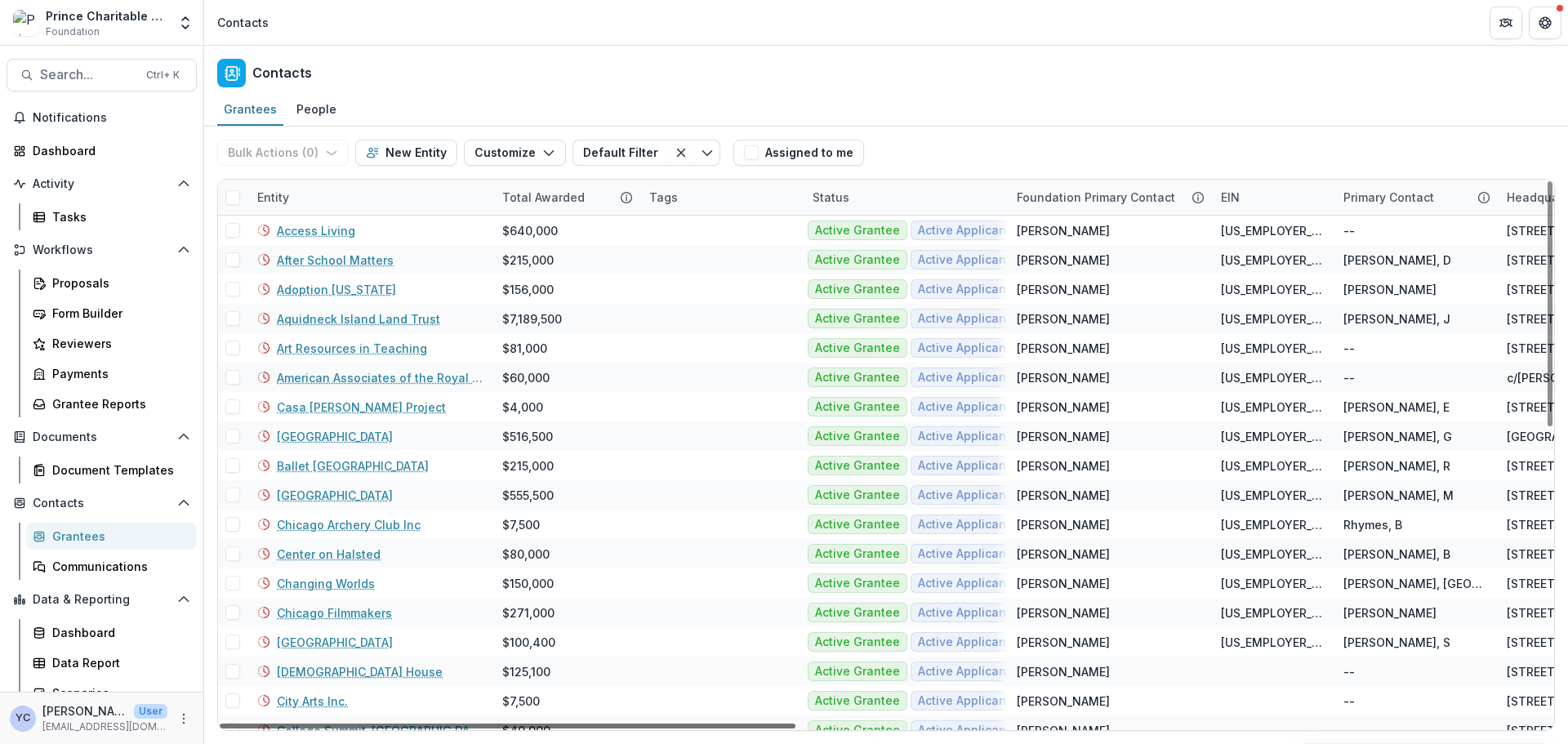
drag, startPoint x: 499, startPoint y: 726, endPoint x: 347, endPoint y: 713, distance: 152.6
click at [347, 723] on div at bounding box center [508, 726] width 576 height 5
click at [348, 372] on link "American Associates of the Royal Academy Trust" at bounding box center [380, 378] width 206 height 17
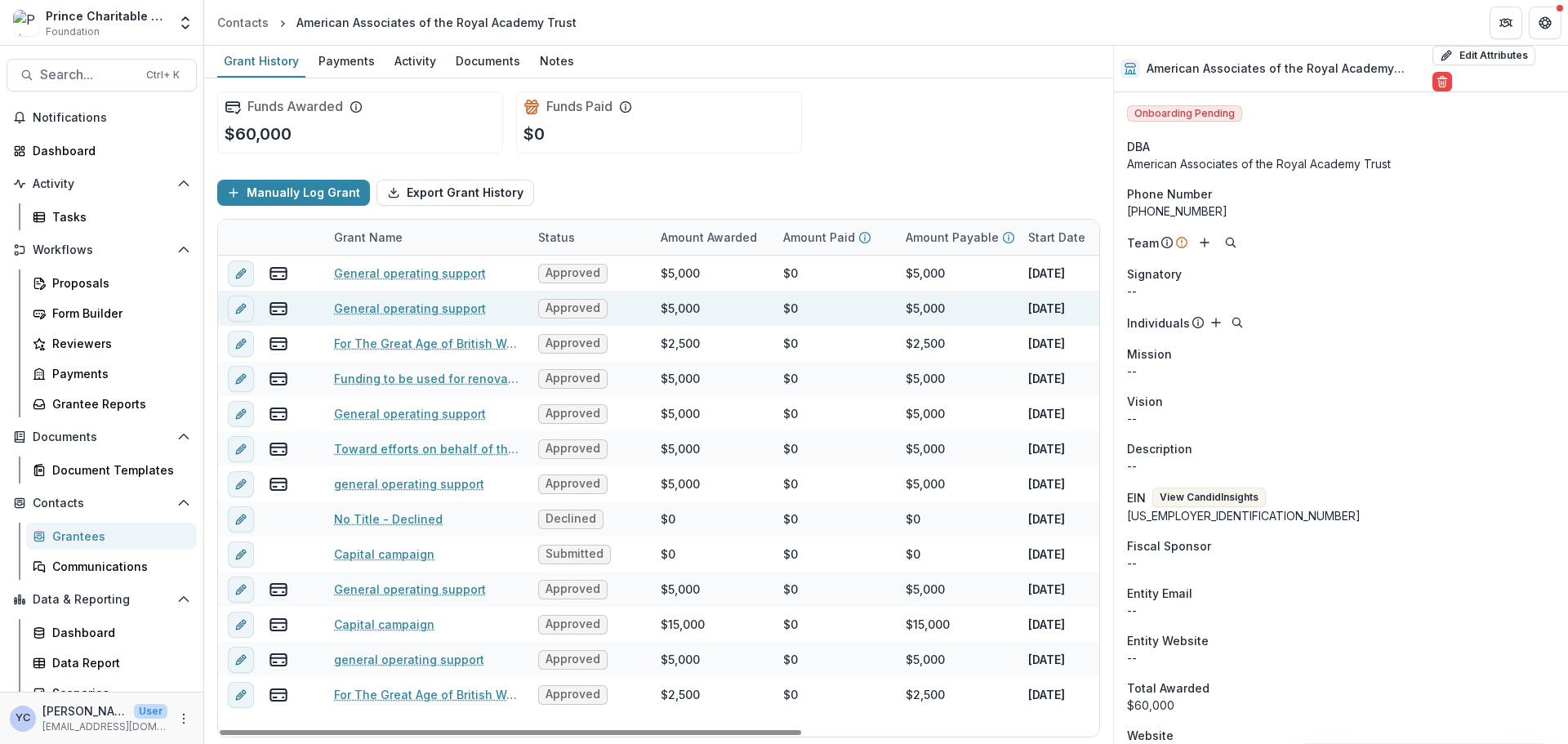
click at [390, 302] on link "General operating support" at bounding box center [410, 308] width 152 height 17
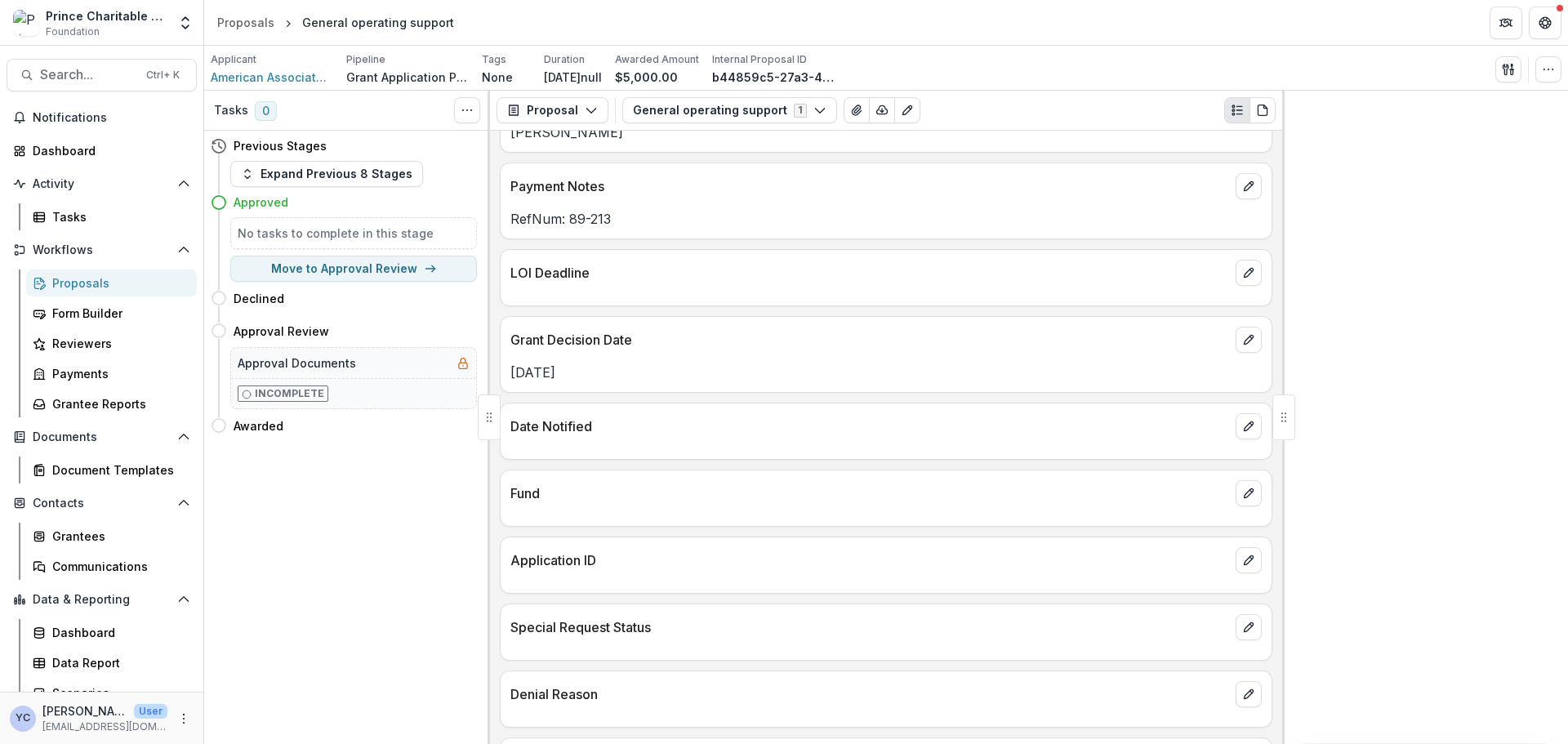
scroll to position [452, 0]
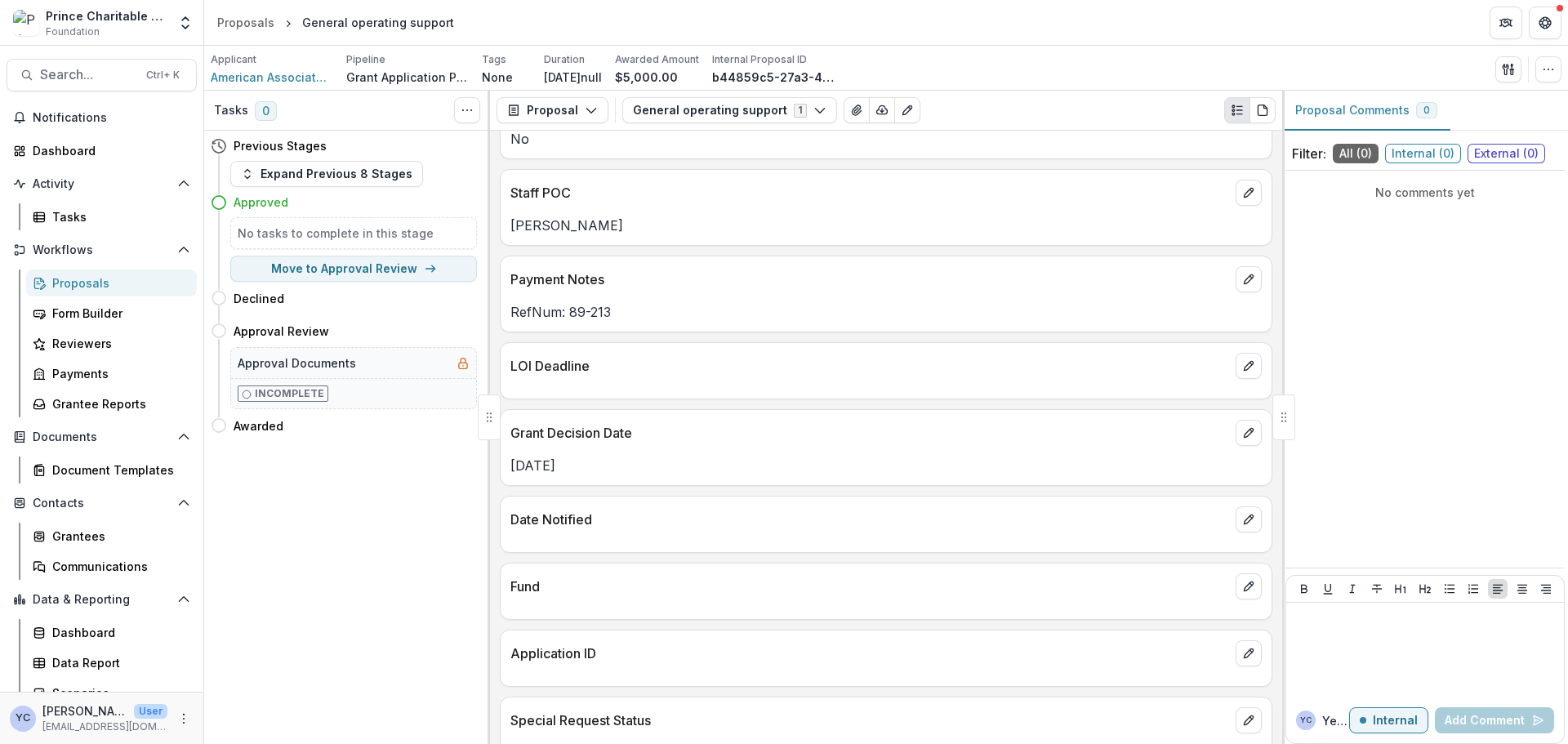
click at [115, 17] on div "Prince Charitable Trusts Sandbox" at bounding box center [106, 16] width 121 height 17
click at [178, 15] on icon "Open entity switcher" at bounding box center [185, 23] width 17 height 17
click at [88, 24] on span "Foundation" at bounding box center [72, 31] width 54 height 15
click at [188, 24] on icon "Open entity switcher" at bounding box center [185, 23] width 17 height 17
click at [97, 21] on div "Prince Charitable Trusts Sandbox" at bounding box center [106, 16] width 121 height 17
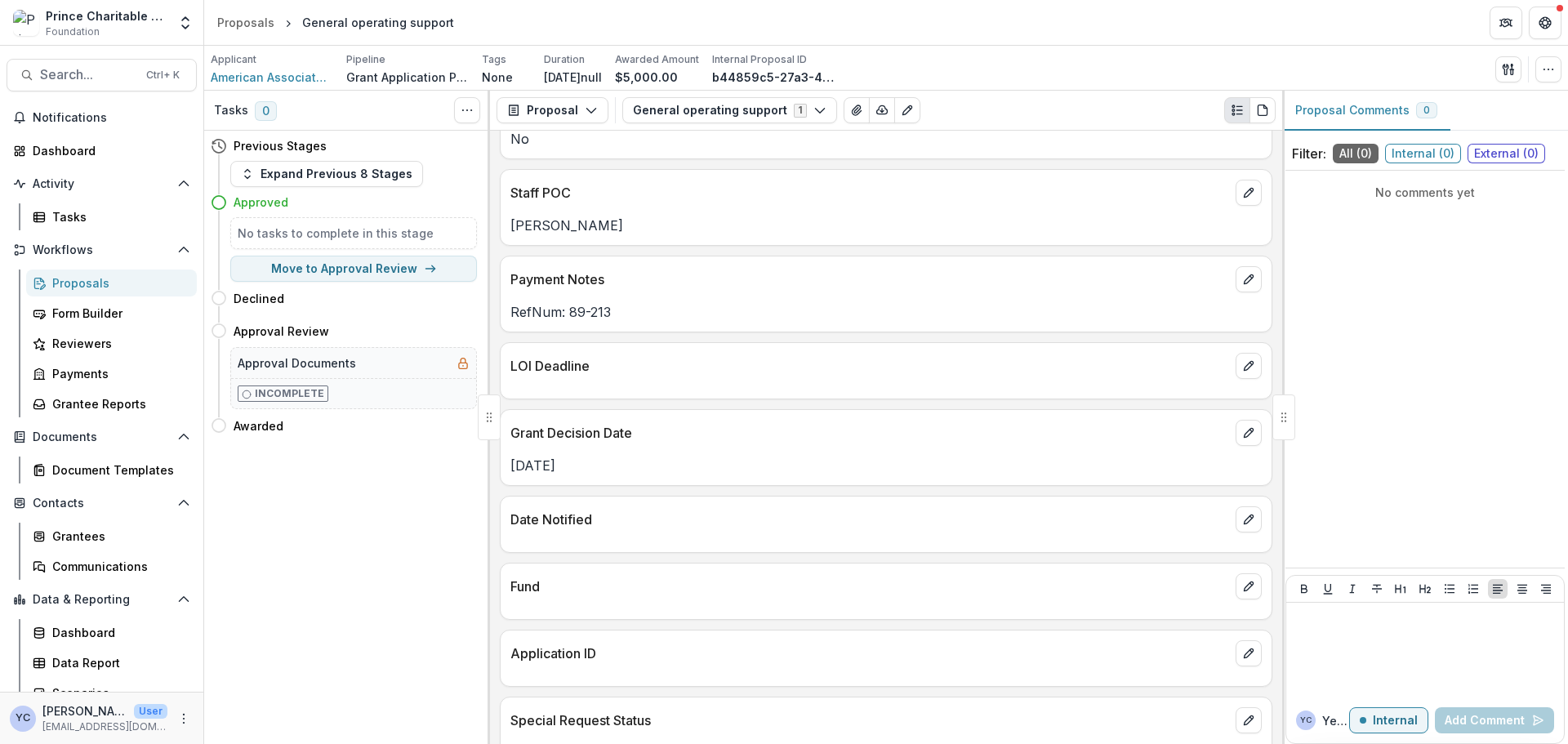
click at [20, 22] on img at bounding box center [26, 23] width 26 height 26
click at [179, 24] on icon "Open entity switcher" at bounding box center [185, 23] width 17 height 17
click at [340, 553] on div "Tasks 0 Show Cancelled Tasks Previous Stages Expand Previous 8 Stages Approved …" at bounding box center [347, 417] width 286 height 653
click at [334, 615] on div "Tasks 0 Show Cancelled Tasks Previous Stages Expand Previous 8 Stages Approved …" at bounding box center [347, 417] width 286 height 653
click at [388, 597] on div "Tasks 0 Show Cancelled Tasks Previous Stages Expand Previous 8 Stages Approved …" at bounding box center [347, 417] width 286 height 653
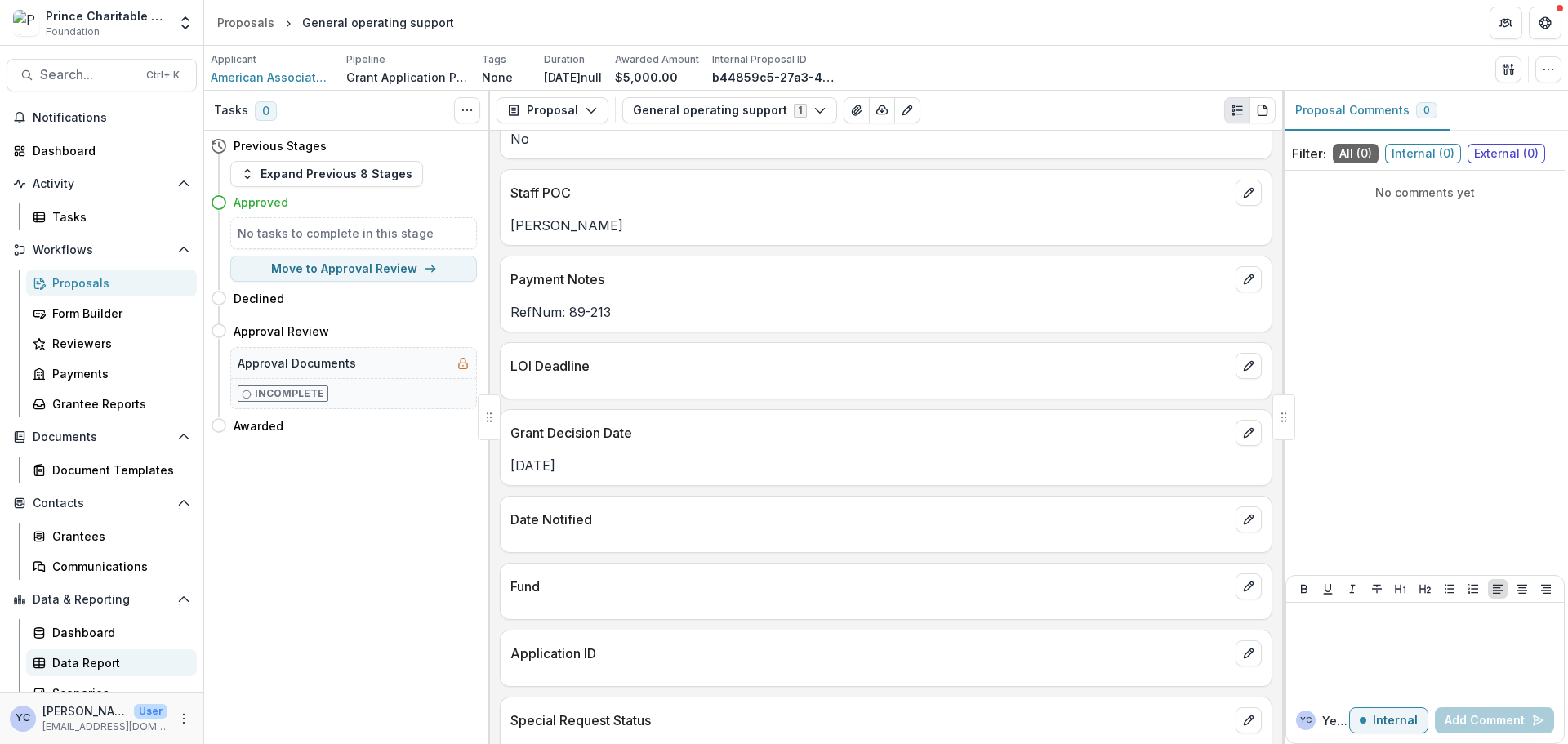
click at [50, 661] on link "Data Report" at bounding box center [112, 662] width 171 height 27
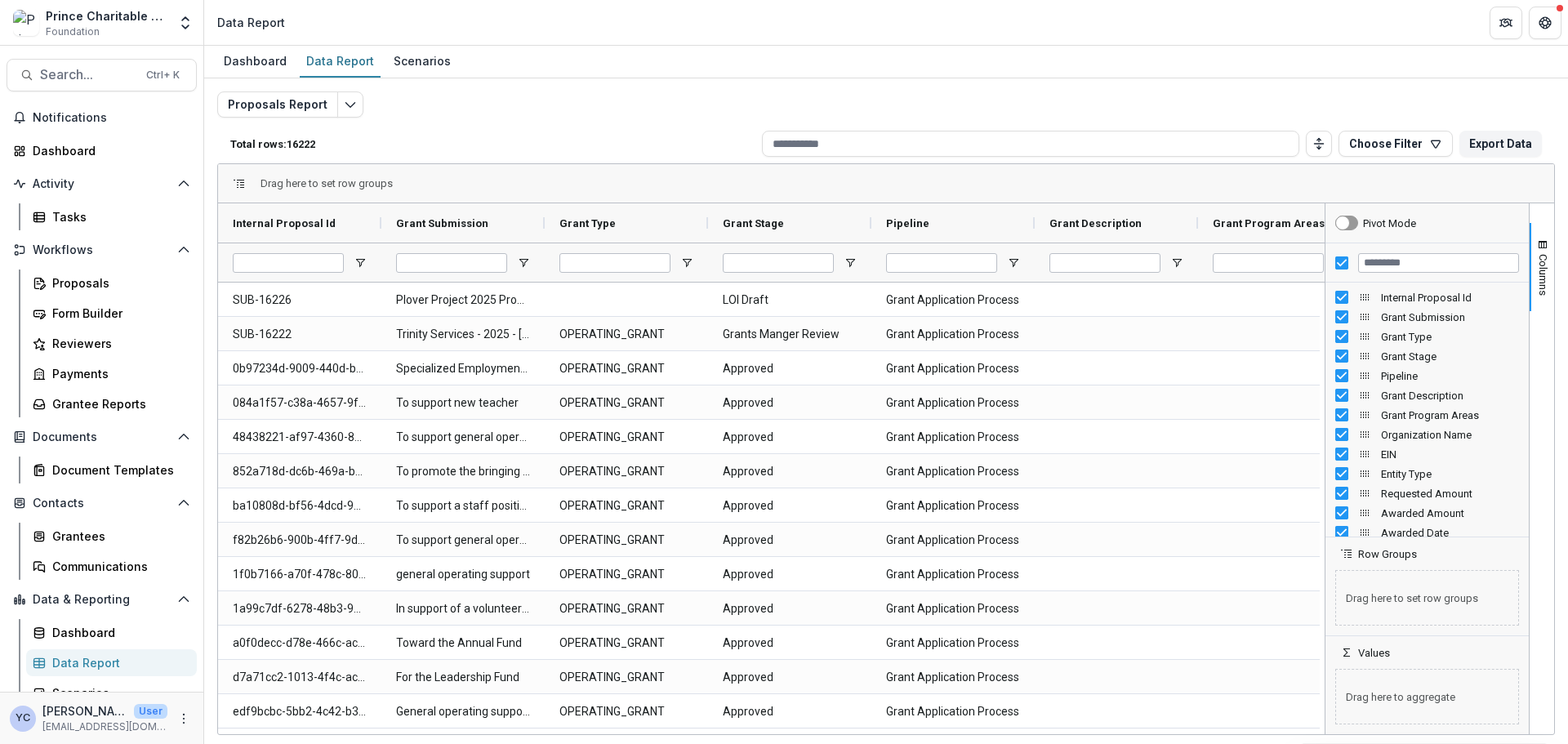
click at [439, 111] on div "Proposals Report Total rows: 16222 Choose Filter Personal Filters Team Filters …" at bounding box center [886, 393] width 1338 height 604
click at [352, 108] on button "Edit selected report" at bounding box center [350, 105] width 26 height 26
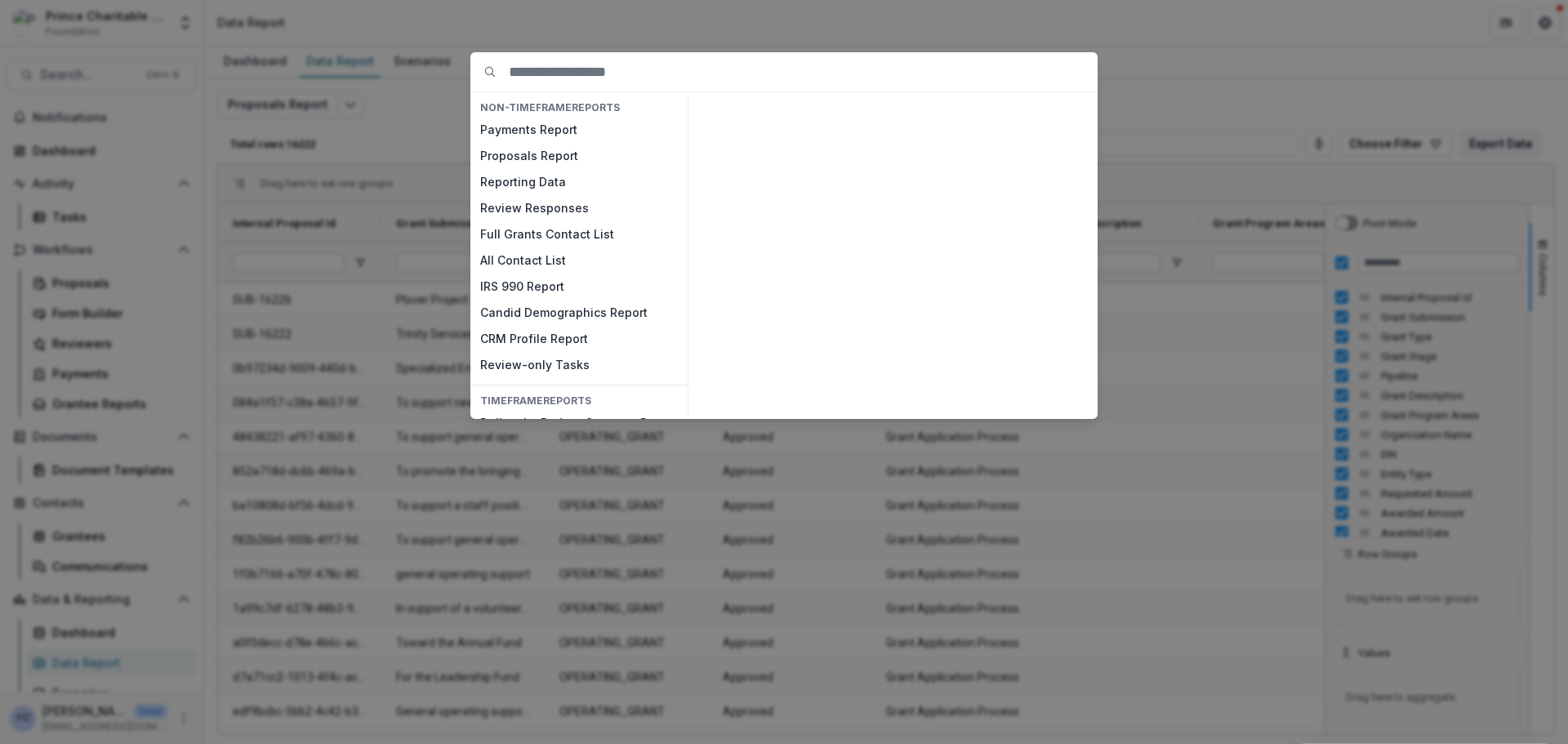
click at [1234, 94] on div "NON-TIMEFRAME Reports Payments Report Proposals Report Reporting Data Review Re…" at bounding box center [784, 372] width 1568 height 744
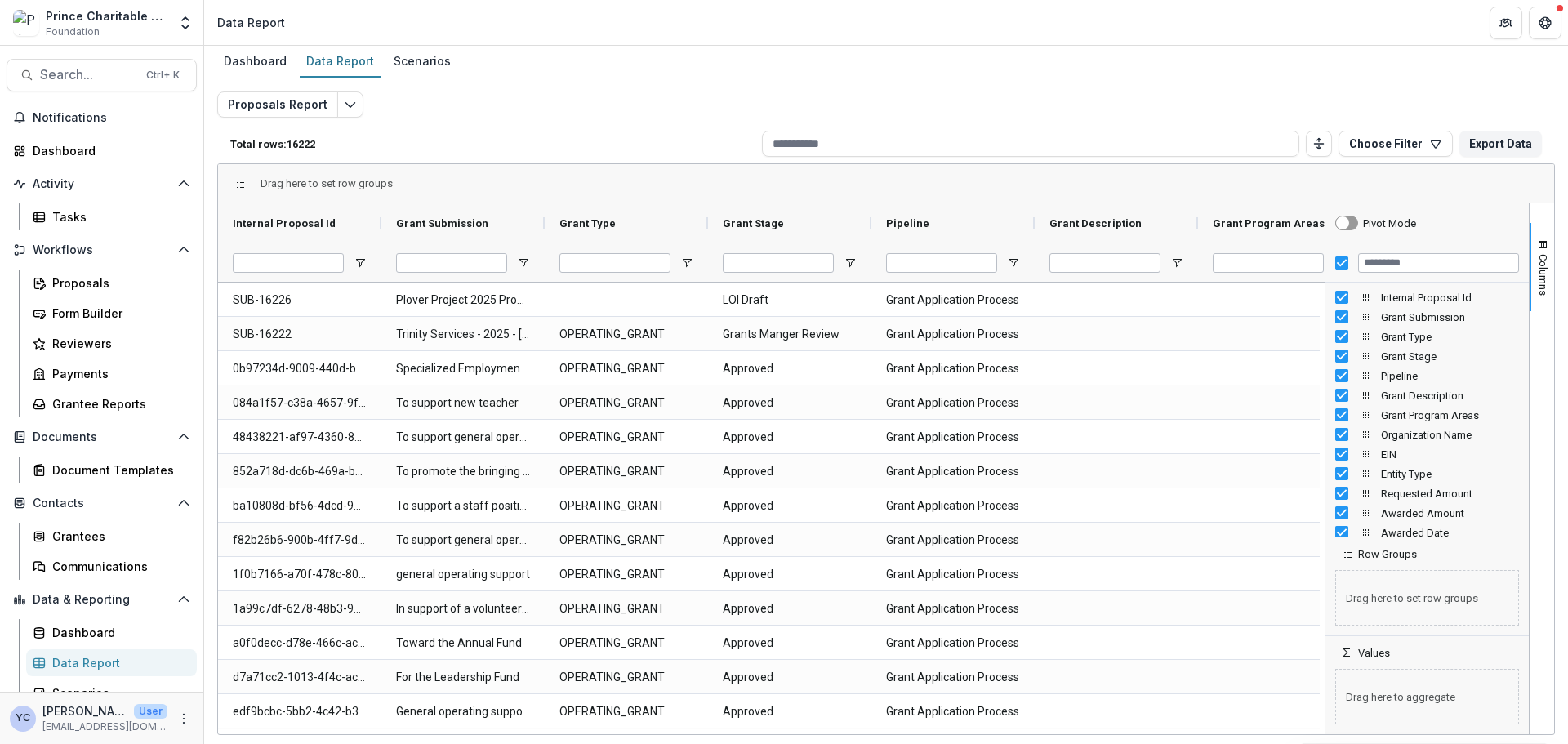
drag, startPoint x: 259, startPoint y: 734, endPoint x: 286, endPoint y: 733, distance: 27.0
click at [286, 733] on div "Drag here to set row groups Drag here to set column labels Internal Proposal Id…" at bounding box center [886, 448] width 1338 height 571
click at [456, 126] on div "Total rows: 16222 Choose Filter Personal Filters Team Filters Temelio Filters N…" at bounding box center [886, 143] width 1338 height 39
click at [439, 132] on div "Total rows: 16222 Choose Filter Personal Filters Team Filters Temelio Filters N…" at bounding box center [886, 143] width 1338 height 39
click at [483, 138] on p "Total rows: 16222" at bounding box center [493, 144] width 525 height 12
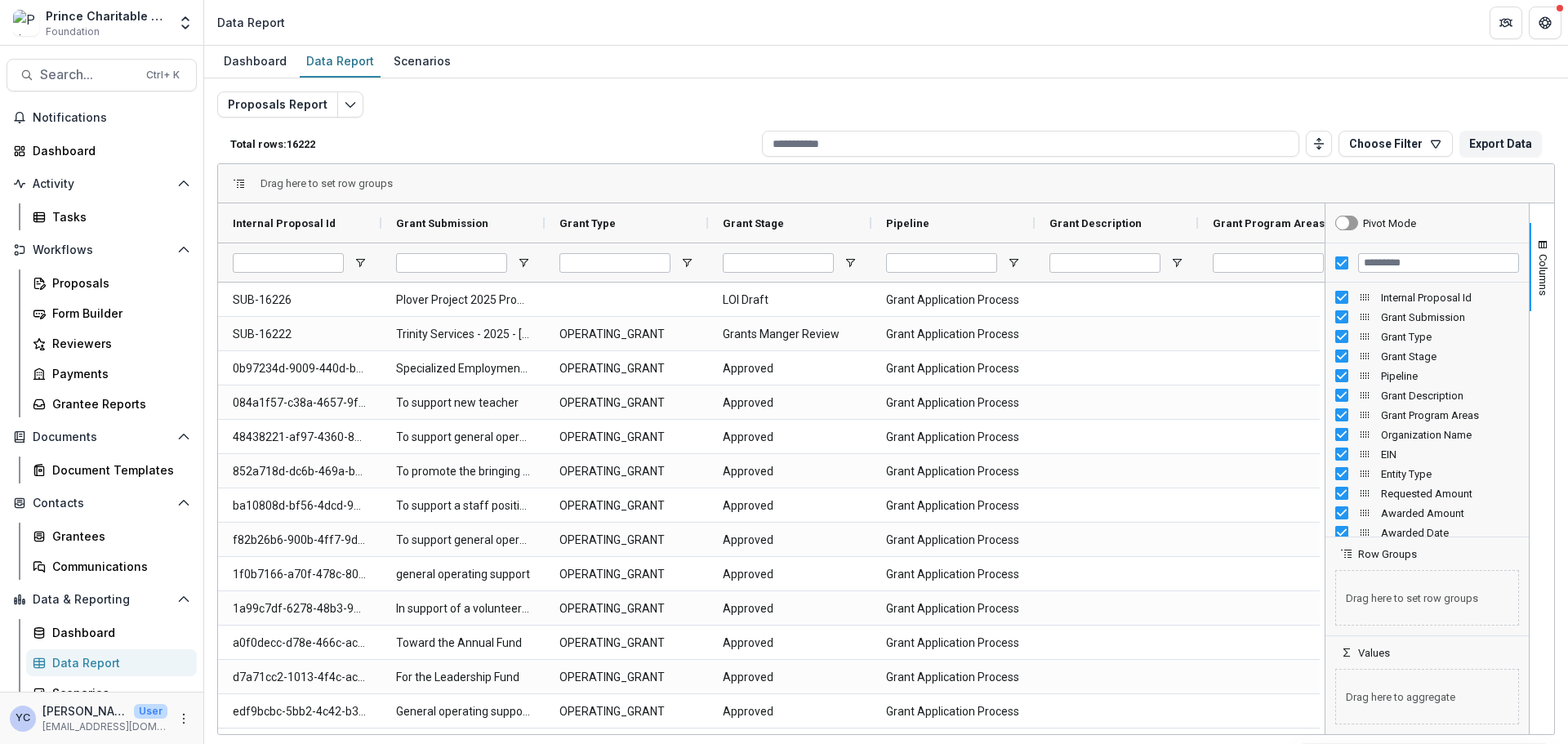
click at [524, 138] on p "Total rows: 16222" at bounding box center [493, 144] width 525 height 12
click at [543, 139] on p "Total rows: 16222" at bounding box center [493, 144] width 525 height 12
click at [542, 151] on div "Total rows: 16222 Choose Filter Personal Filters Team Filters Temelio Filters N…" at bounding box center [886, 143] width 1338 height 39
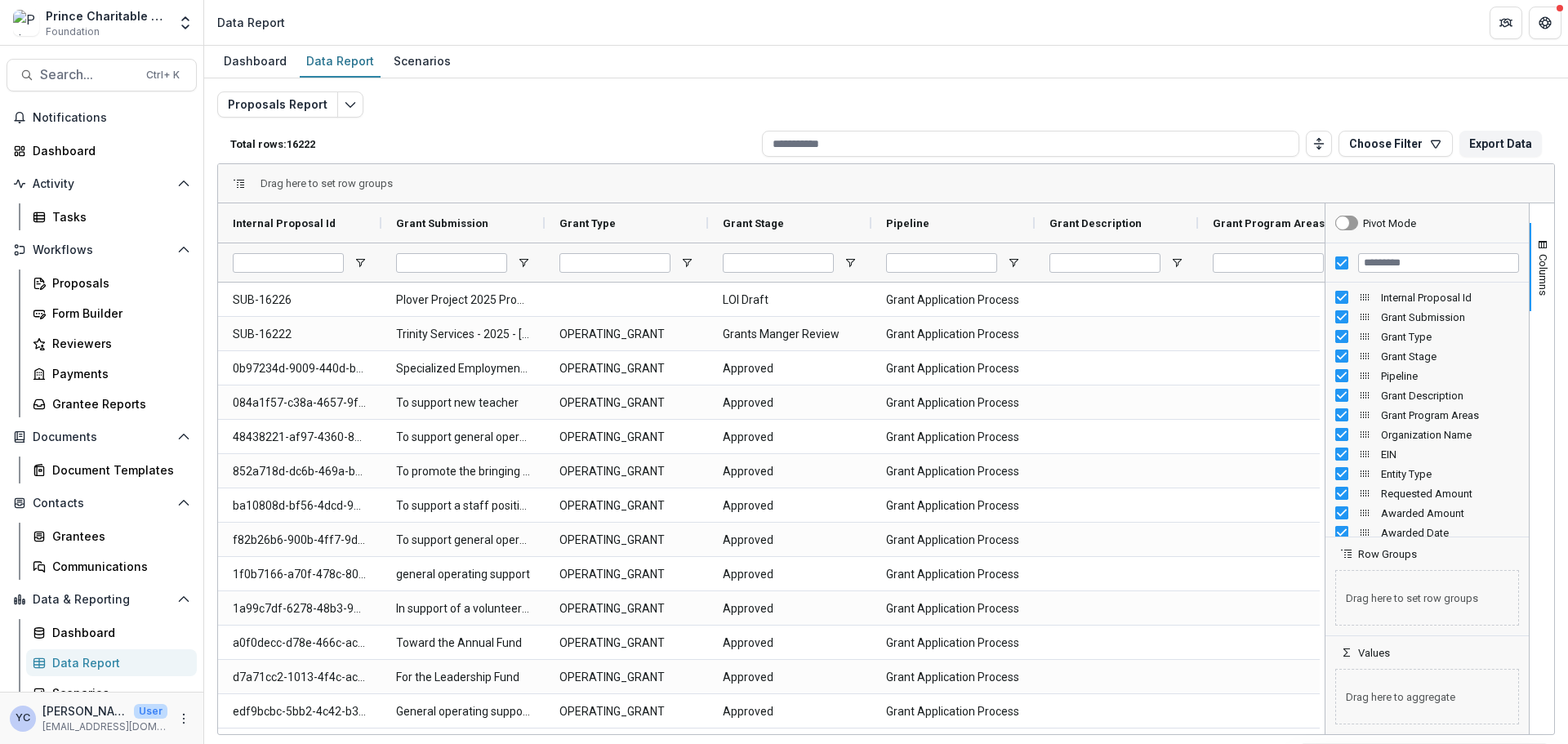
click at [542, 151] on div "Total rows: 16222 Choose Filter Personal Filters Team Filters Temelio Filters N…" at bounding box center [886, 143] width 1338 height 39
click at [563, 134] on div "Total rows: 16222 Choose Filter Personal Filters Team Filters Temelio Filters N…" at bounding box center [886, 143] width 1338 height 39
click at [825, 130] on div "Total rows: 16222 Choose Filter Personal Filters Team Filters Temelio Filters N…" at bounding box center [886, 143] width 1338 height 39
click at [828, 135] on input at bounding box center [1030, 144] width 538 height 26
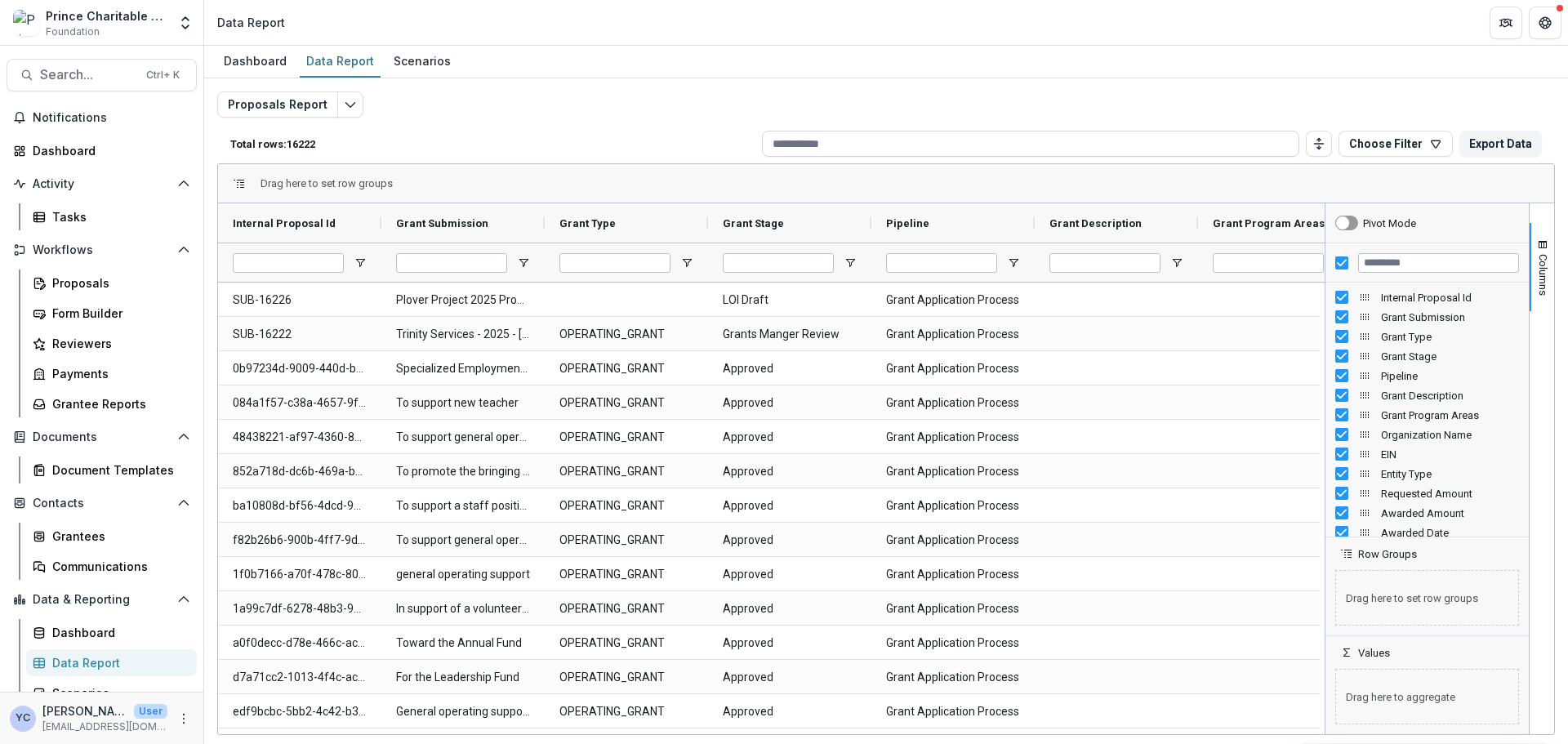
click at [1210, 138] on input at bounding box center [1030, 144] width 538 height 26
click at [1401, 267] on input "Filter Columns Input" at bounding box center [1438, 263] width 161 height 19
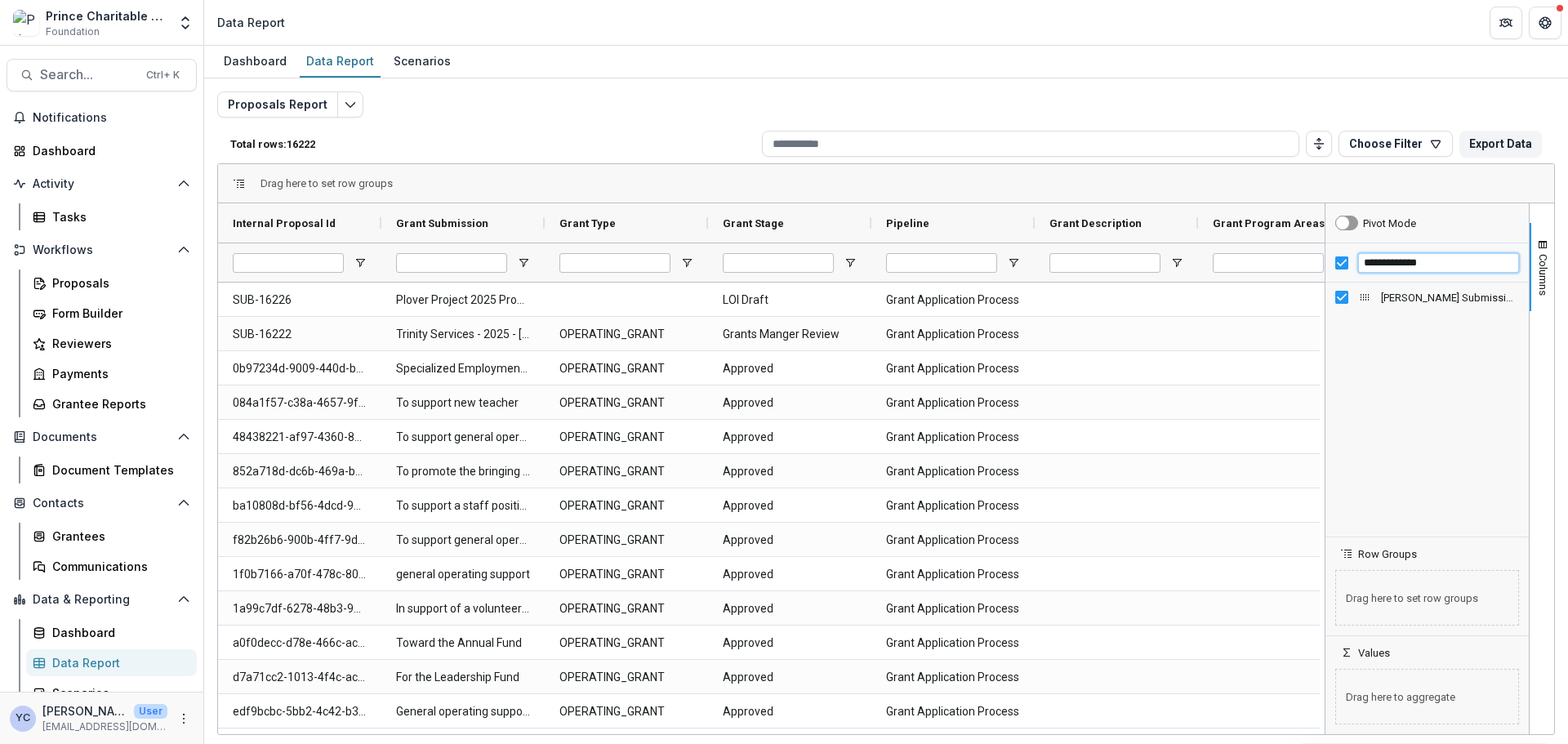
type input "**********"
click at [583, 130] on div "Total rows: 16222 Choose Filter Personal Filters Team Filters Temelio Filters N…" at bounding box center [886, 143] width 1338 height 39
click at [583, 129] on div "Total rows: 16222 Choose Filter Personal Filters Team Filters Temelio Filters N…" at bounding box center [886, 143] width 1338 height 39
